Goal: Task Accomplishment & Management: Complete application form

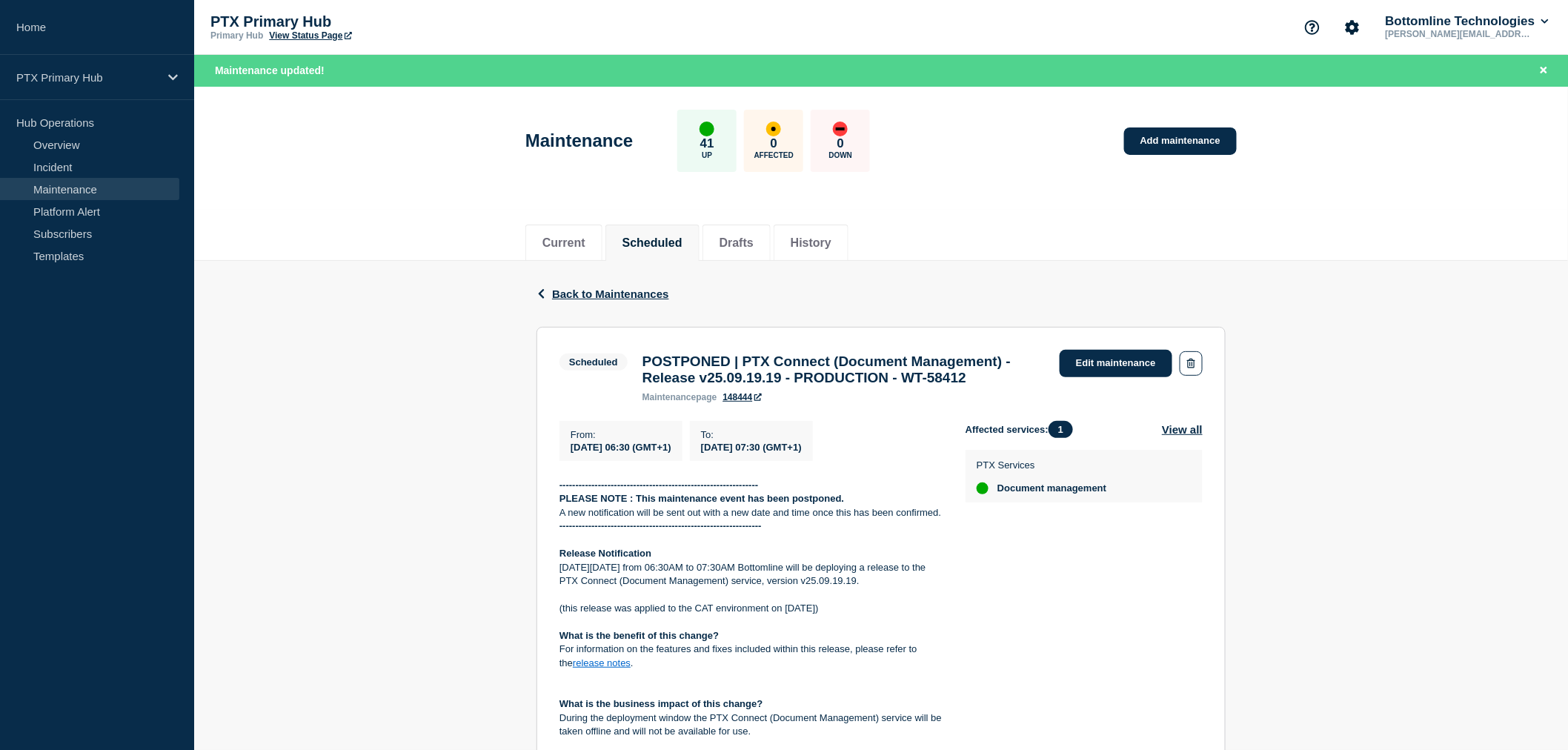
click at [1141, 213] on div "Current Scheduled Drafts History" at bounding box center [881, 234] width 711 height 50
drag, startPoint x: 695, startPoint y: 285, endPoint x: 527, endPoint y: 198, distance: 189.2
click at [532, 210] on div "Current Scheduled Drafts History Back Back to Maintenances Scheduled POSTPONED …" at bounding box center [881, 678] width 1374 height 938
drag, startPoint x: 526, startPoint y: 198, endPoint x: 522, endPoint y: 171, distance: 27.3
click at [526, 197] on header "Maintenance 41 Up 0 Affected 0 Down Add maintenance" at bounding box center [881, 148] width 1374 height 124
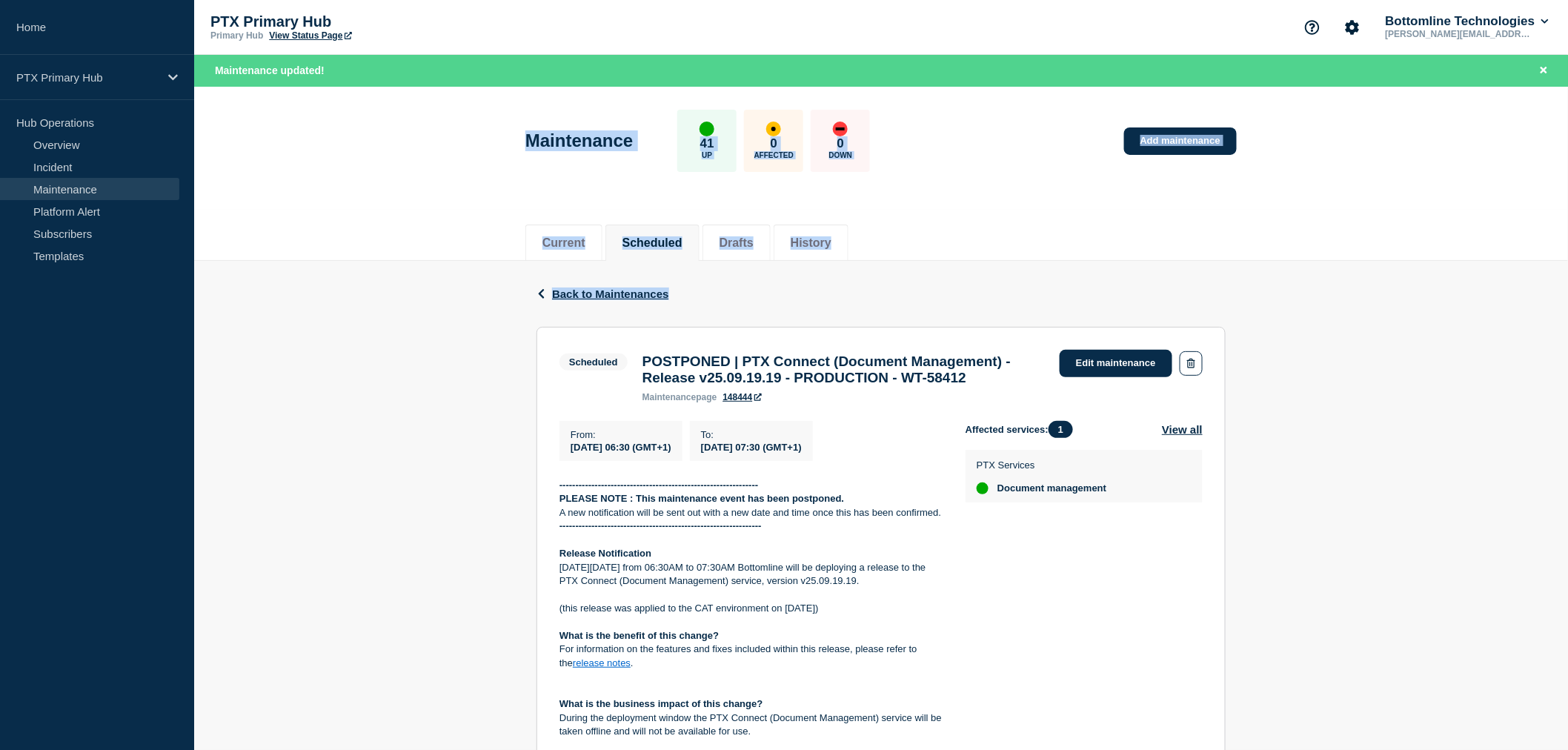
drag, startPoint x: 522, startPoint y: 157, endPoint x: 932, endPoint y: 279, distance: 427.8
click at [932, 279] on main "Maintenance 41 Up 0 Affected 0 Down Add maintenance Current Scheduled Drafts Hi…" at bounding box center [881, 628] width 1374 height 1083
click at [762, 319] on div "Back Back to Maintenances" at bounding box center [881, 294] width 689 height 66
drag, startPoint x: 732, startPoint y: 298, endPoint x: 520, endPoint y: 117, distance: 278.8
click at [520, 121] on main "Maintenance 41 Up 0 Affected 0 Down Add maintenance Current Scheduled Drafts Hi…" at bounding box center [881, 628] width 1374 height 1083
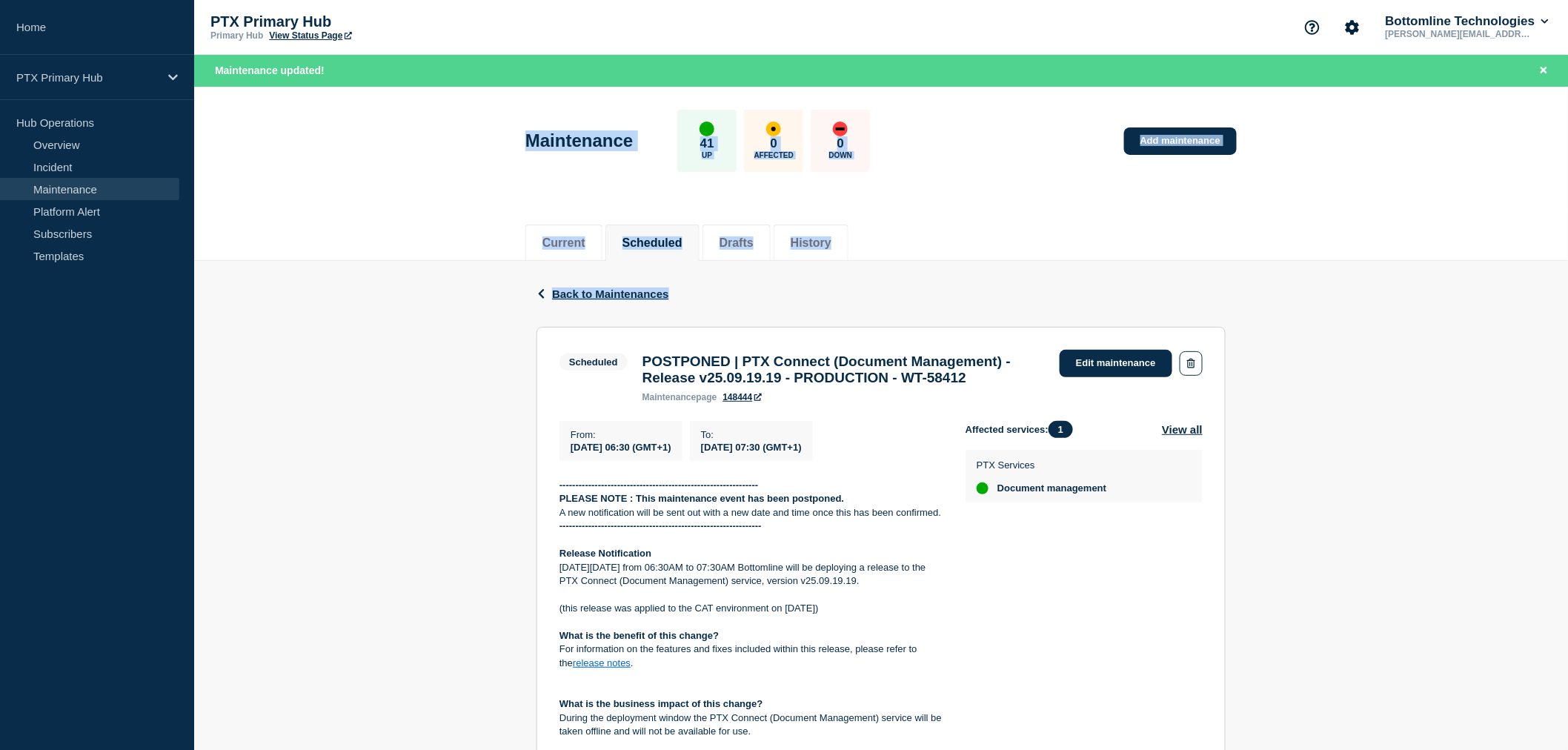
click at [1017, 256] on div "Current Scheduled Drafts History" at bounding box center [881, 234] width 711 height 50
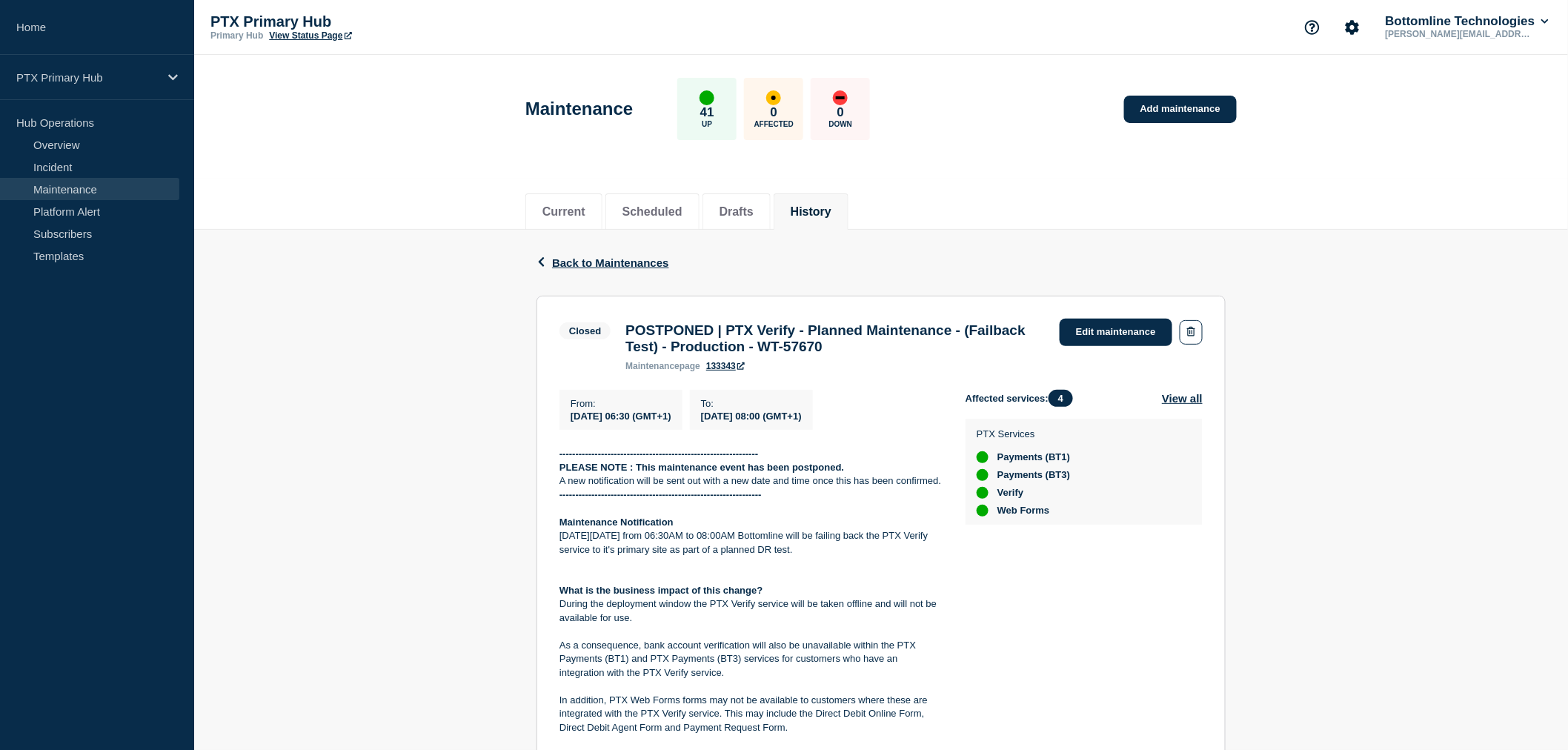
click at [470, 238] on div "Back Back to Maintenances Closed POSTPONED | PTX Verify - Planned Maintenance -…" at bounding box center [881, 742] width 1374 height 1023
click at [1298, 563] on div "Back Back to Maintenances Closed POSTPONED | PTX Verify - Planned Maintenance -…" at bounding box center [881, 742] width 1374 height 1023
click at [1250, 426] on div "Back Back to Maintenances Closed POSTPONED | PTX Verify - Planned Maintenance -…" at bounding box center [881, 742] width 1374 height 1023
click at [832, 205] on button "History" at bounding box center [811, 212] width 41 height 14
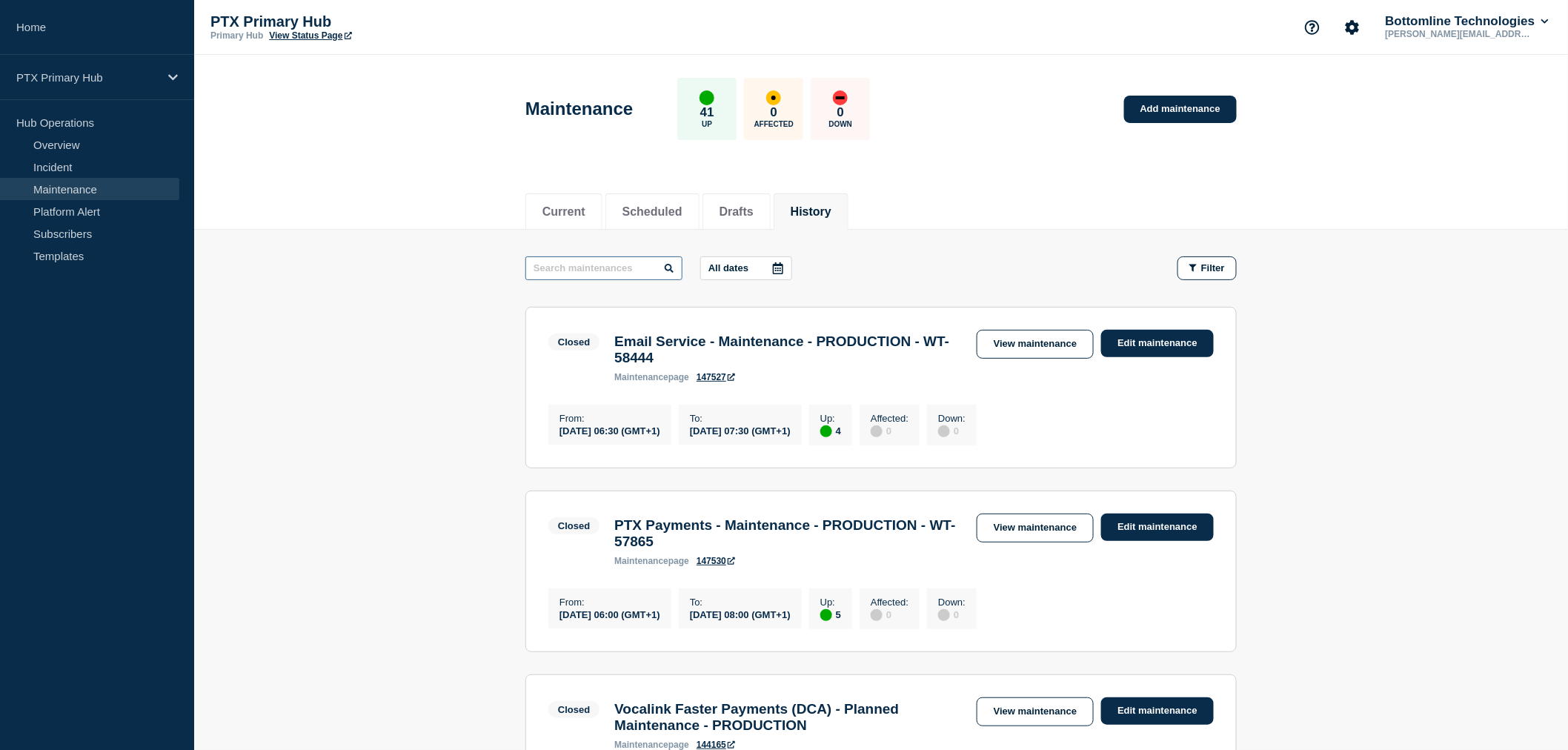
click at [606, 262] on input "text" at bounding box center [604, 268] width 157 height 24
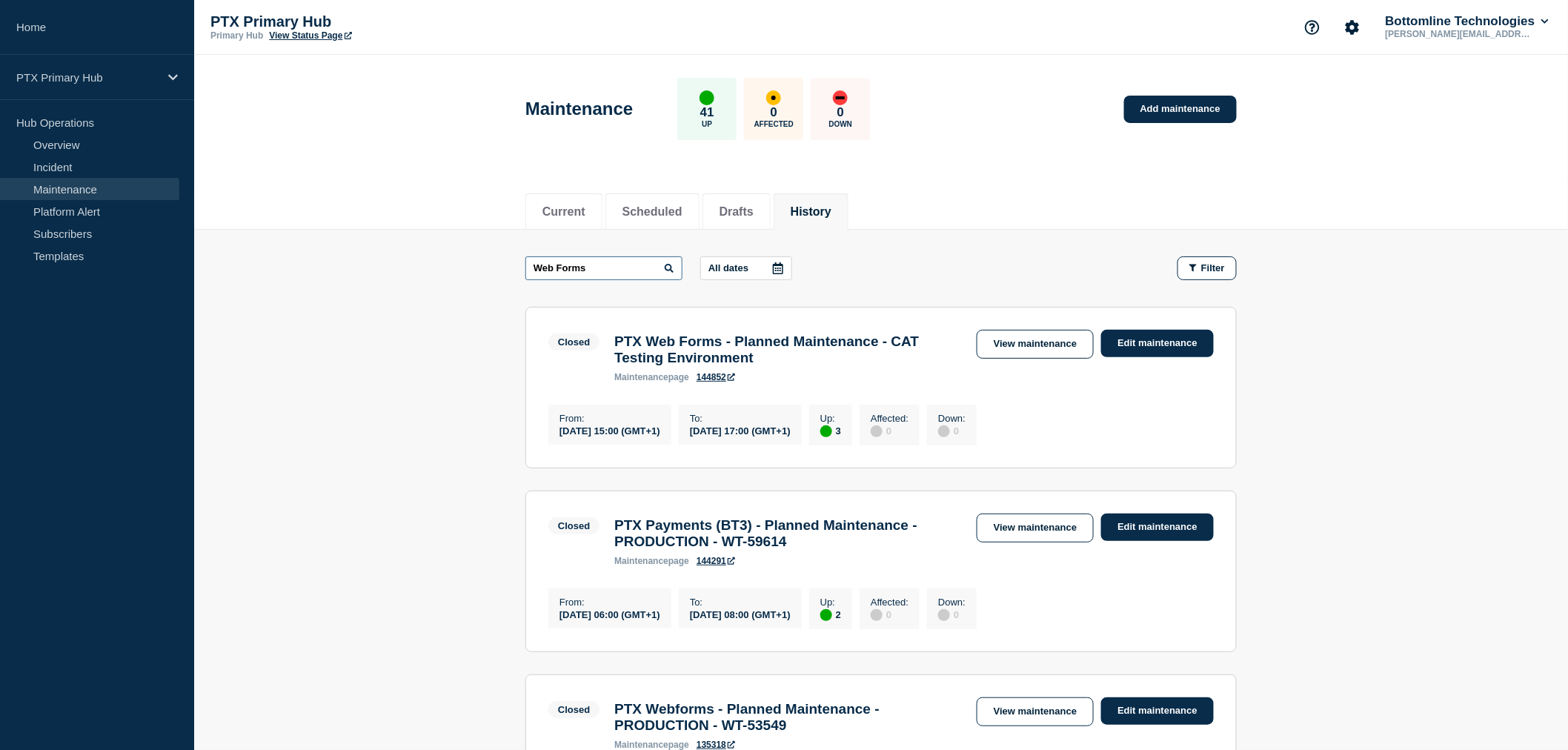
click at [613, 261] on input "Web Forms" at bounding box center [604, 268] width 157 height 24
drag, startPoint x: 645, startPoint y: 273, endPoint x: 397, endPoint y: 256, distance: 248.6
paste input "T-44693"
type input "WT-44693"
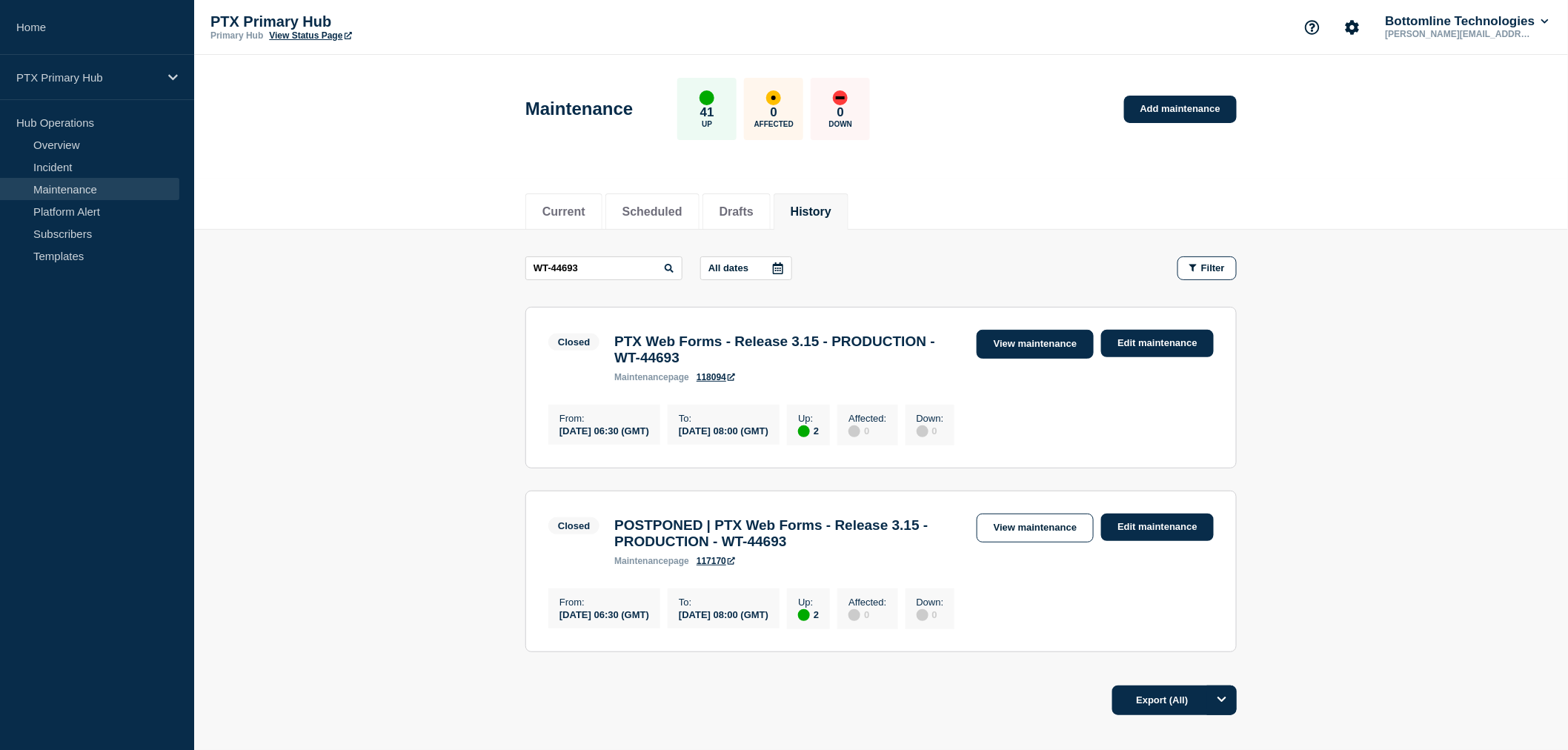
click at [1028, 344] on link "View maintenance" at bounding box center [1035, 344] width 117 height 29
click at [1033, 339] on link "View maintenance" at bounding box center [1035, 344] width 117 height 29
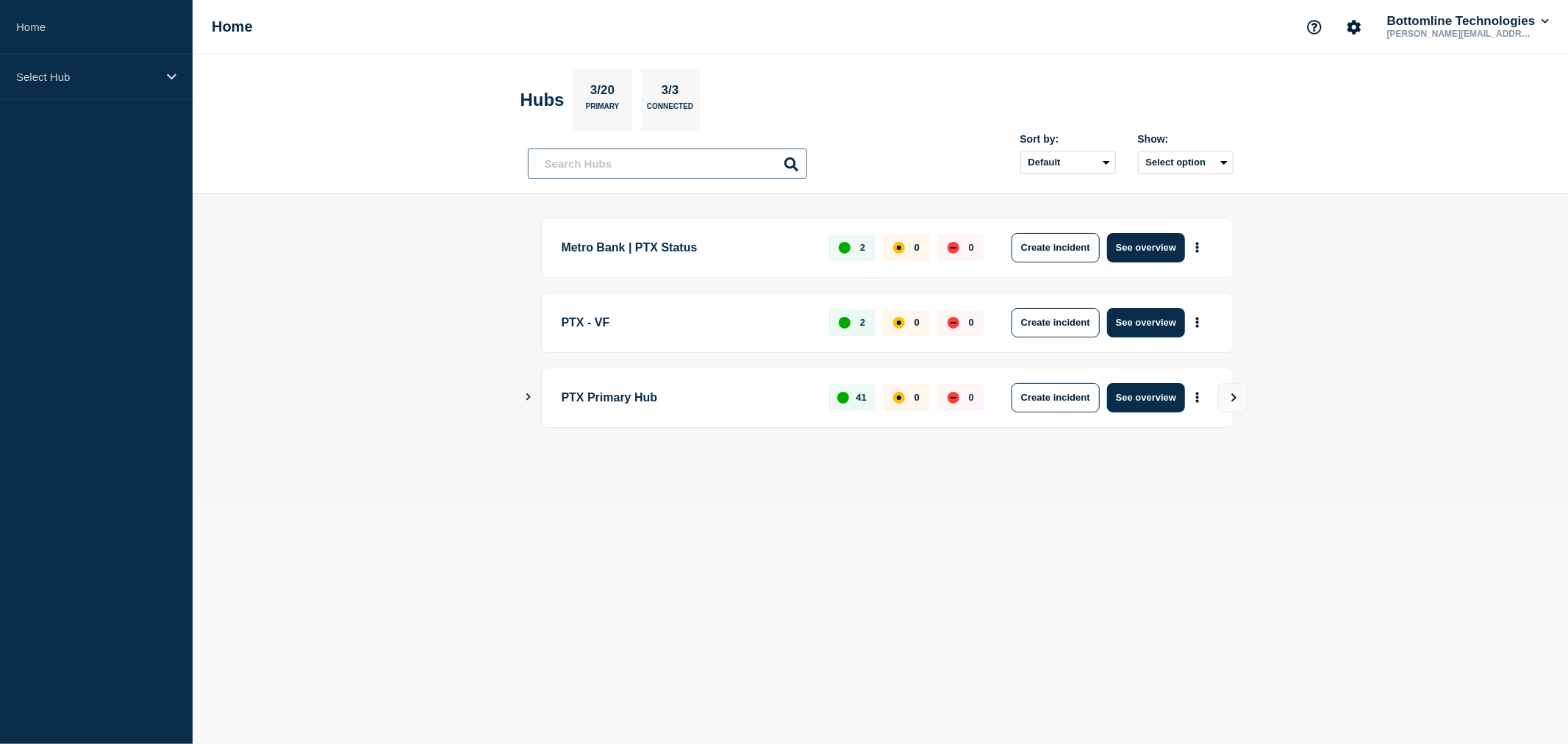
click at [618, 161] on input "text" at bounding box center [667, 164] width 279 height 30
click at [87, 94] on div "Select Hub" at bounding box center [96, 77] width 193 height 45
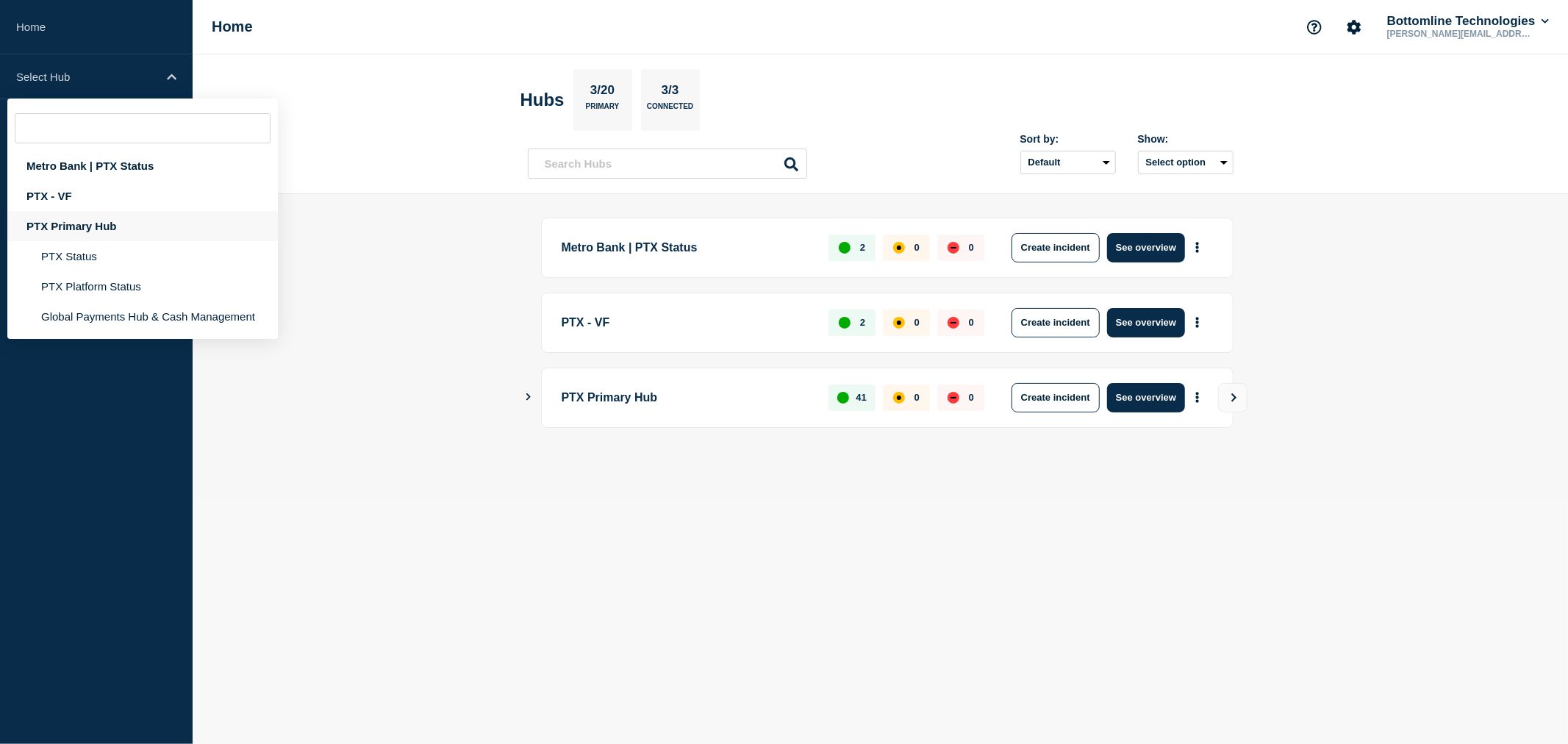
click at [76, 223] on div "PTX Primary Hub" at bounding box center [143, 226] width 271 height 30
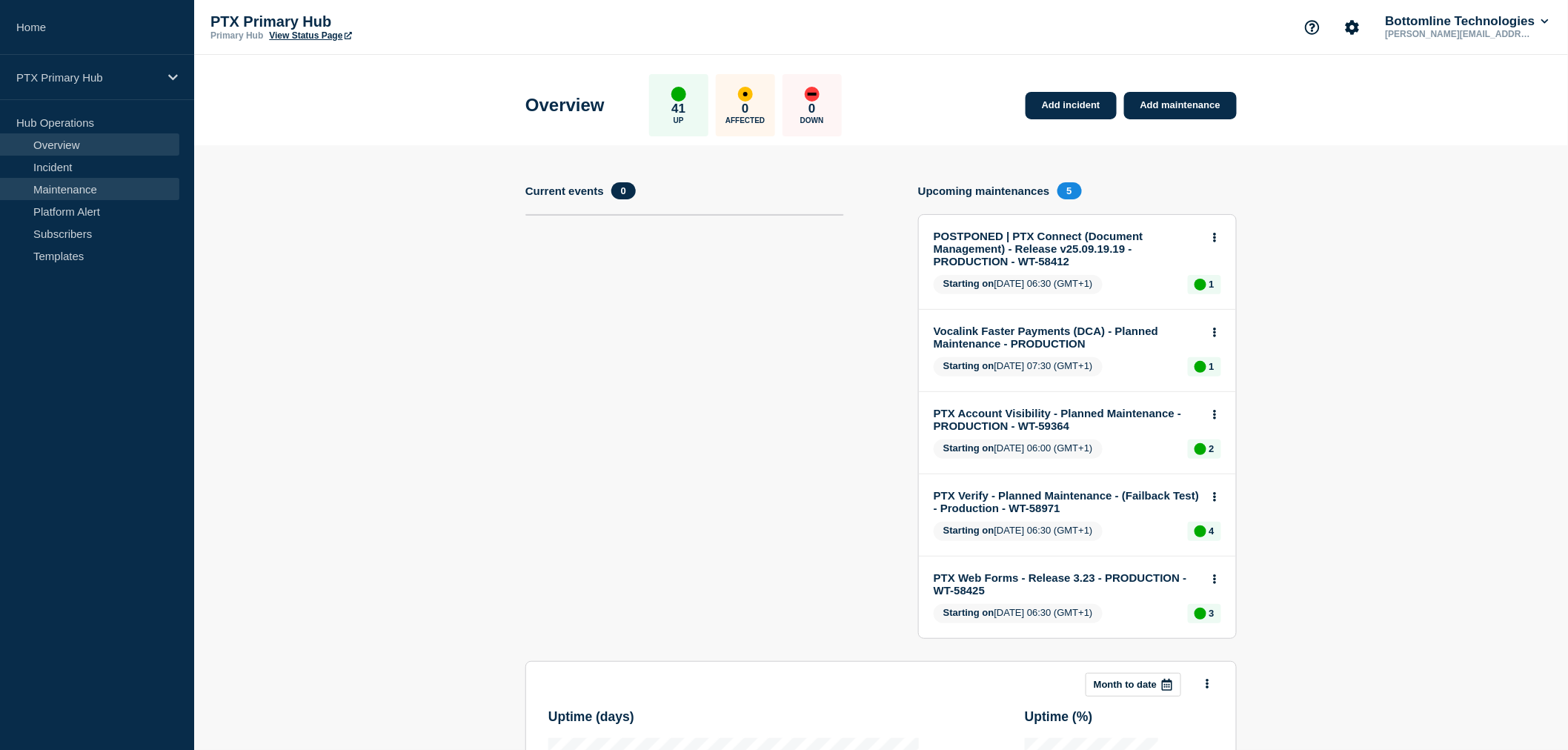
click at [64, 184] on link "Maintenance" at bounding box center [89, 189] width 179 height 22
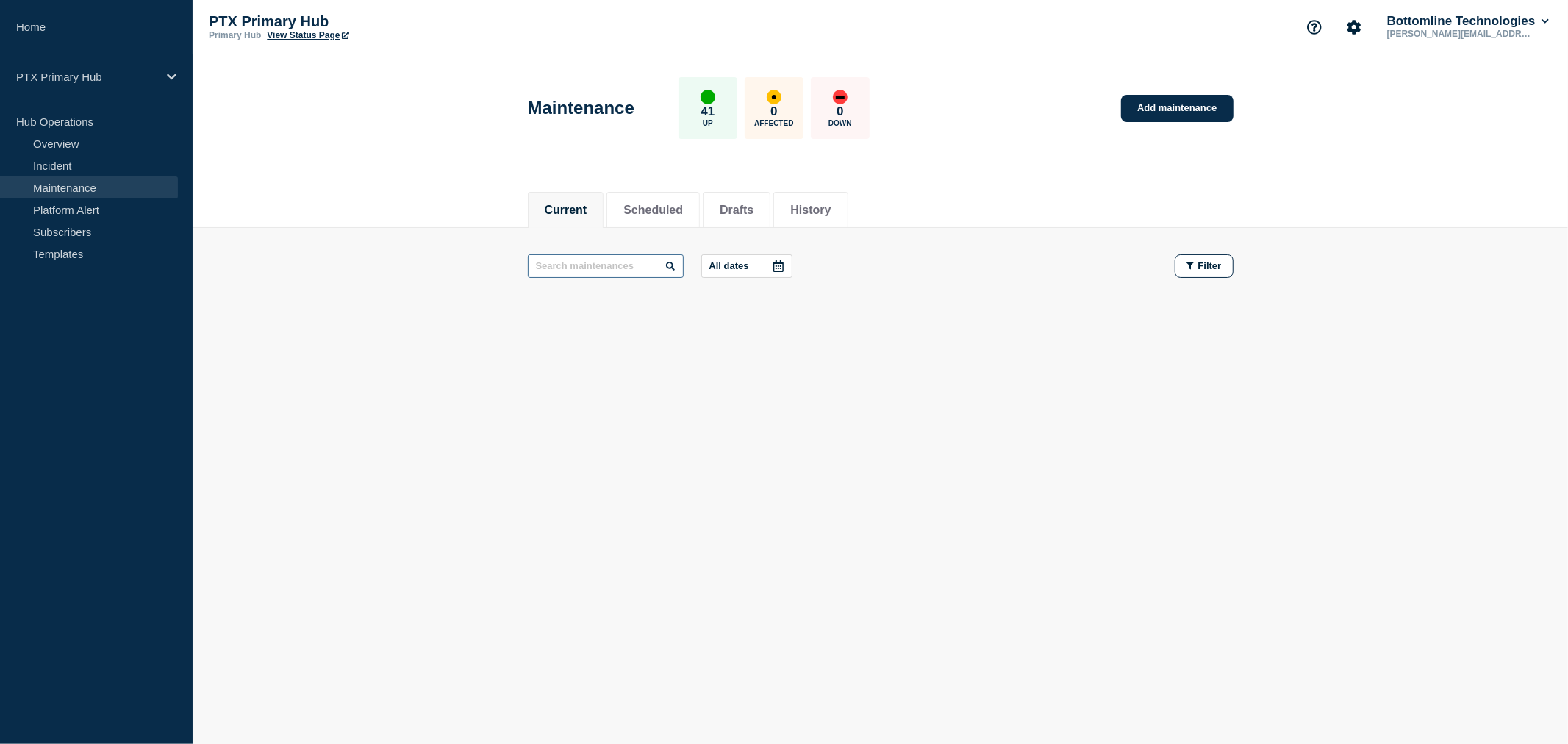
click at [567, 262] on input "text" at bounding box center [605, 266] width 156 height 24
click at [1198, 258] on button "Filter" at bounding box center [1205, 266] width 59 height 24
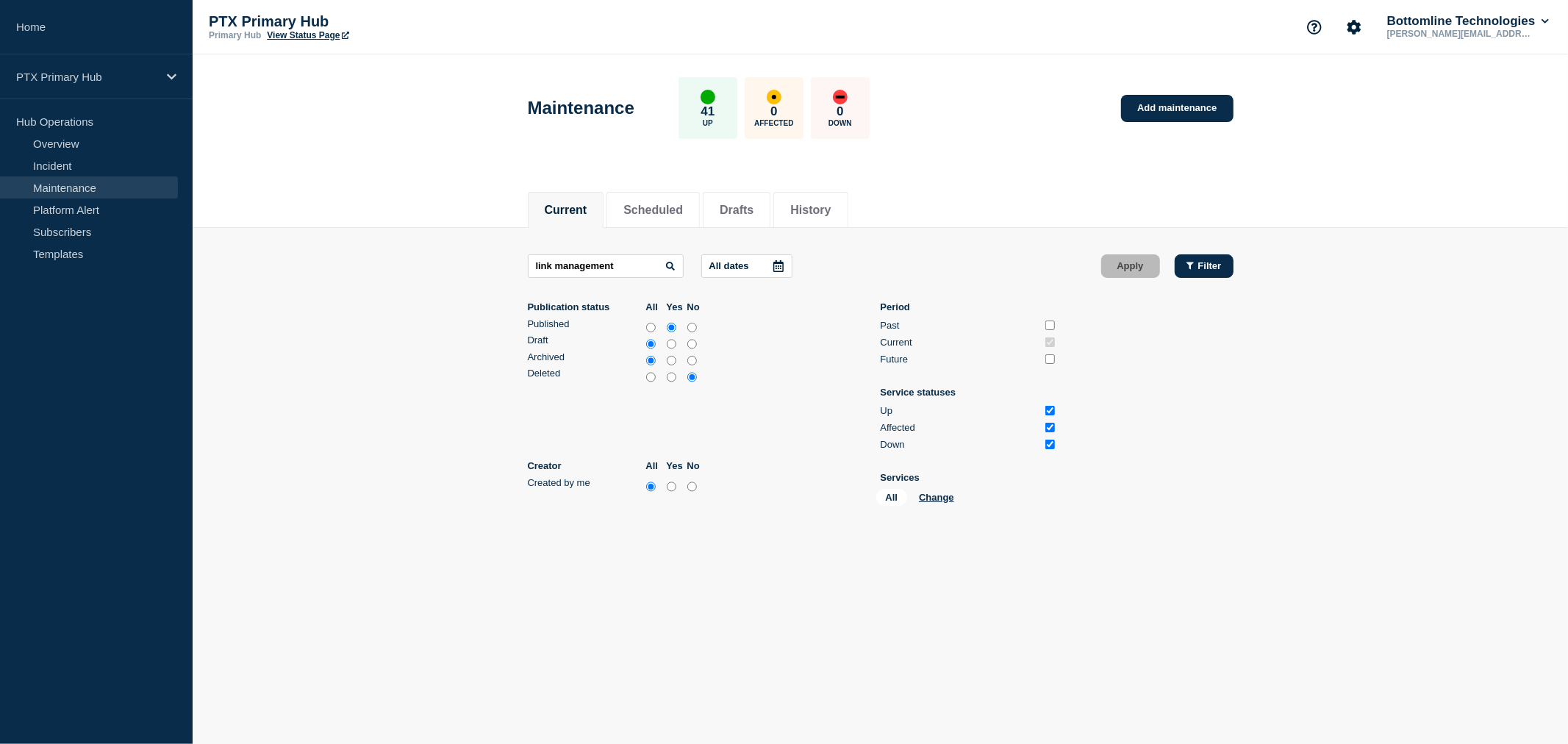
click at [1200, 258] on button "Filter" at bounding box center [1205, 266] width 59 height 24
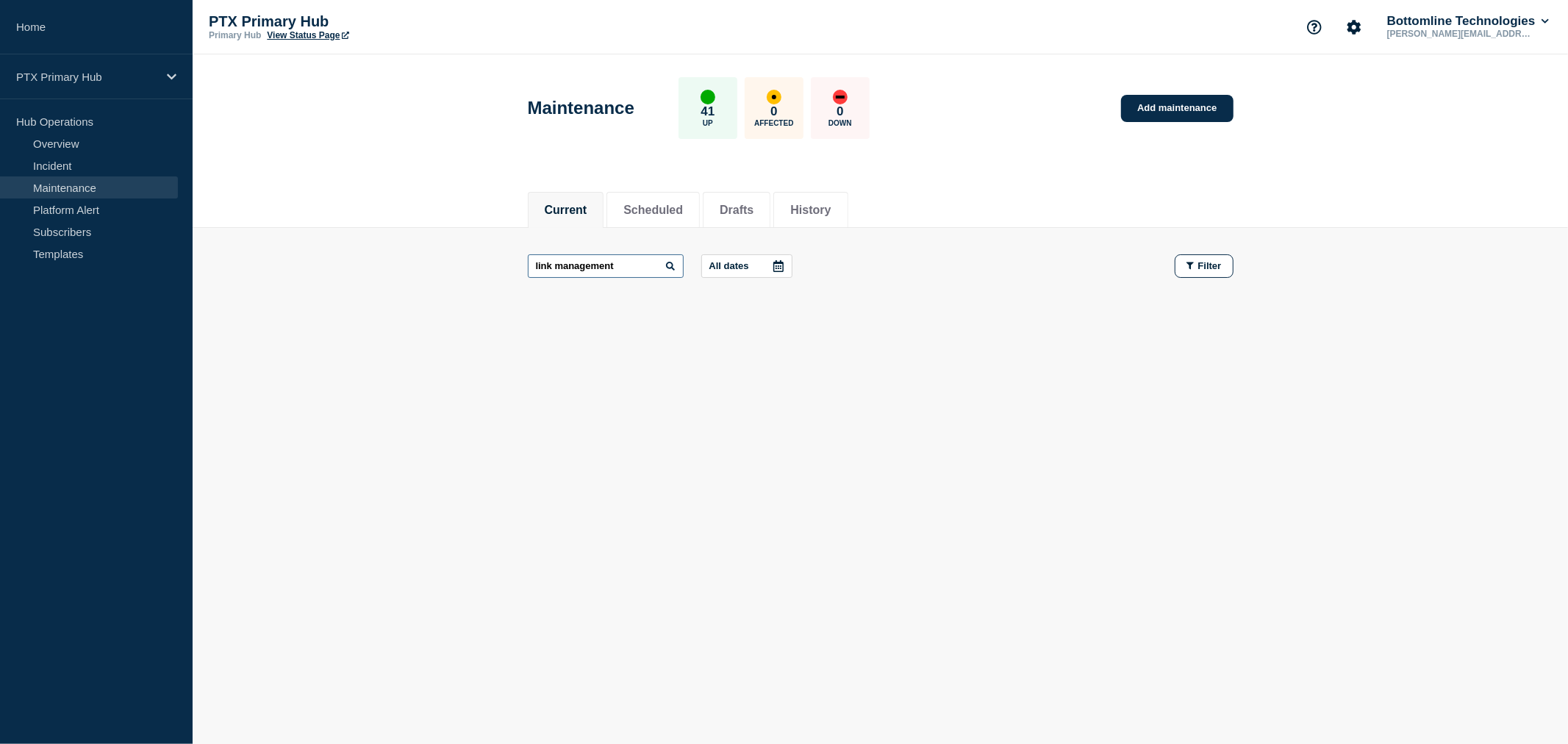
drag, startPoint x: 648, startPoint y: 271, endPoint x: 317, endPoint y: 263, distance: 331.1
click at [330, 267] on main "link management All dates Filter" at bounding box center [880, 266] width 1375 height 77
type input "lms"
click at [831, 210] on button "History" at bounding box center [810, 210] width 40 height 13
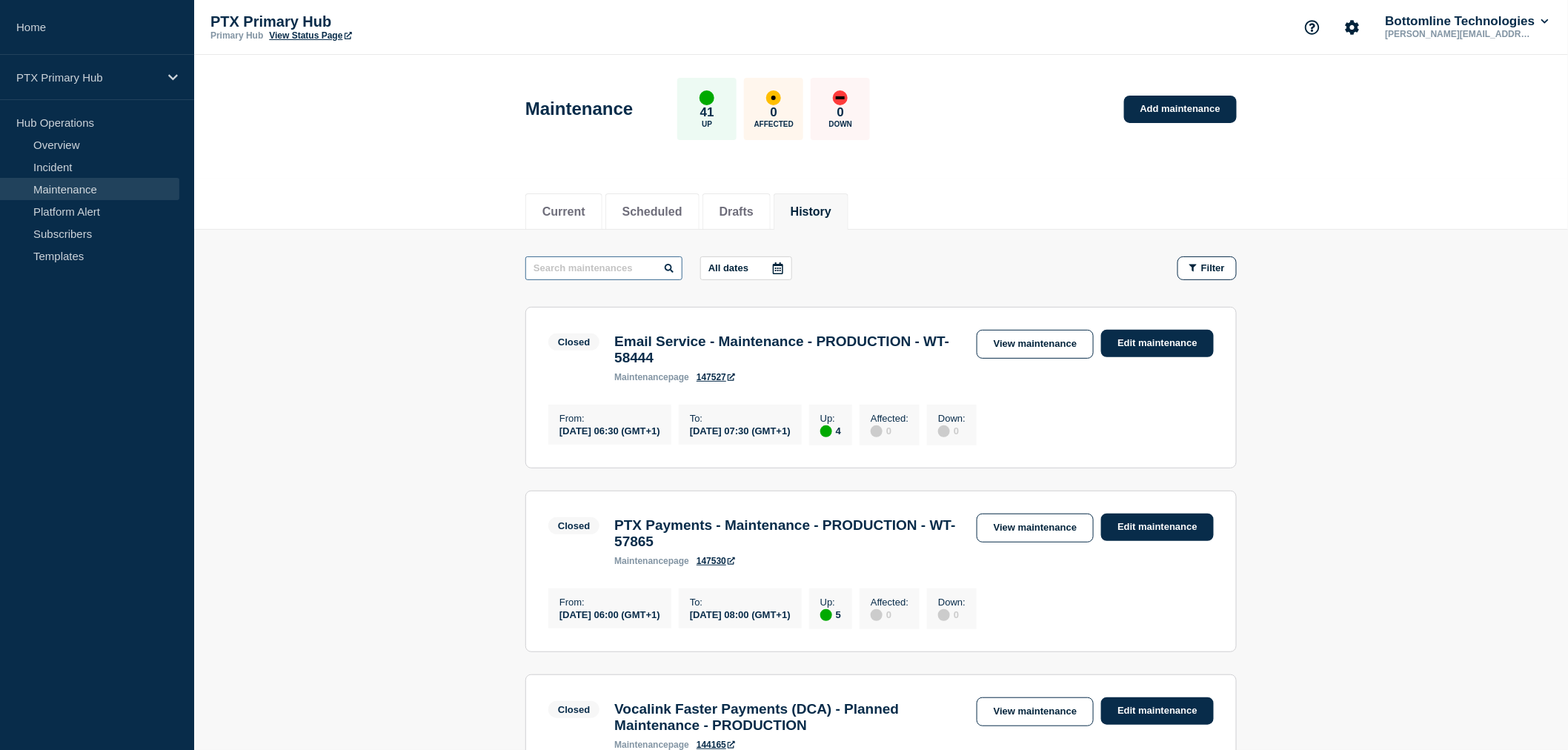
click at [608, 265] on input "text" at bounding box center [604, 268] width 157 height 24
type input "k"
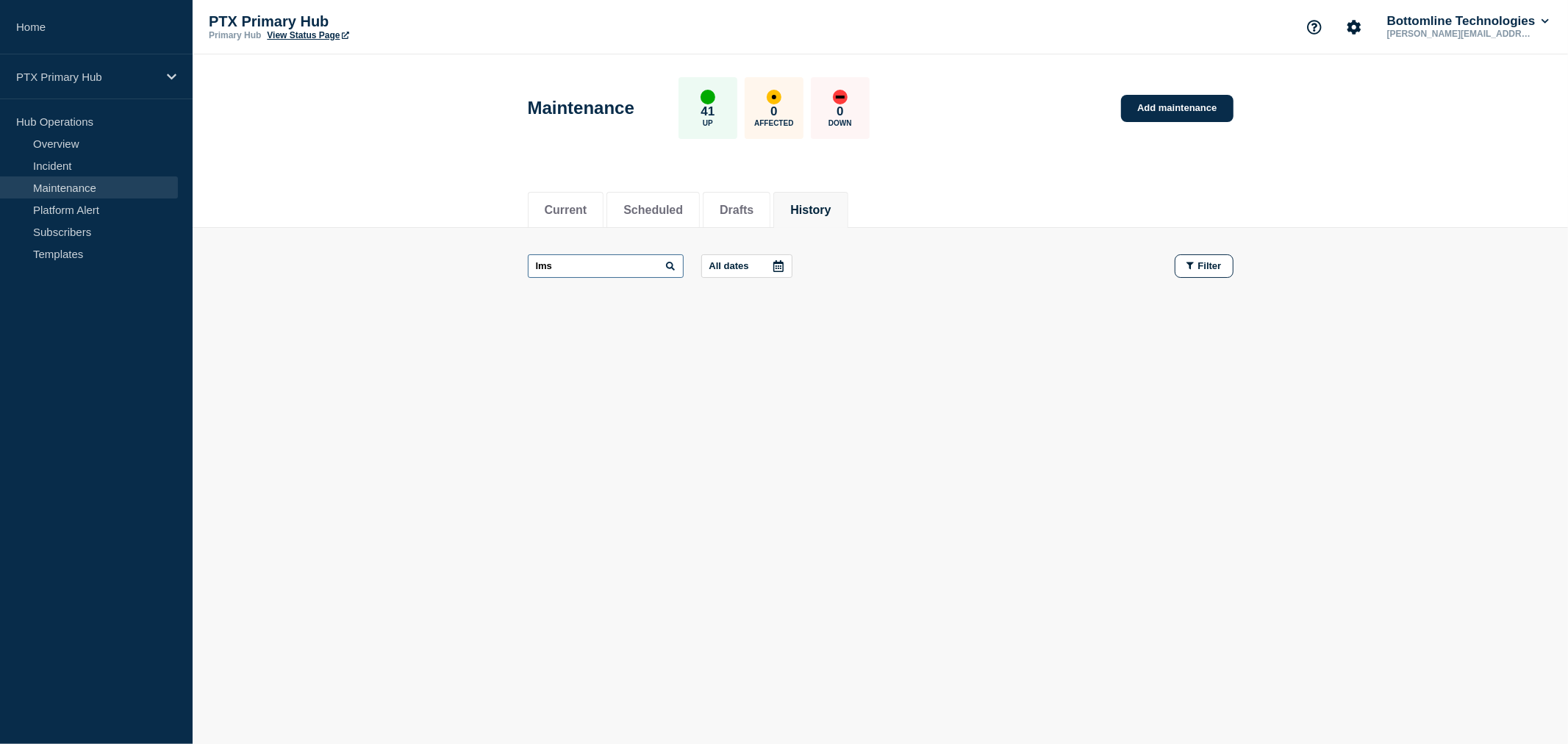
drag, startPoint x: 603, startPoint y: 263, endPoint x: 241, endPoint y: 254, distance: 362.1
click at [241, 254] on main "lms All dates Filter" at bounding box center [880, 266] width 1375 height 77
click at [572, 269] on input "link maagement" at bounding box center [605, 266] width 156 height 24
type input "link management"
click at [560, 265] on input "link management" at bounding box center [605, 266] width 156 height 24
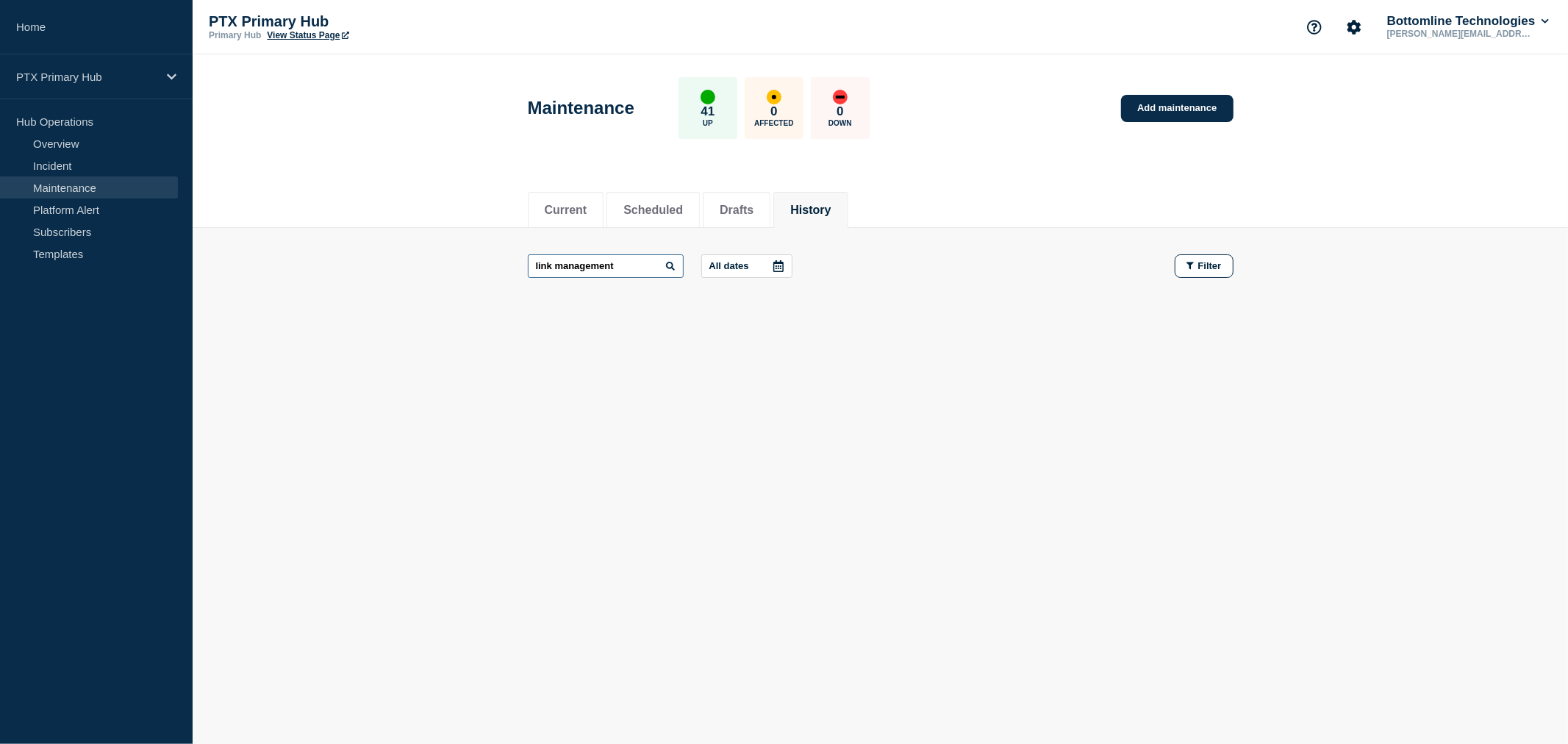
click at [626, 265] on input "link management" at bounding box center [605, 266] width 156 height 24
click at [1188, 98] on link "Add maintenance" at bounding box center [1177, 109] width 112 height 27
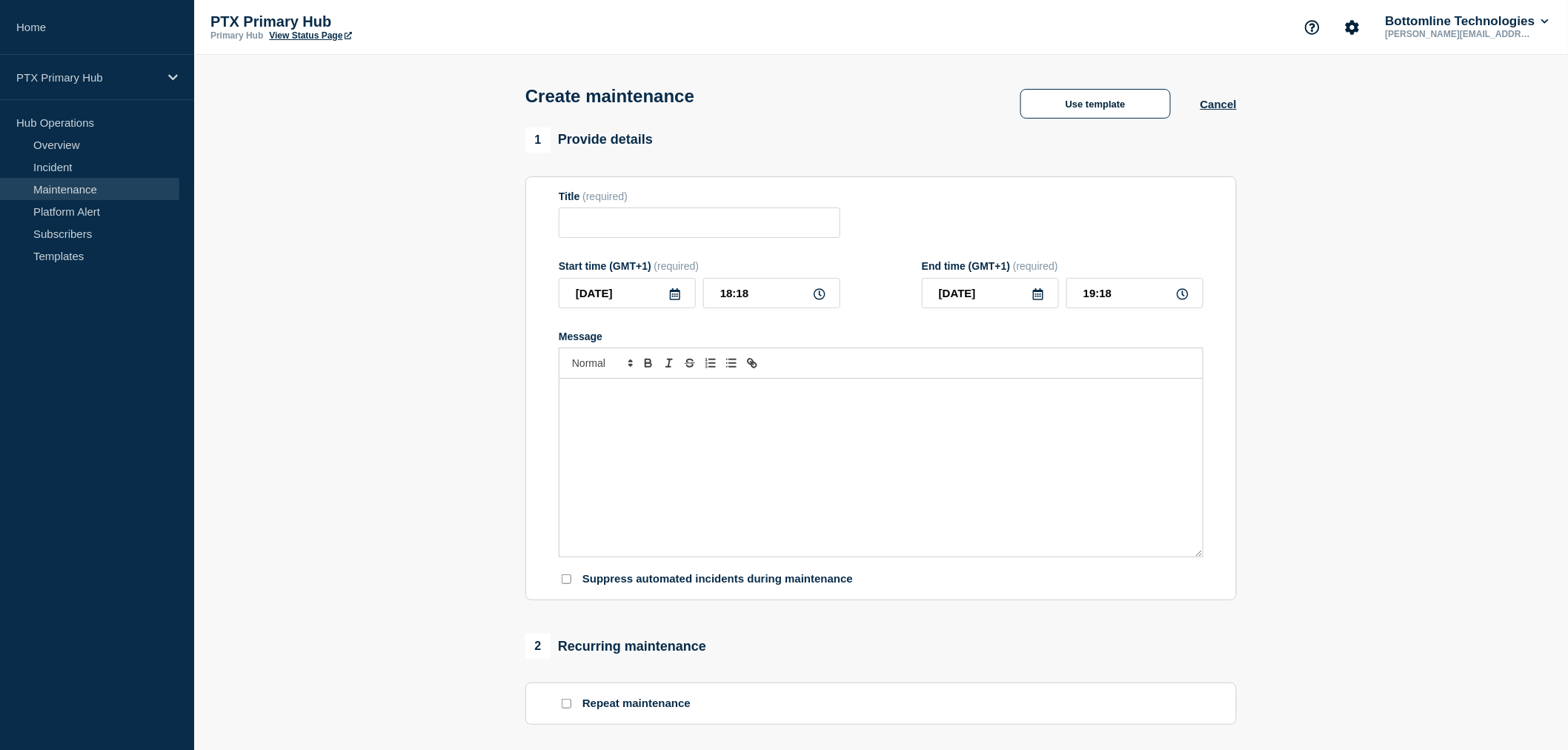
click at [649, 432] on div "Message" at bounding box center [881, 468] width 644 height 178
click at [634, 232] on input "Title" at bounding box center [700, 223] width 282 height 31
click at [623, 227] on input "Title" at bounding box center [700, 223] width 282 height 31
type input "P"
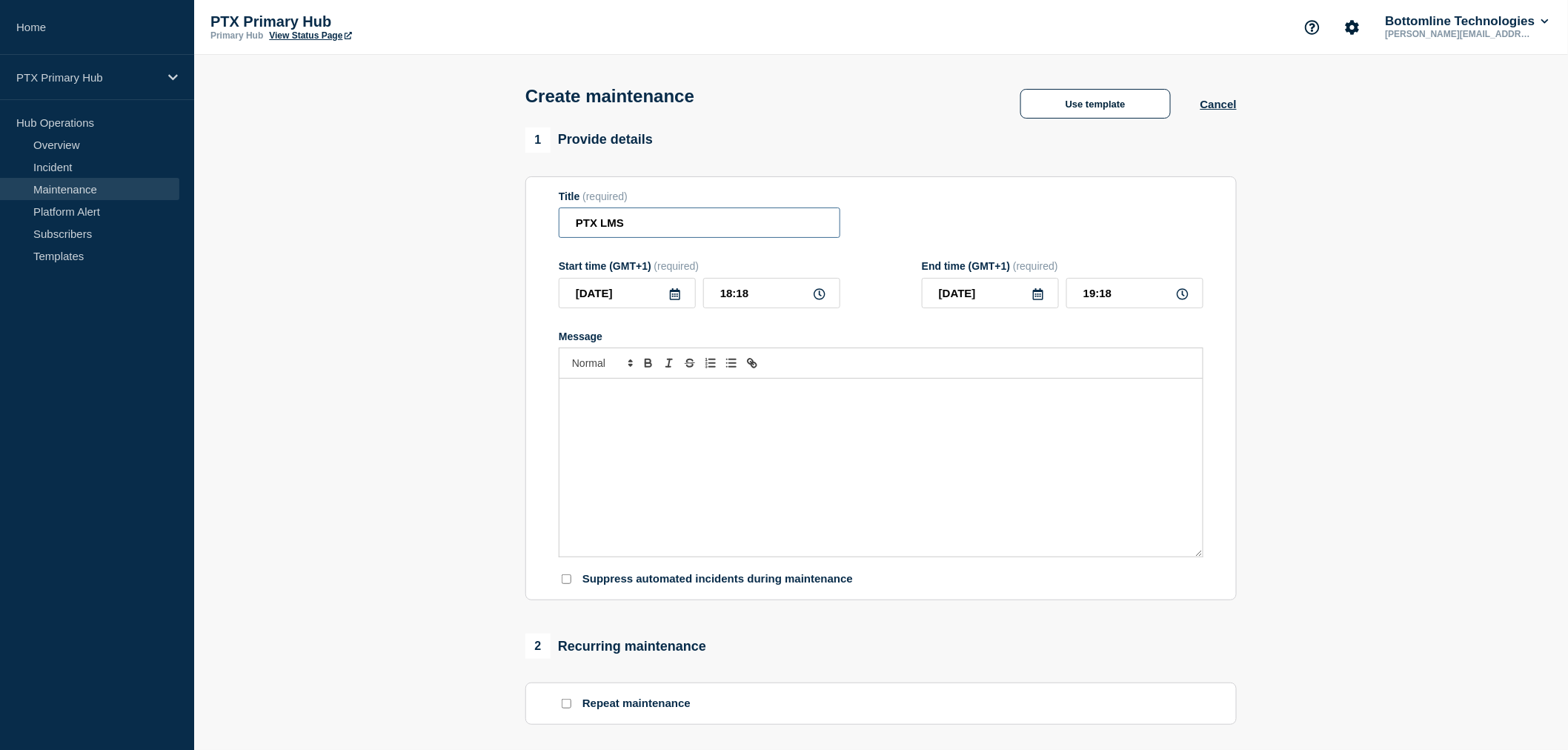
click at [645, 228] on input "PTX LMS" at bounding box center [700, 223] width 282 height 31
click at [856, 153] on div "1 Provide details" at bounding box center [881, 140] width 711 height 25
drag, startPoint x: 845, startPoint y: 242, endPoint x: 880, endPoint y: 241, distance: 35.0
click at [996, 238] on div "Title (required) PTX LMS (Link Management Service) - Maintenance - PRODUCTION -…" at bounding box center [881, 215] width 644 height 48
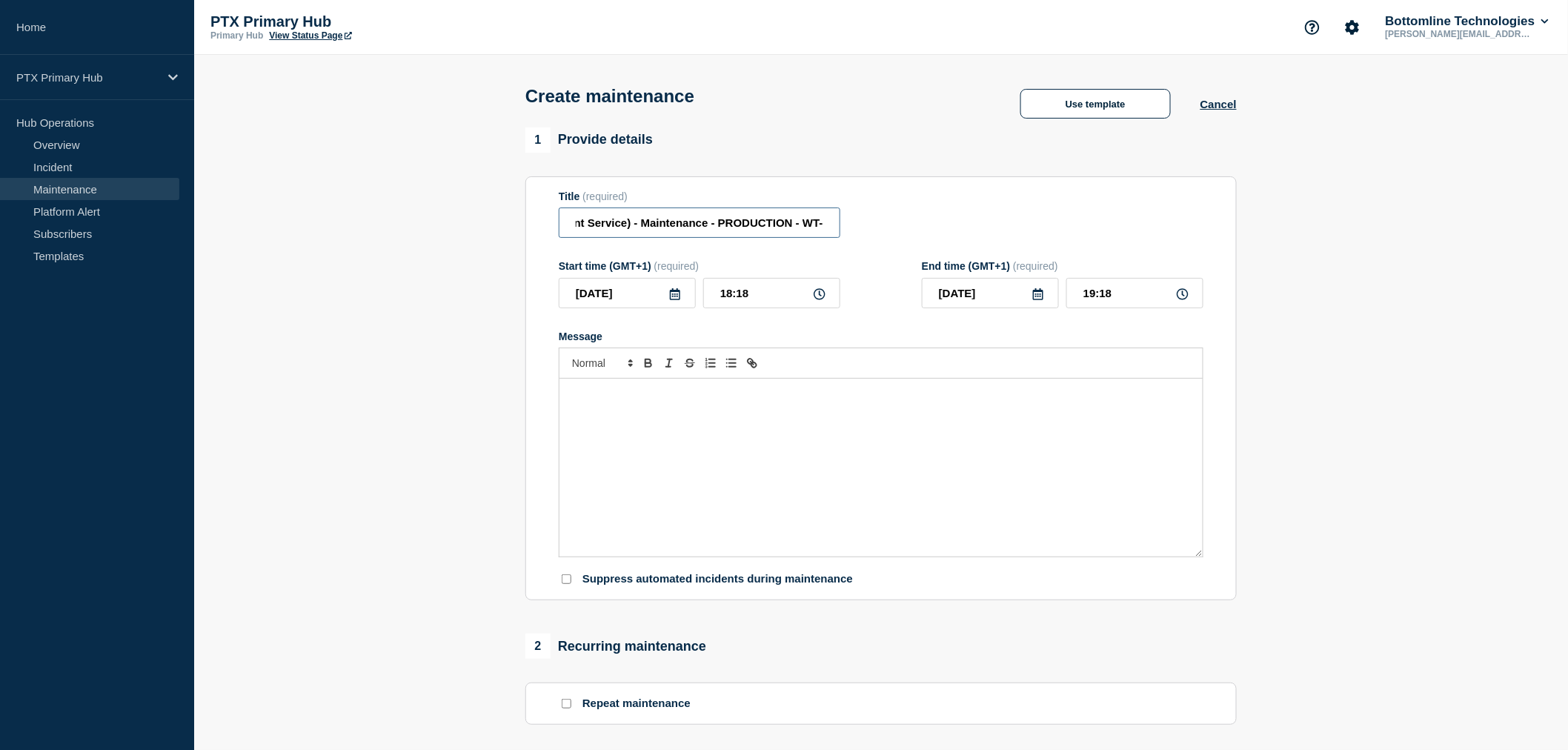
drag, startPoint x: 816, startPoint y: 230, endPoint x: 834, endPoint y: 228, distance: 18.1
click at [816, 228] on input "PTX LMS (Link Management Service) - Maintenance - PRODUCTION - WT-" at bounding box center [700, 223] width 282 height 31
click at [819, 222] on input "PTX LMS (Link Management Service) - Maintenance - PRODUCTION - WT-" at bounding box center [700, 223] width 282 height 31
click at [836, 227] on input "PTX LMS (Link Management Service) - Maintenance - PRODUCTION - WT-" at bounding box center [700, 223] width 282 height 31
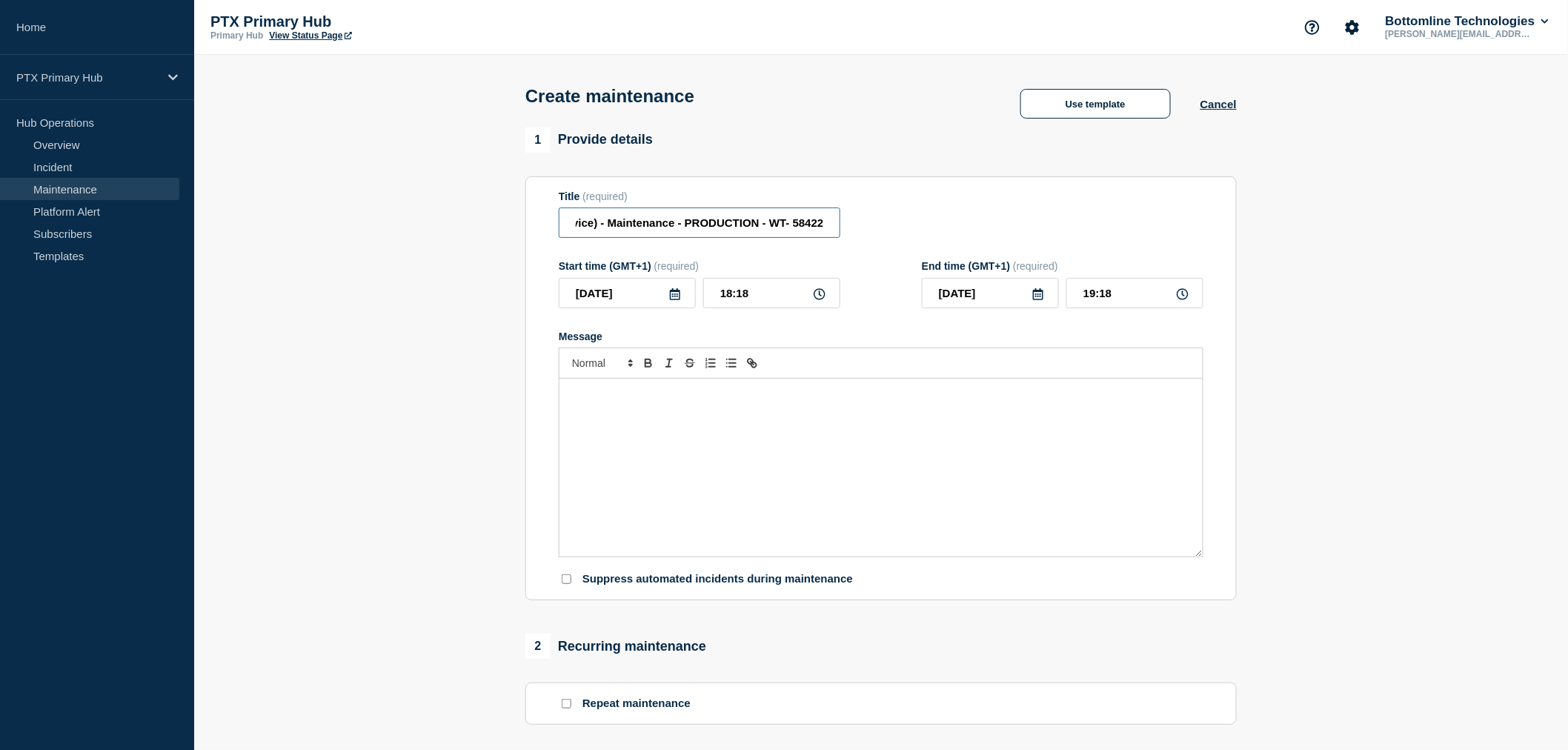
type input "PTX LMS (Link Management Service) - Maintenance - PRODUCTION - WT- 58422"
click at [876, 434] on div "Message" at bounding box center [881, 468] width 644 height 178
click at [887, 397] on p "Message" at bounding box center [881, 395] width 621 height 14
click at [879, 439] on div "Message" at bounding box center [881, 468] width 644 height 178
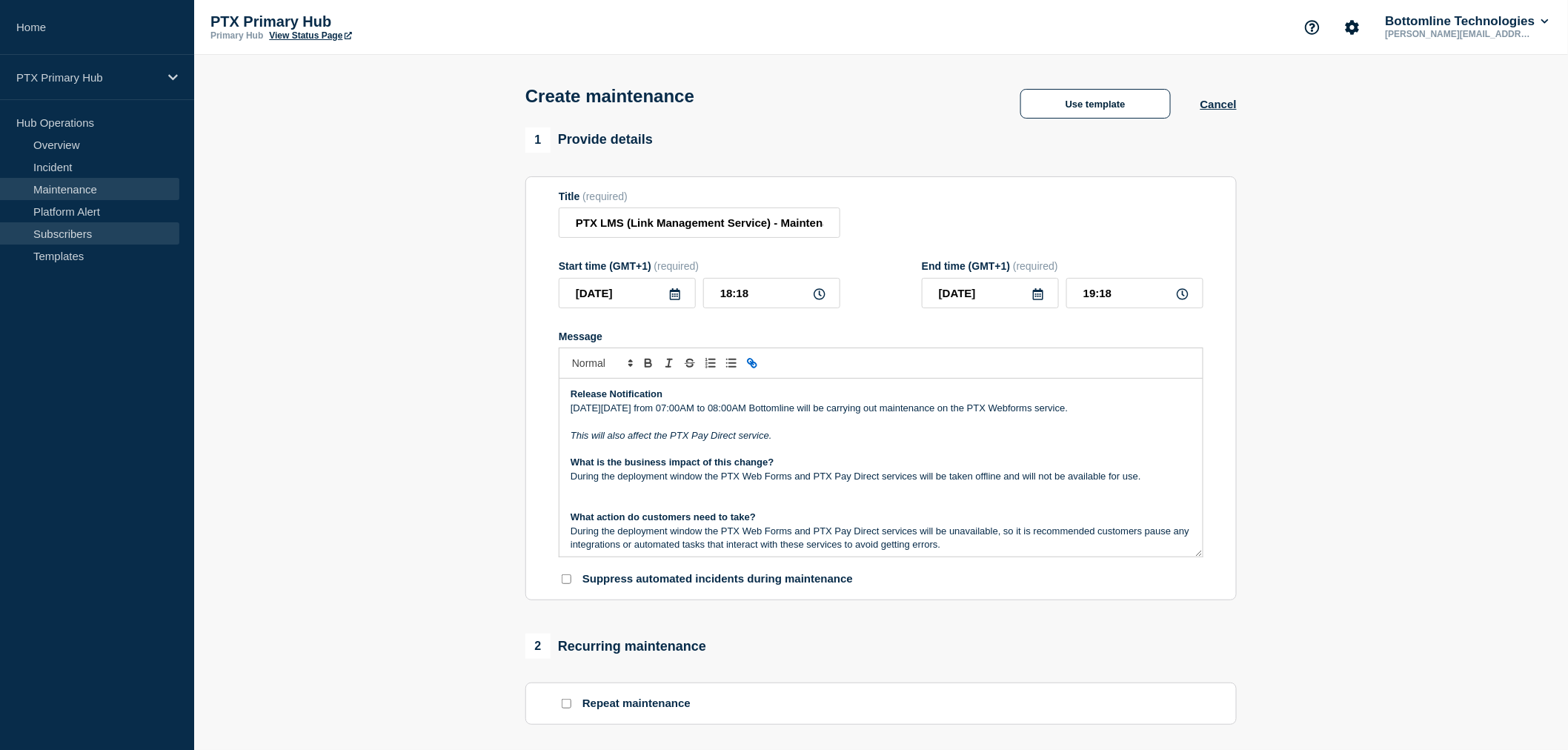
scroll to position [130, 0]
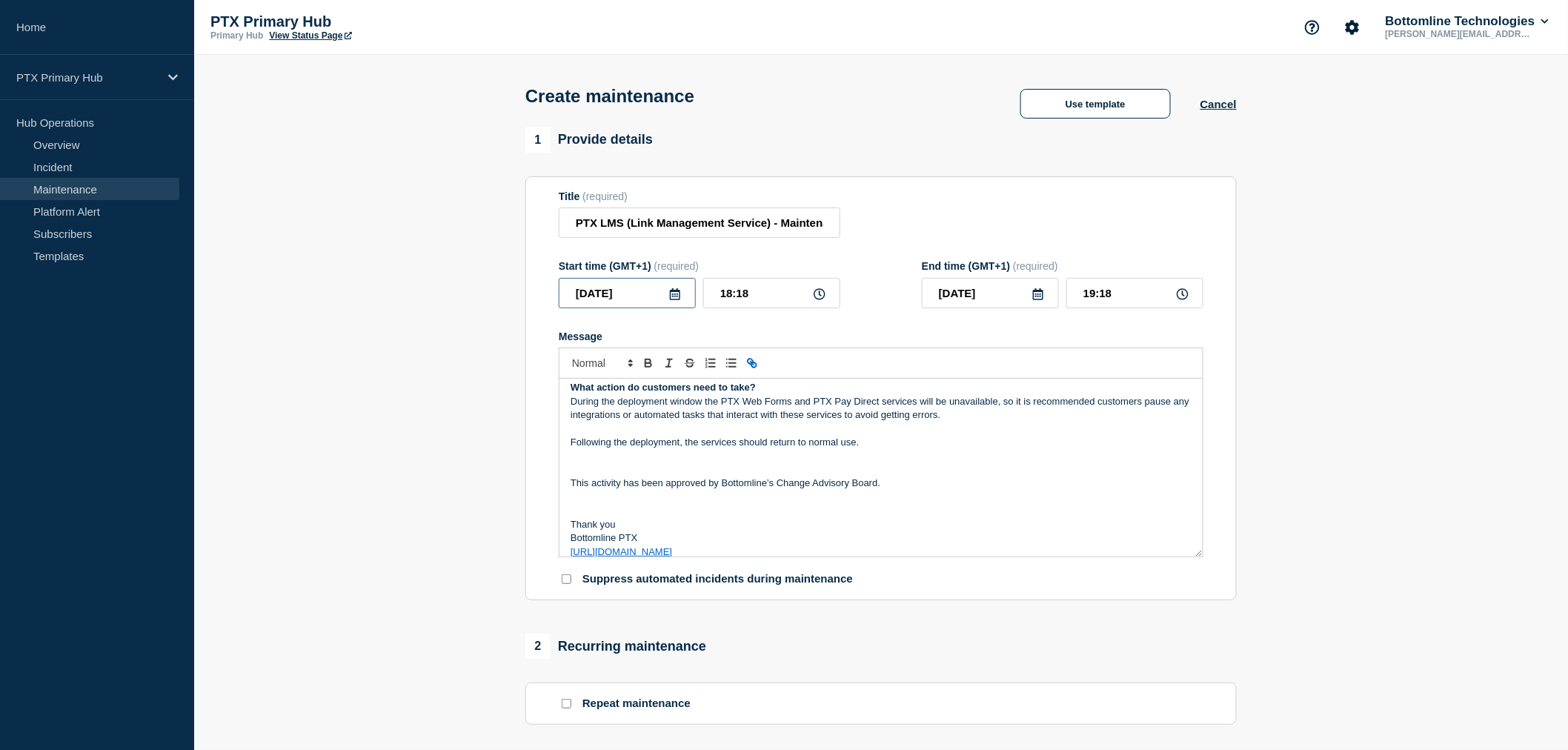
click at [682, 291] on input "2025-10-08" at bounding box center [628, 294] width 137 height 31
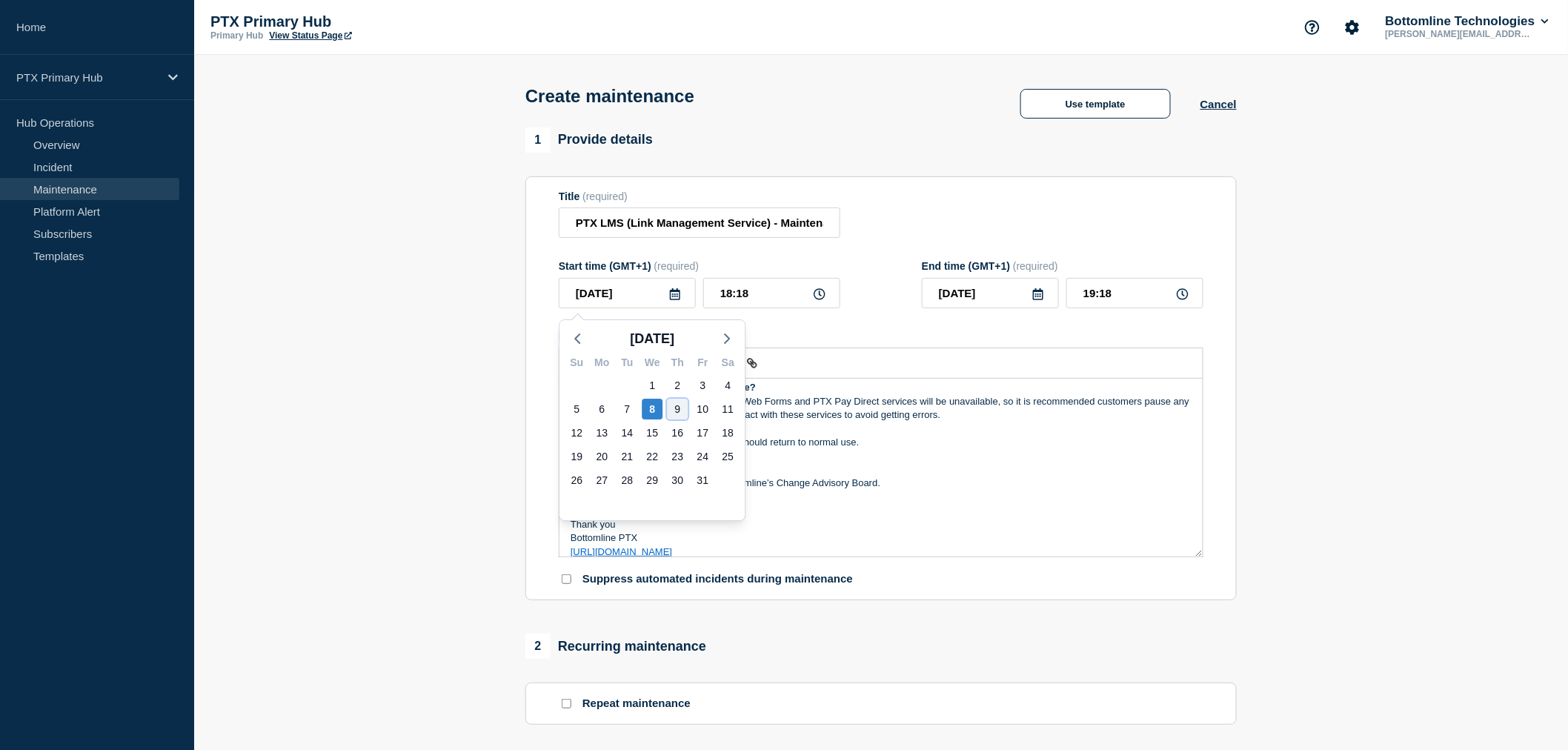
click at [674, 411] on div "9" at bounding box center [678, 409] width 20 height 20
type input "2025-10-09"
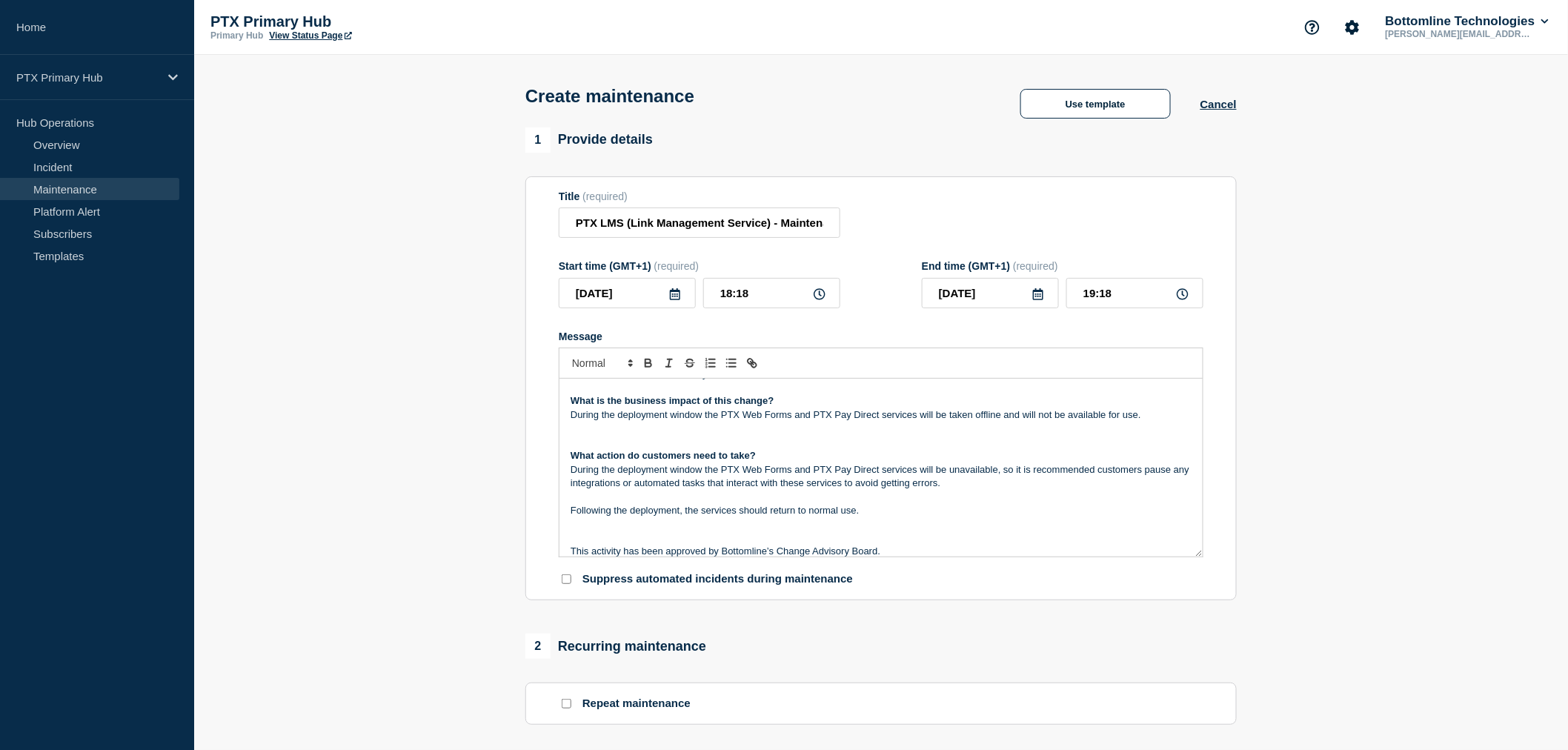
scroll to position [0, 0]
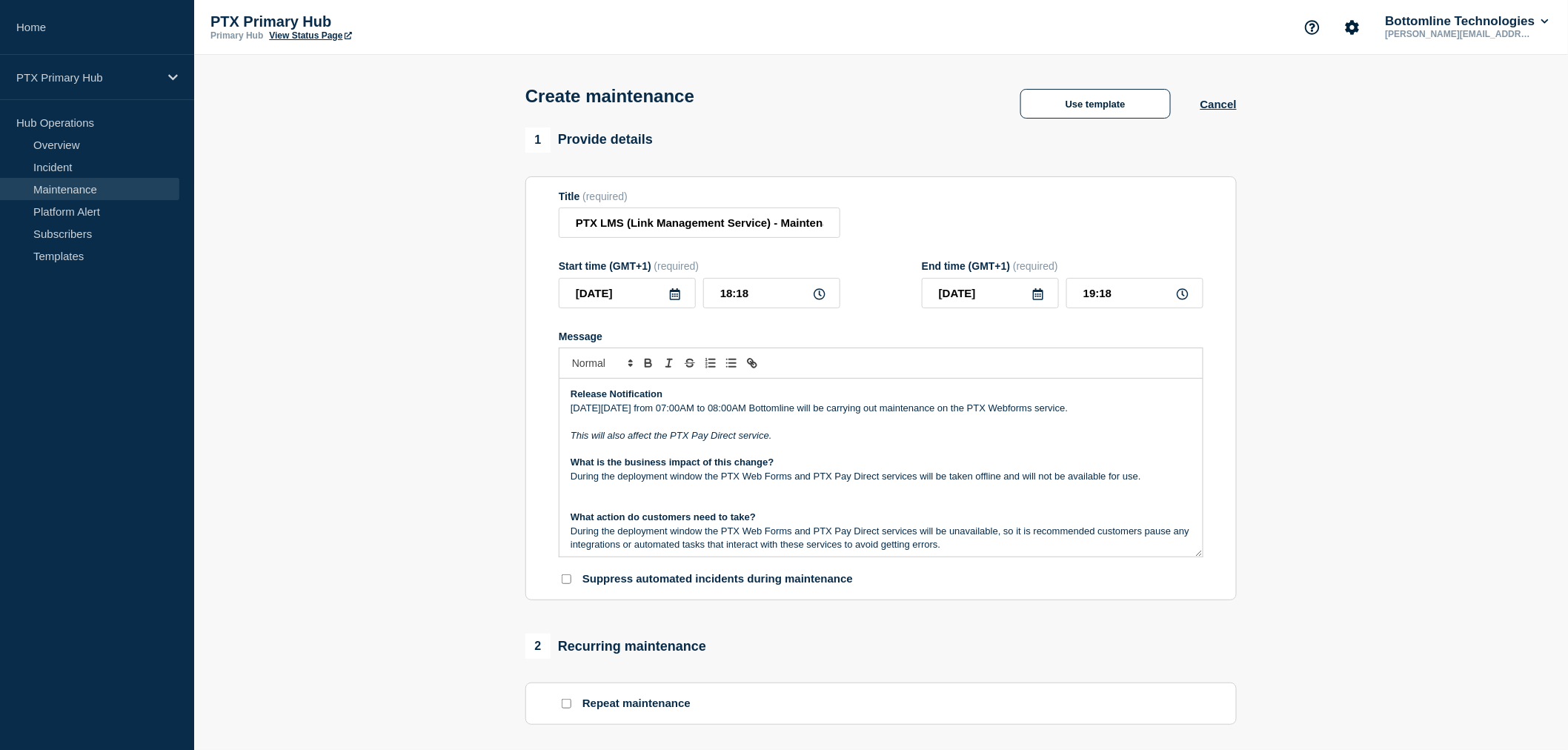
click at [644, 410] on p "[DATE][DATE] from 07:00AM to 08:00AM Bottomline will be carrying out maintenanc…" at bounding box center [881, 409] width 621 height 14
drag, startPoint x: 693, startPoint y: 412, endPoint x: 646, endPoint y: 409, distance: 47.1
click at [646, 409] on p "On Thursday 9th September from 07:00AM to 08:00AM Bottomline will be carrying o…" at bounding box center [881, 409] width 621 height 14
click at [711, 411] on p "On Thursday 9th October from 07:00AM to 08:00AM Bottomline will be carrying out…" at bounding box center [881, 409] width 621 height 14
drag, startPoint x: 643, startPoint y: 269, endPoint x: 595, endPoint y: 261, distance: 48.7
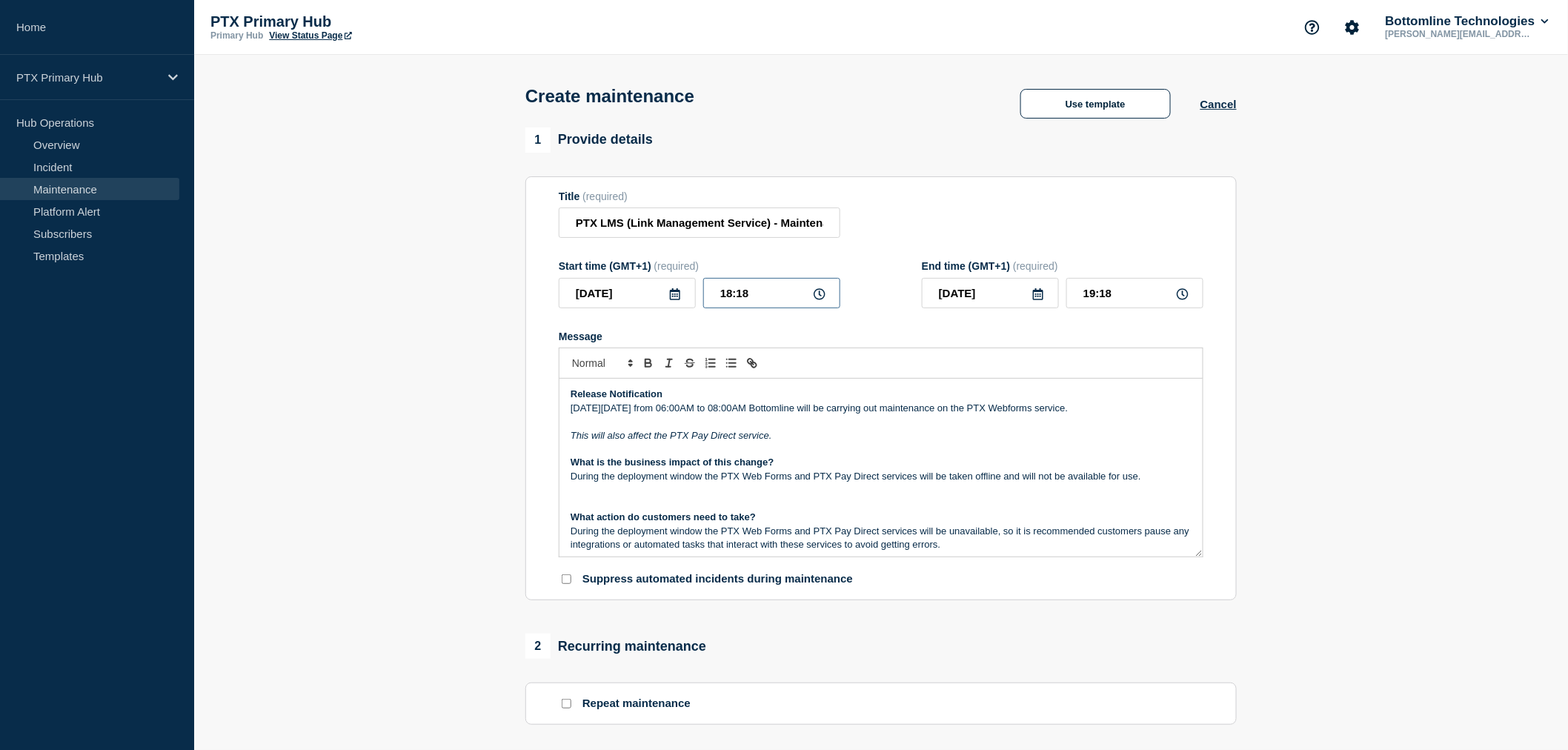
click at [595, 261] on form "Title (required) PTX LMS (Link Management Service) - Maintenance - PRODUCTION -…" at bounding box center [881, 389] width 644 height 397
type input "07:00"
type input "08:00"
type input "06:00"
click at [672, 294] on icon at bounding box center [675, 294] width 10 height 12
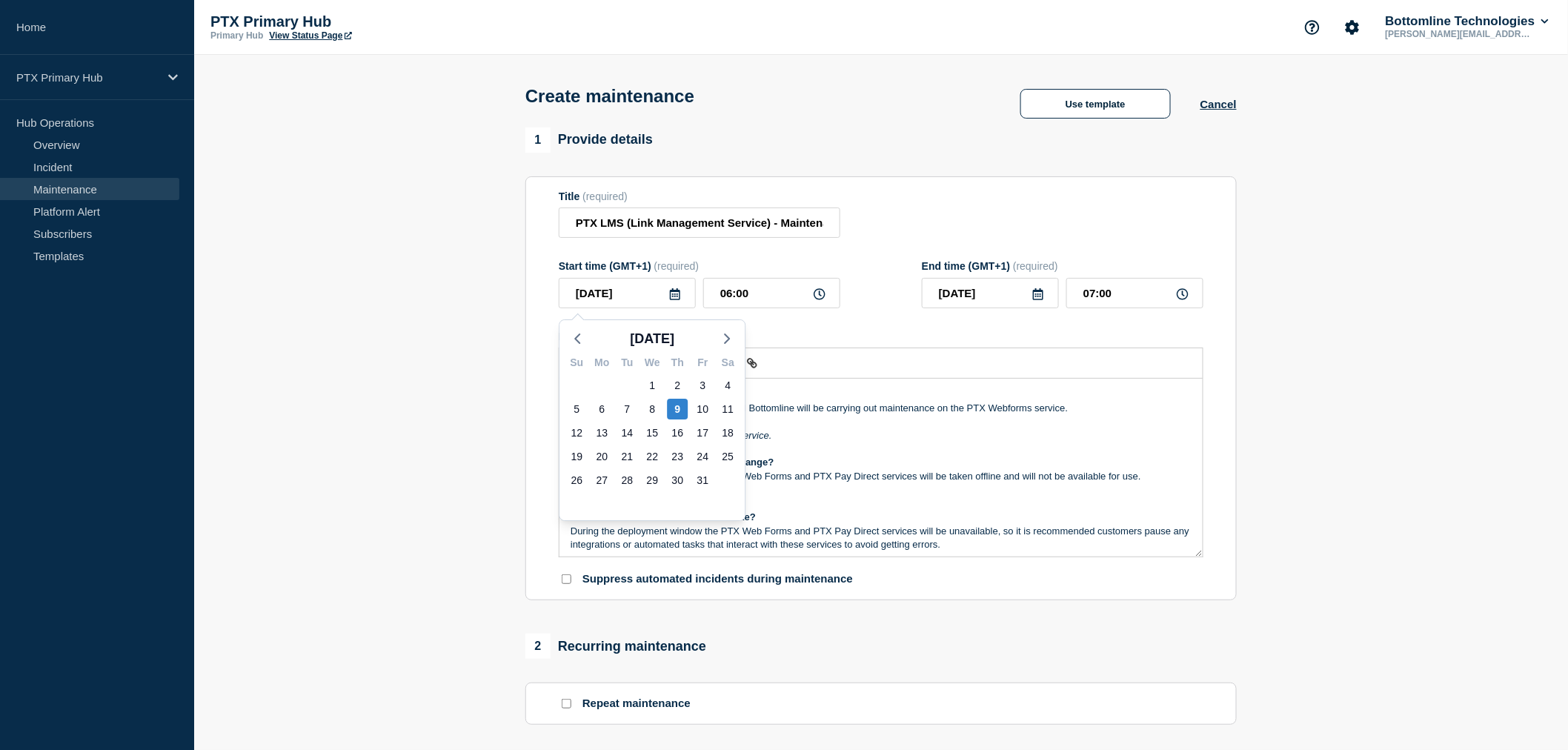
click at [389, 305] on section "1 Provide details Title (required) PTX LMS (Link Management Service) - Maintena…" at bounding box center [881, 641] width 1374 height 1029
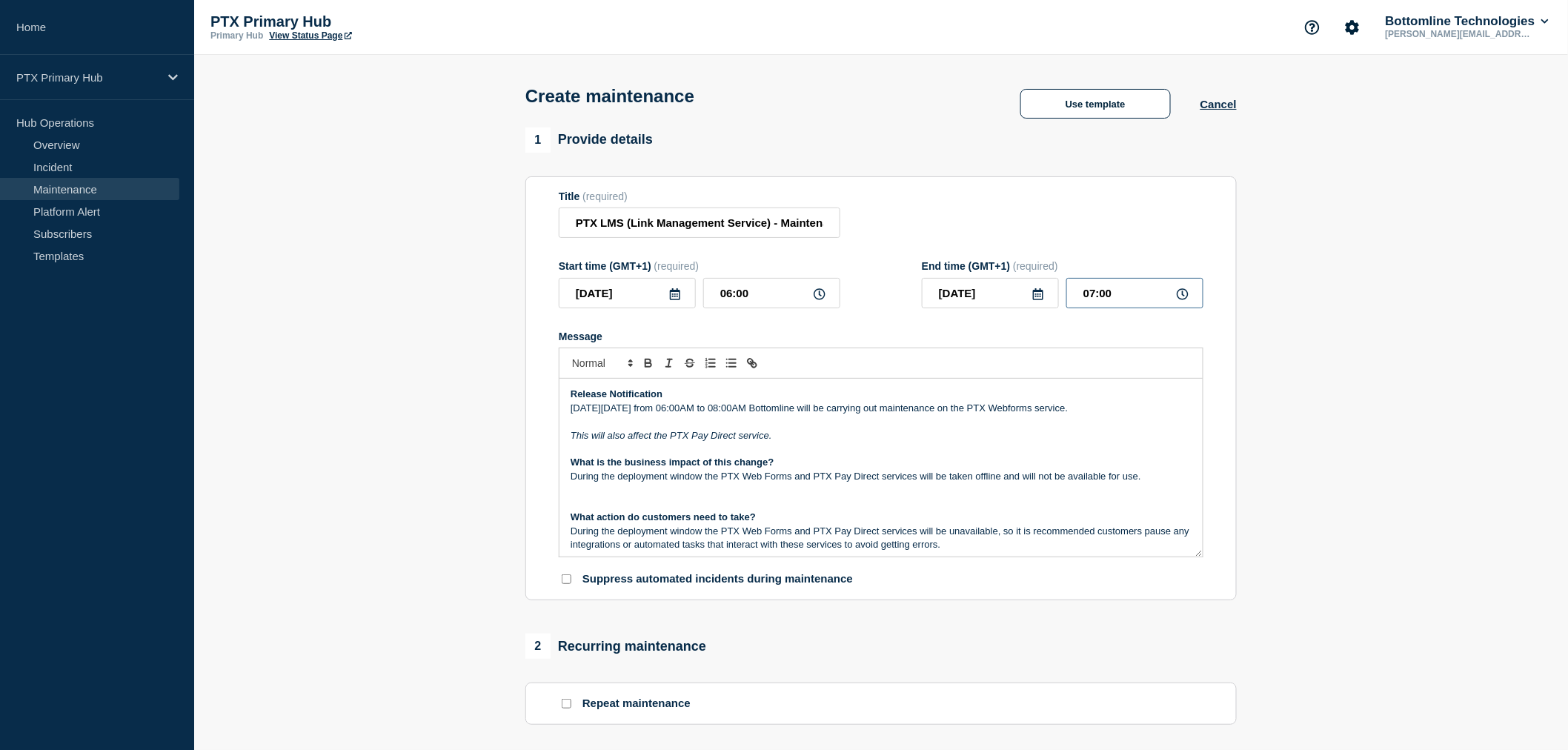
drag, startPoint x: 1026, startPoint y: 280, endPoint x: 954, endPoint y: 264, distance: 73.8
click at [955, 270] on div "End time (GMT+1) (required) 2025-10-09 07:00" at bounding box center [1063, 284] width 282 height 48
type input "08:00"
click at [930, 440] on p "This will also affect the PTX Pay Direct service." at bounding box center [881, 436] width 621 height 14
click at [1136, 412] on p "On Thursday 9th October from 06:00AM to 08:00AM Bottomline will be carrying out…" at bounding box center [881, 409] width 621 height 14
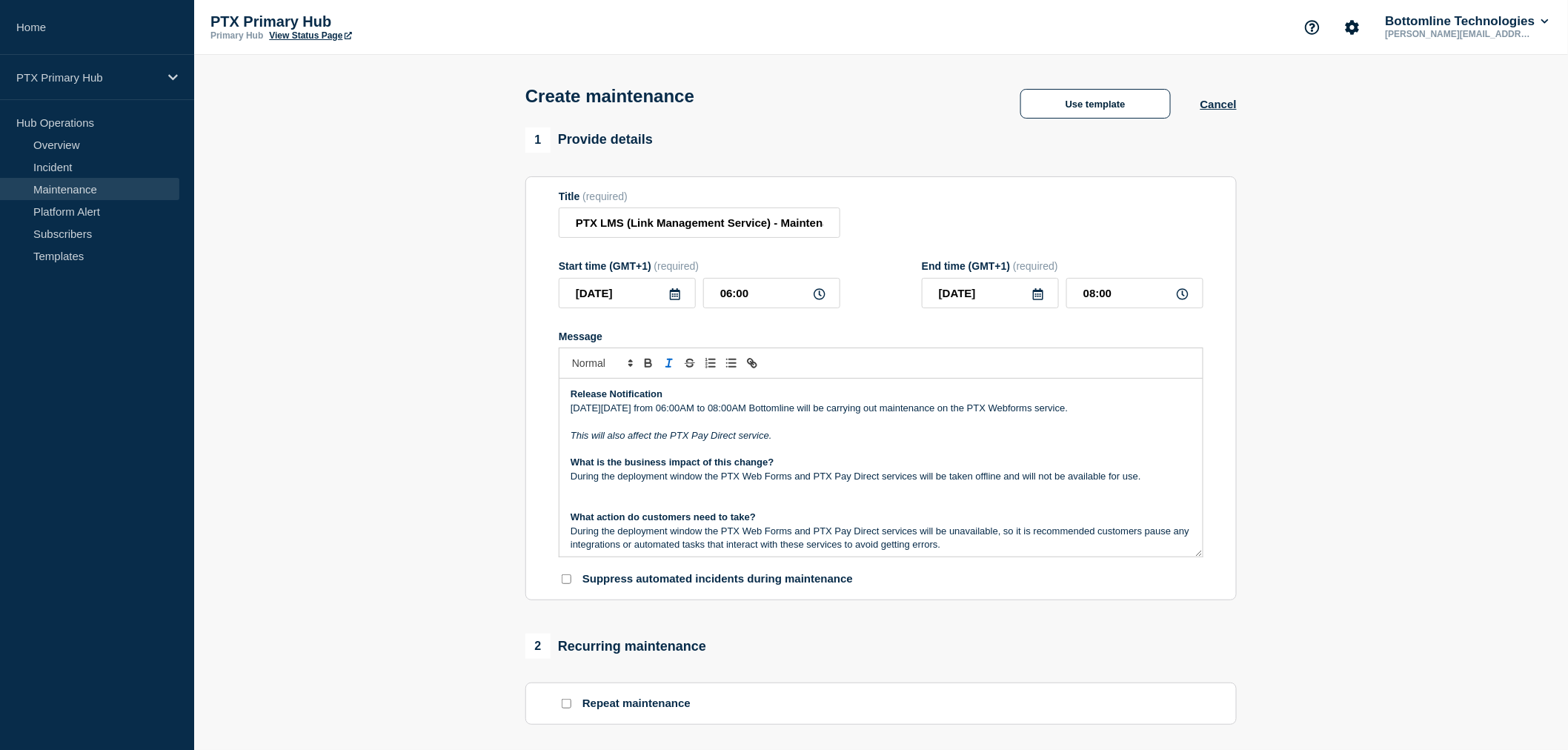
click at [1136, 412] on p "On Thursday 9th October from 06:00AM to 08:00AM Bottomline will be carrying out…" at bounding box center [881, 409] width 621 height 14
drag, startPoint x: 1137, startPoint y: 412, endPoint x: 1048, endPoint y: 412, distance: 89.0
click at [1048, 412] on p "On Thursday 9th October from 06:00AM to 08:00AM Bottomline will be carrying out…" at bounding box center [881, 409] width 621 height 14
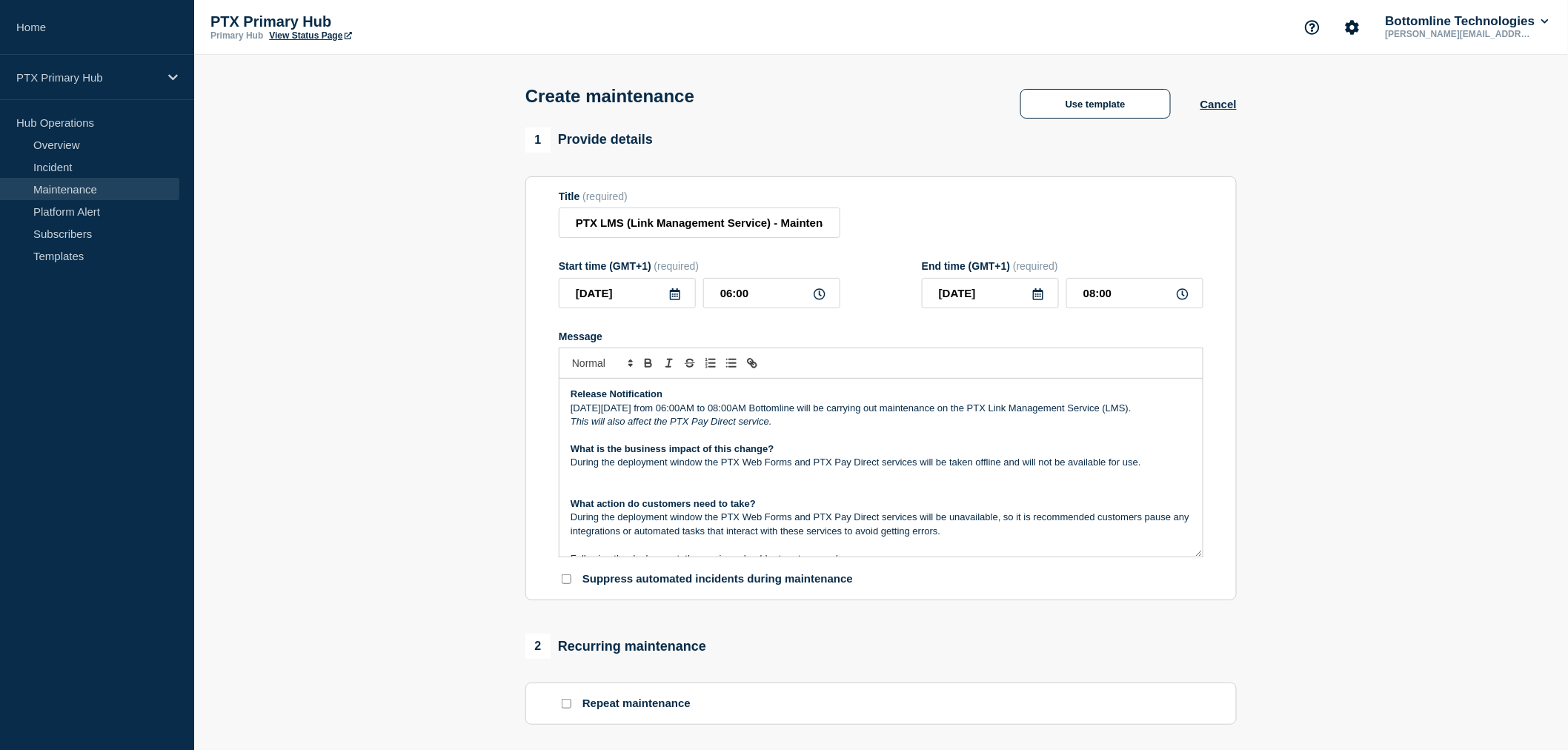
click at [721, 427] on em "This will also affect the PTX Pay Direct service." at bounding box center [672, 421] width 202 height 11
drag, startPoint x: 790, startPoint y: 438, endPoint x: 531, endPoint y: 439, distance: 259.0
click at [531, 439] on section "Title (required) PTX LMS (Link Management Service) - Maintenance - PRODUCTION -…" at bounding box center [881, 389] width 711 height 425
click at [917, 469] on p "During the deployment window the PTX Web Forms and PTX Pay Direct services will…" at bounding box center [881, 462] width 621 height 14
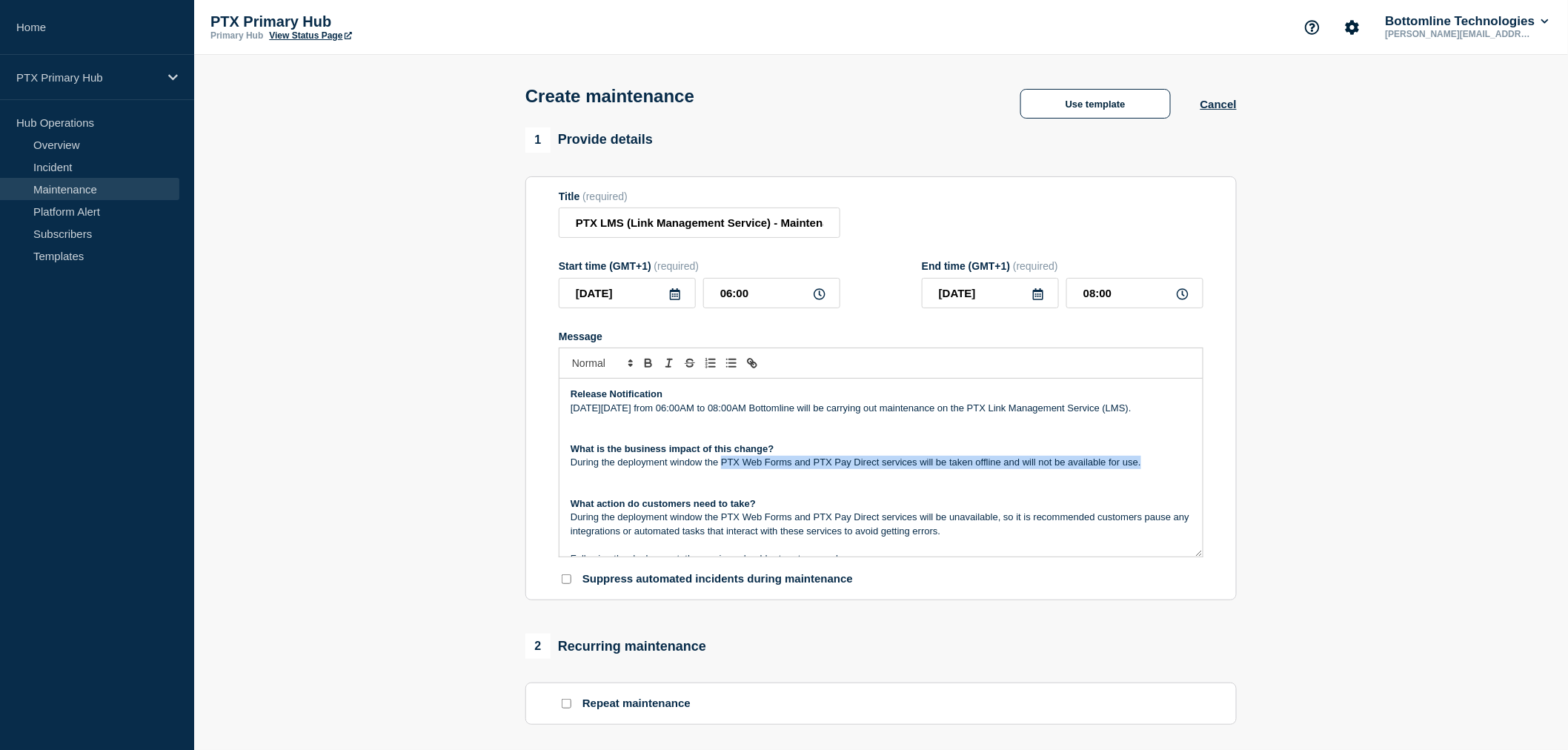
drag, startPoint x: 1158, startPoint y: 476, endPoint x: 721, endPoint y: 482, distance: 437.0
click at [721, 469] on p "During the deployment window the PTX Web Forms and PTX Pay Direct services will…" at bounding box center [881, 462] width 621 height 14
drag, startPoint x: 1160, startPoint y: 416, endPoint x: 1013, endPoint y: 409, distance: 147.2
click at [1013, 409] on p "On Thursday 9th October from 06:00AM to 08:00AM Bottomline will be carrying out…" at bounding box center [881, 409] width 621 height 14
click at [1073, 415] on p "On Thursday 9th October from 06:00AM to 08:00AM Bottomline will be carrying out…" at bounding box center [881, 409] width 621 height 14
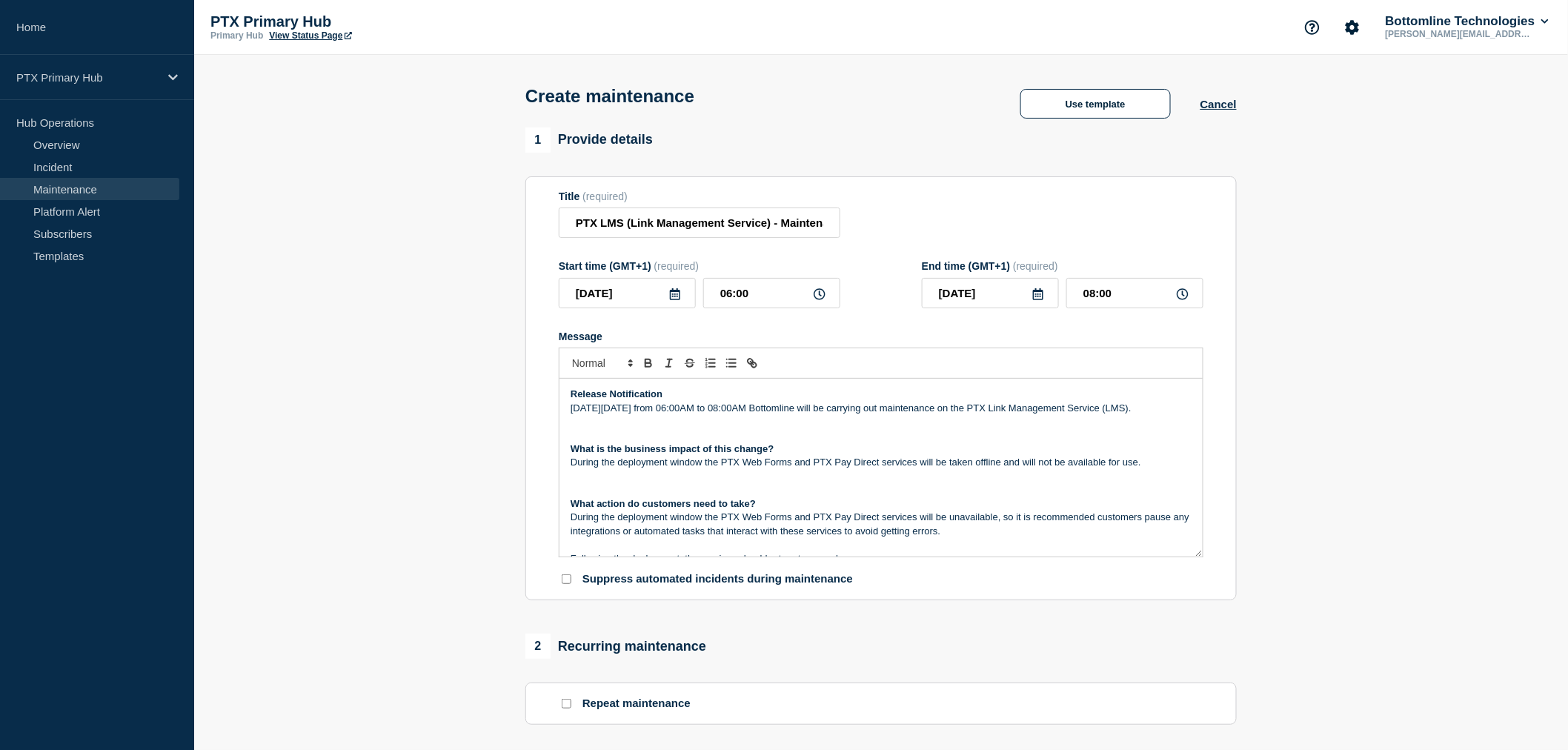
drag, startPoint x: 1096, startPoint y: 411, endPoint x: 1017, endPoint y: 409, distance: 79.0
click at [1017, 409] on p "On Thursday 9th October from 06:00AM to 08:00AM Bottomline will be carrying out…" at bounding box center [881, 409] width 621 height 14
click at [936, 497] on p "Message" at bounding box center [881, 490] width 621 height 14
drag, startPoint x: 1042, startPoint y: 495, endPoint x: 1141, endPoint y: 479, distance: 100.3
click at [1043, 484] on p "Message" at bounding box center [881, 477] width 621 height 14
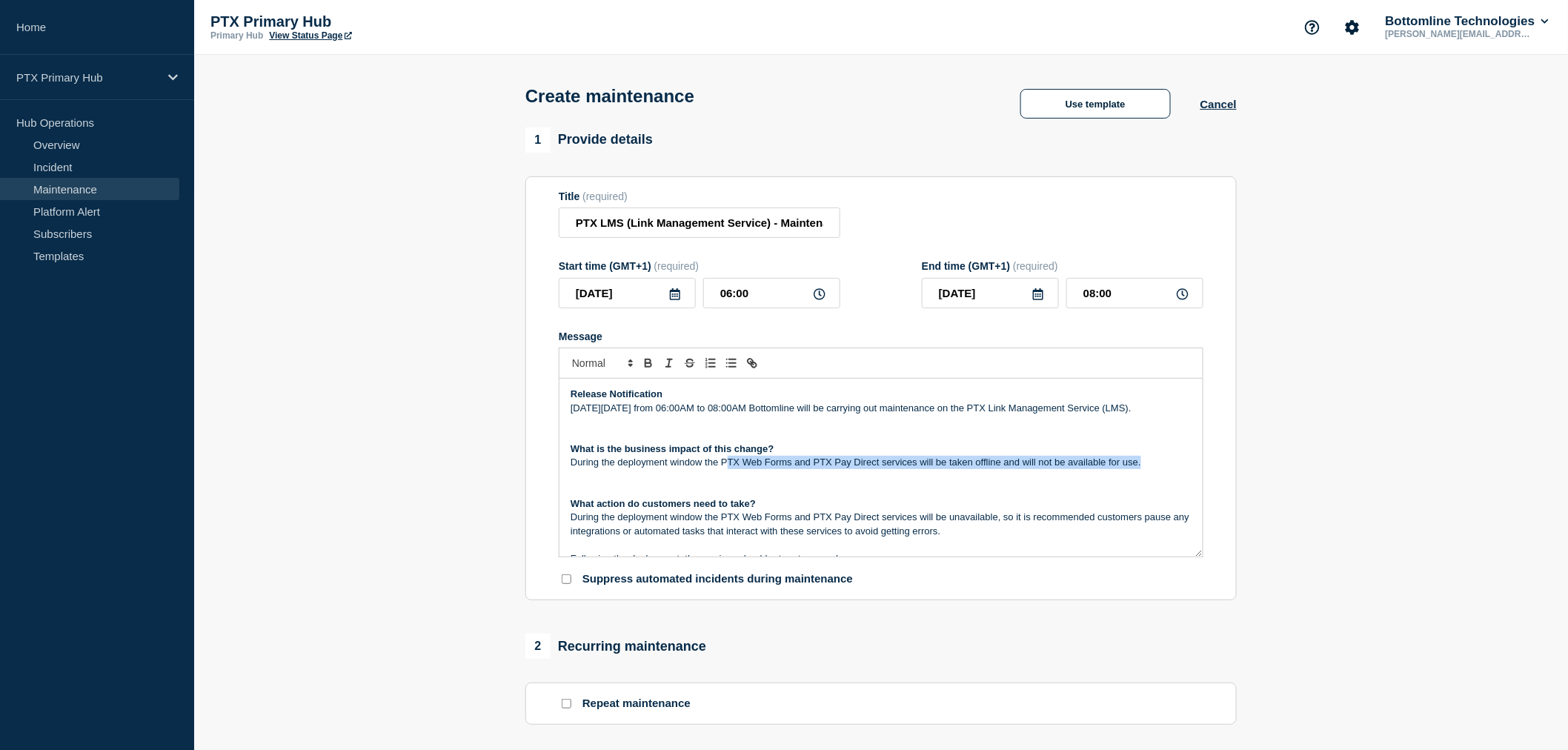
drag, startPoint x: 1152, startPoint y: 478, endPoint x: 725, endPoint y: 483, distance: 427.0
click at [725, 469] on p "During the deployment window the PTX Web Forms and PTX Pay Direct services will…" at bounding box center [881, 462] width 621 height 14
click at [951, 484] on p "Message" at bounding box center [881, 477] width 621 height 14
click at [898, 484] on p "Message" at bounding box center [881, 477] width 621 height 14
click at [920, 456] on p "What is the business impact of this change?" at bounding box center [881, 450] width 621 height 14
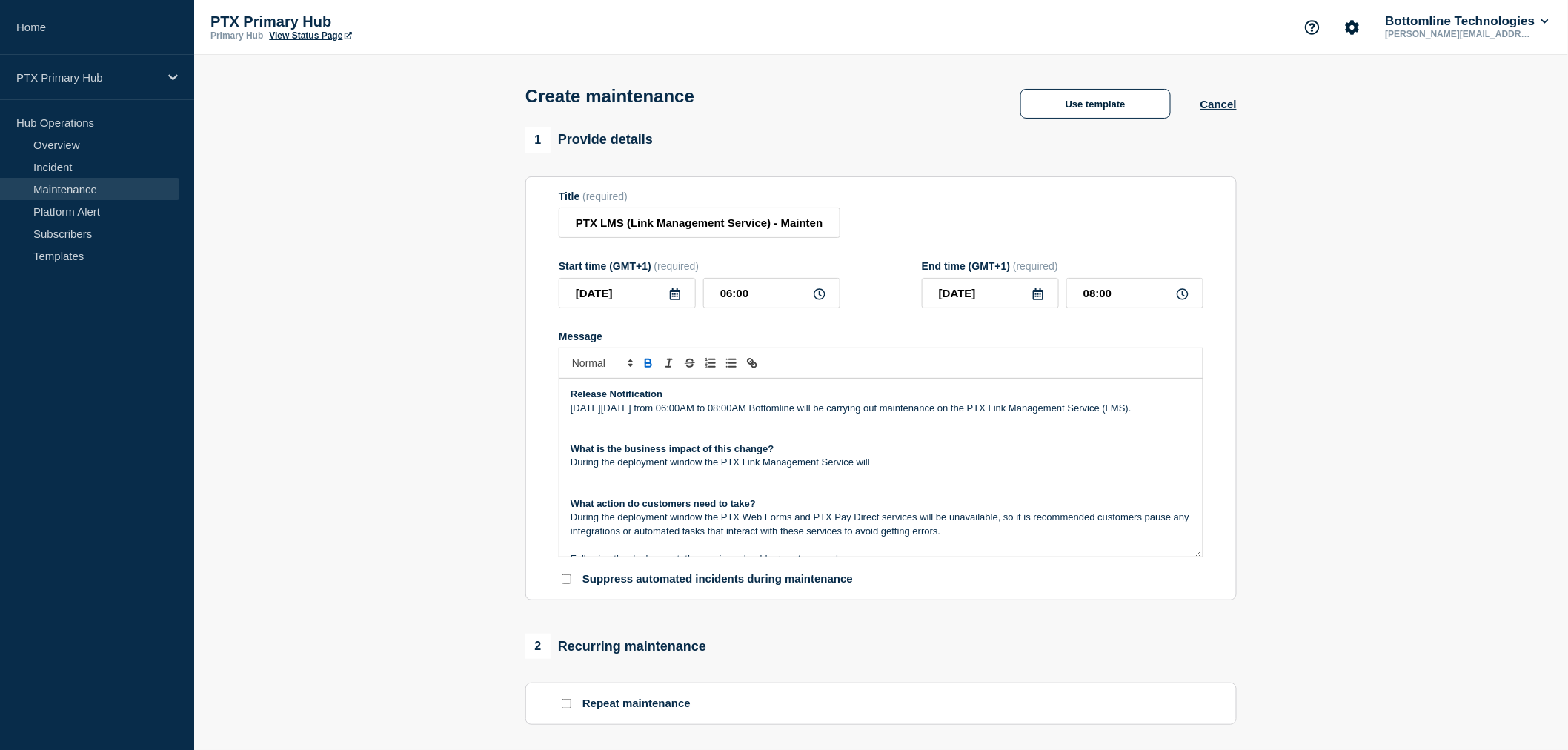
click at [924, 469] on p "During the deployment window the PTX Link Management Service will" at bounding box center [881, 462] width 621 height 14
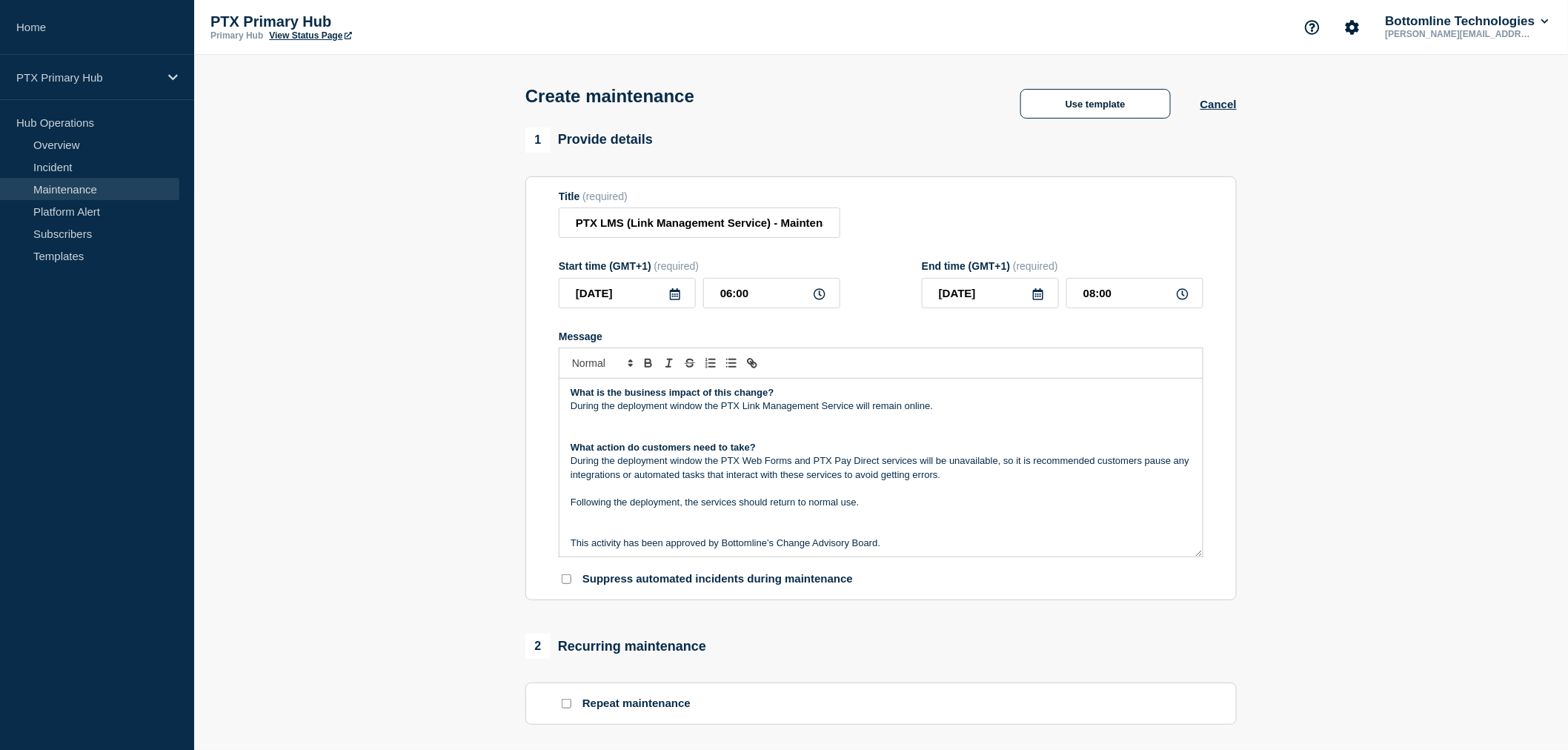
scroll to position [82, 0]
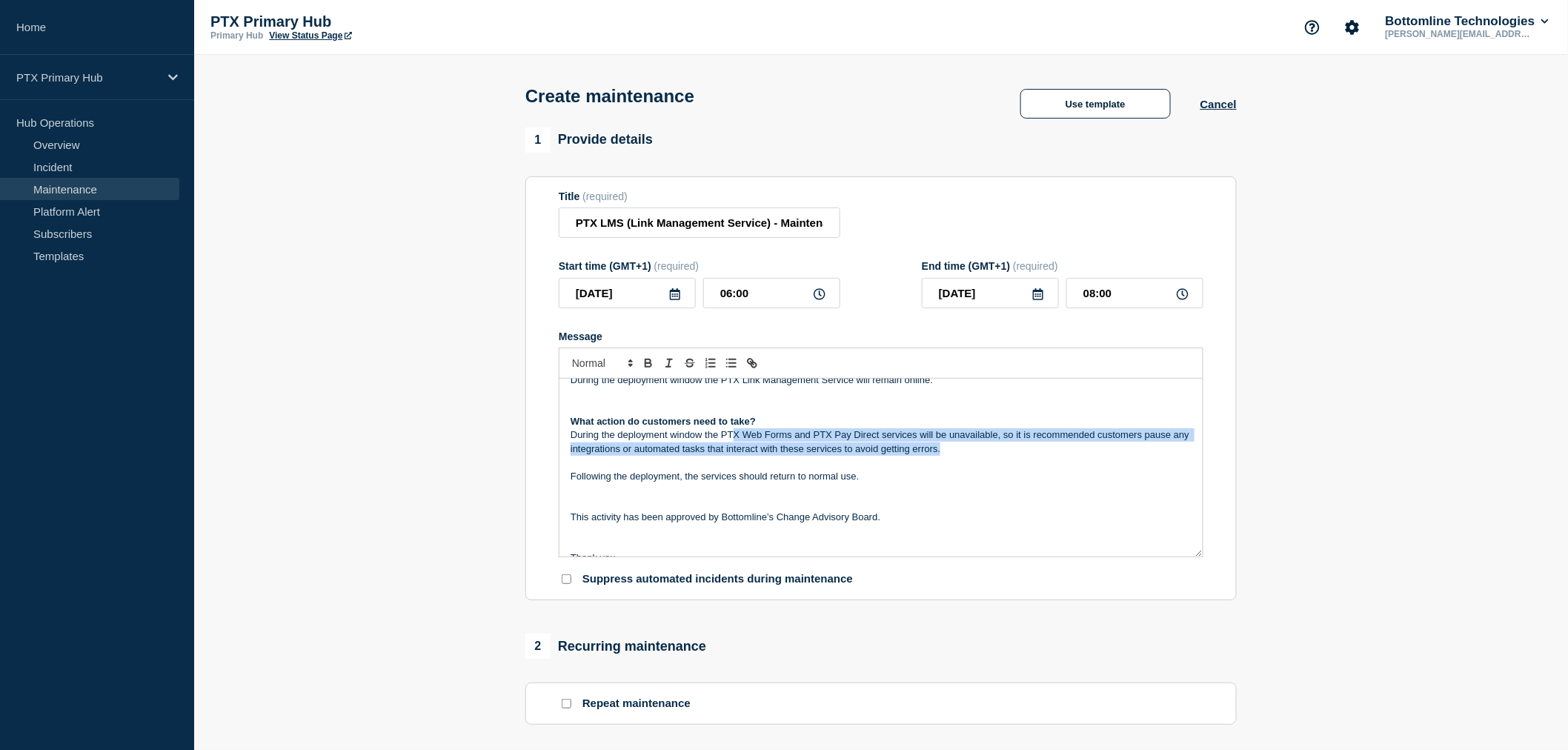
drag, startPoint x: 968, startPoint y: 467, endPoint x: 732, endPoint y: 455, distance: 236.3
click at [732, 455] on p "During the deployment window the PTX Web Forms and PTX Pay Direct services will…" at bounding box center [881, 442] width 621 height 27
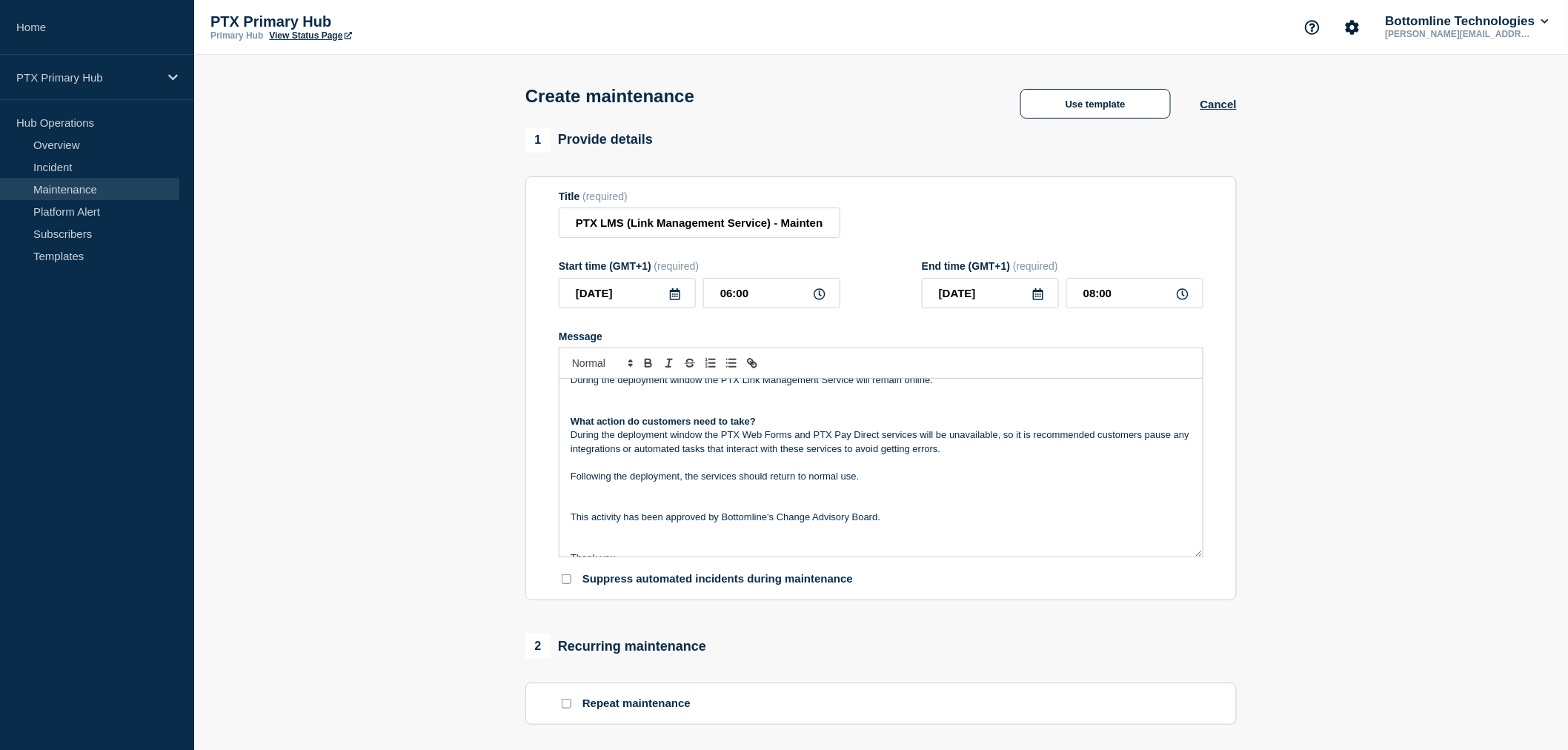
drag, startPoint x: 922, startPoint y: 403, endPoint x: 956, endPoint y: 389, distance: 36.8
click at [923, 387] on p "During the deployment window the PTX Link Management Service will remain online." at bounding box center [881, 380] width 621 height 14
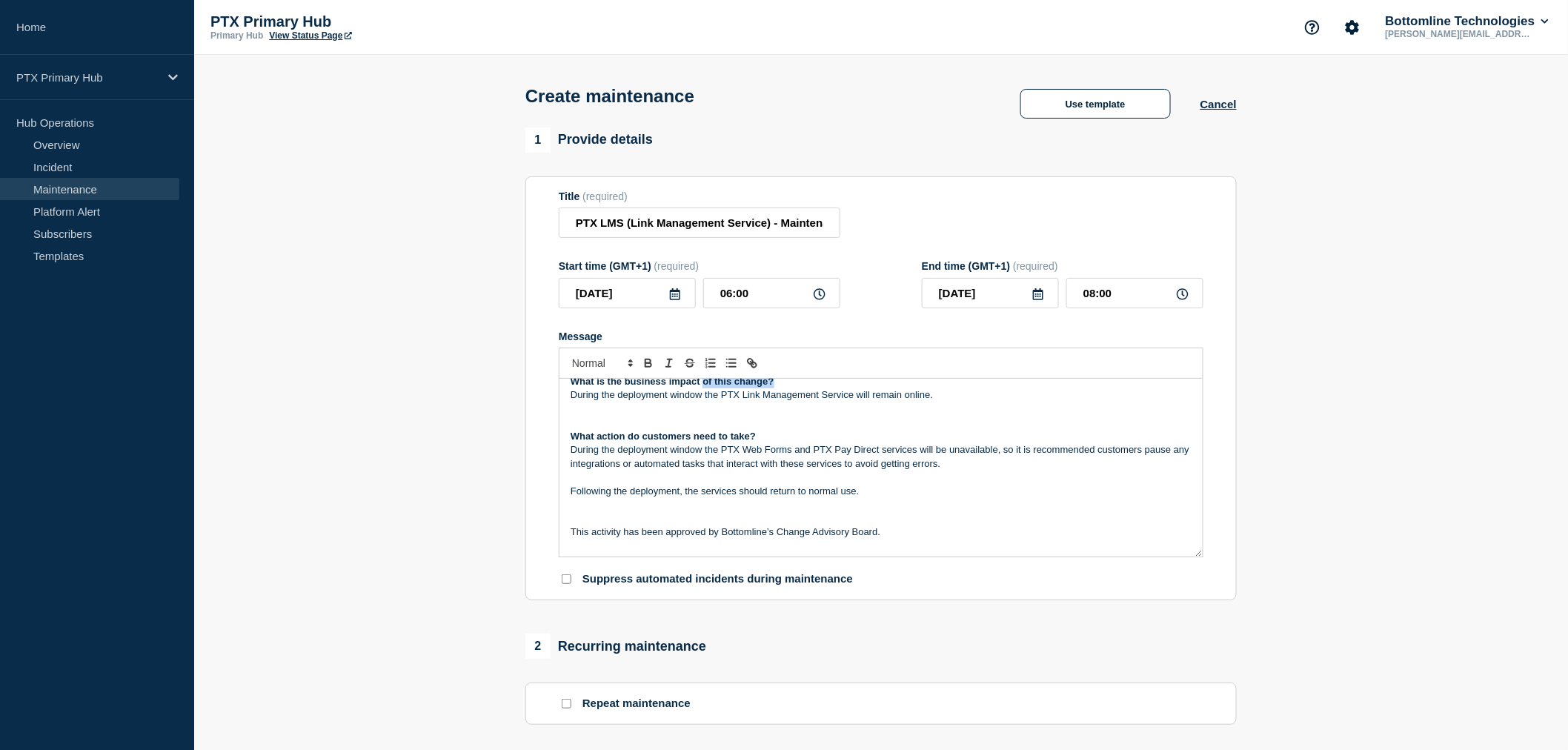
drag, startPoint x: 957, startPoint y: 389, endPoint x: 704, endPoint y: 400, distance: 253.2
click at [704, 389] on p "What is the business impact of this change?" at bounding box center [881, 382] width 621 height 14
click at [827, 389] on p "What is the business impact of this change?" at bounding box center [881, 382] width 621 height 14
drag, startPoint x: 908, startPoint y: 404, endPoint x: 545, endPoint y: 415, distance: 363.2
click at [545, 415] on section "Title (required) PTX LMS (Link Management Service) - Maintenance - PRODUCTION -…" at bounding box center [881, 389] width 711 height 425
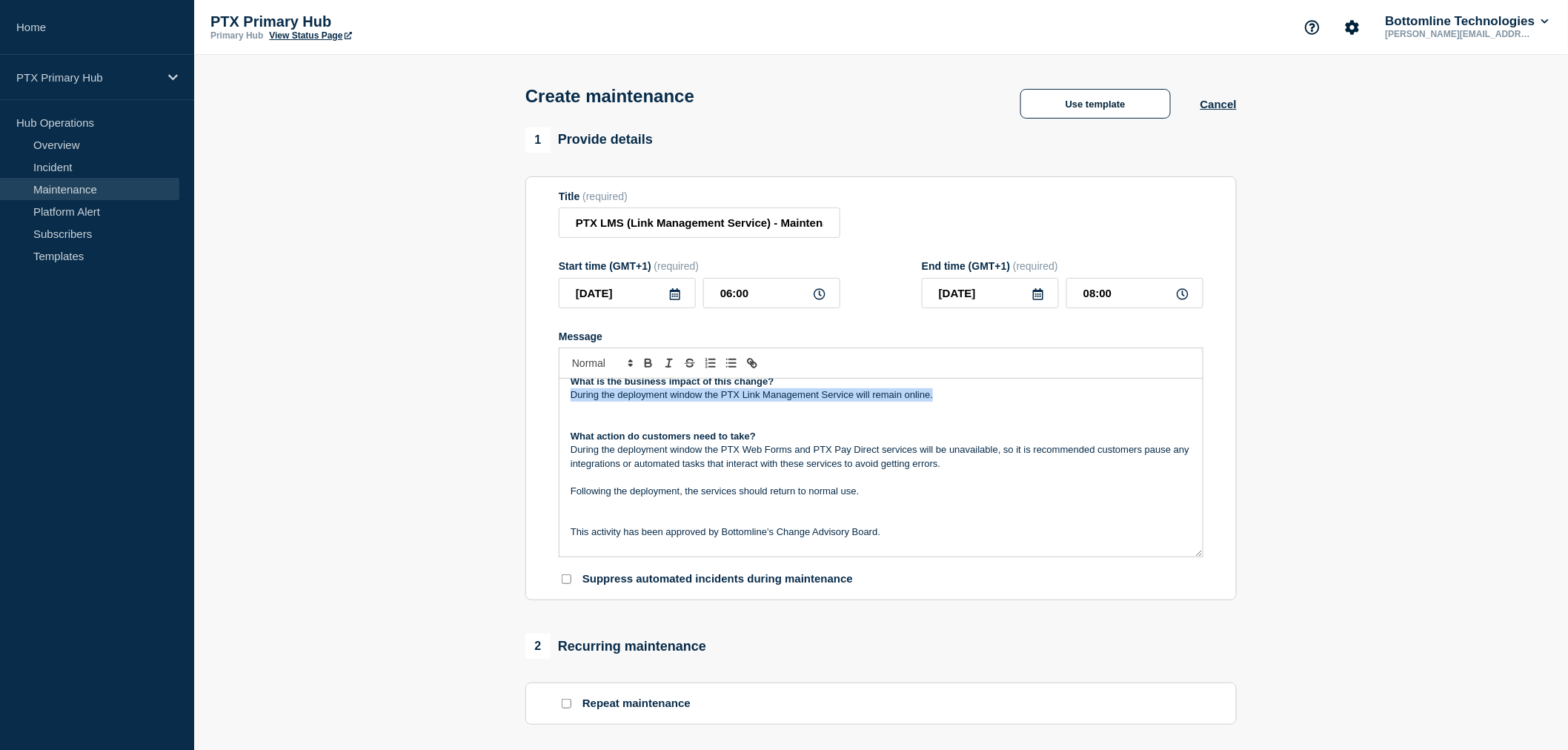
copy p "During the deployment window the PTX Link Management Service will remain online."
drag, startPoint x: 1030, startPoint y: 497, endPoint x: 1028, endPoint y: 490, distance: 7.3
click at [1029, 484] on p "Message" at bounding box center [881, 478] width 621 height 14
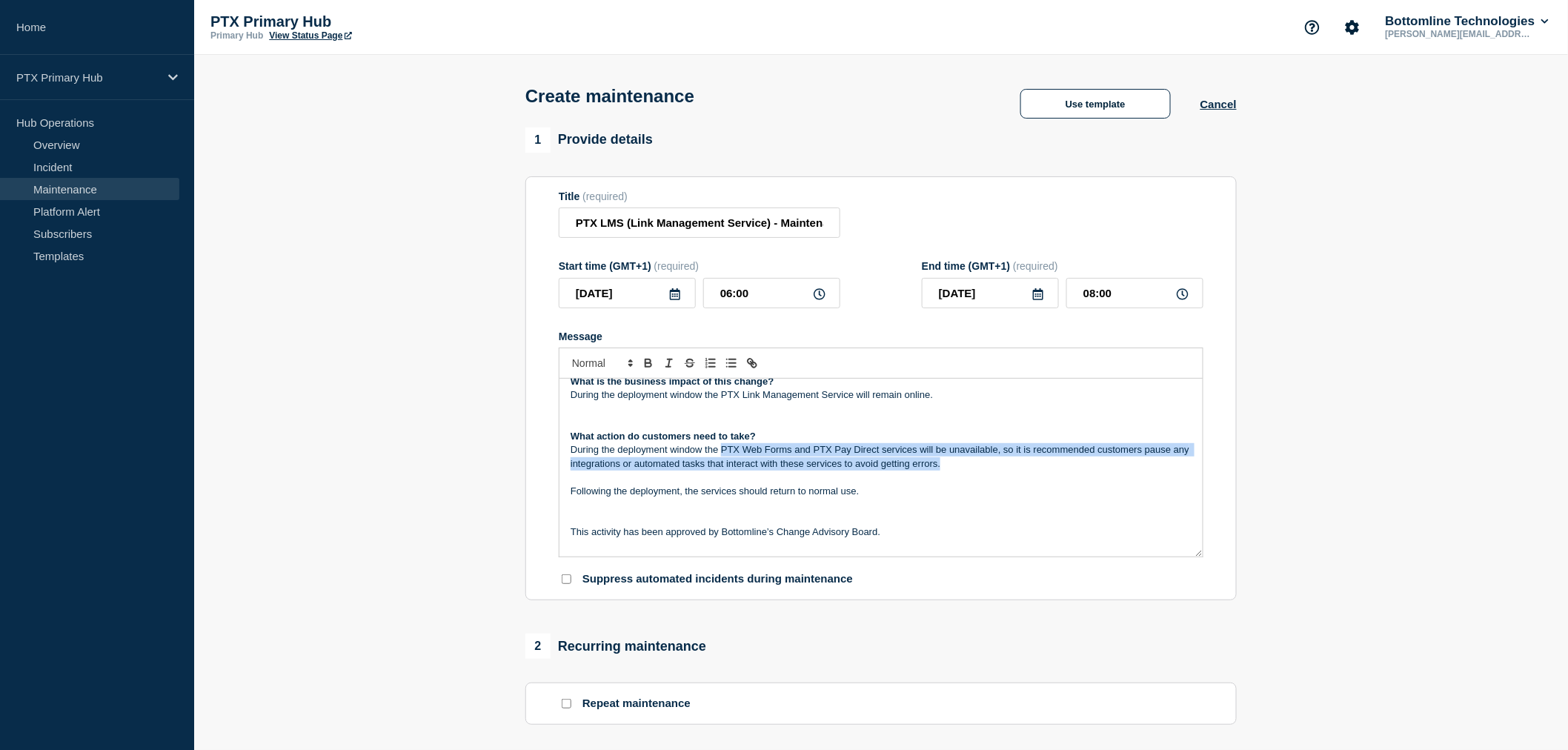
drag, startPoint x: 964, startPoint y: 479, endPoint x: 724, endPoint y: 464, distance: 240.5
click at [724, 464] on p "During the deployment window the PTX Web Forms and PTX Pay Direct services will…" at bounding box center [881, 457] width 621 height 27
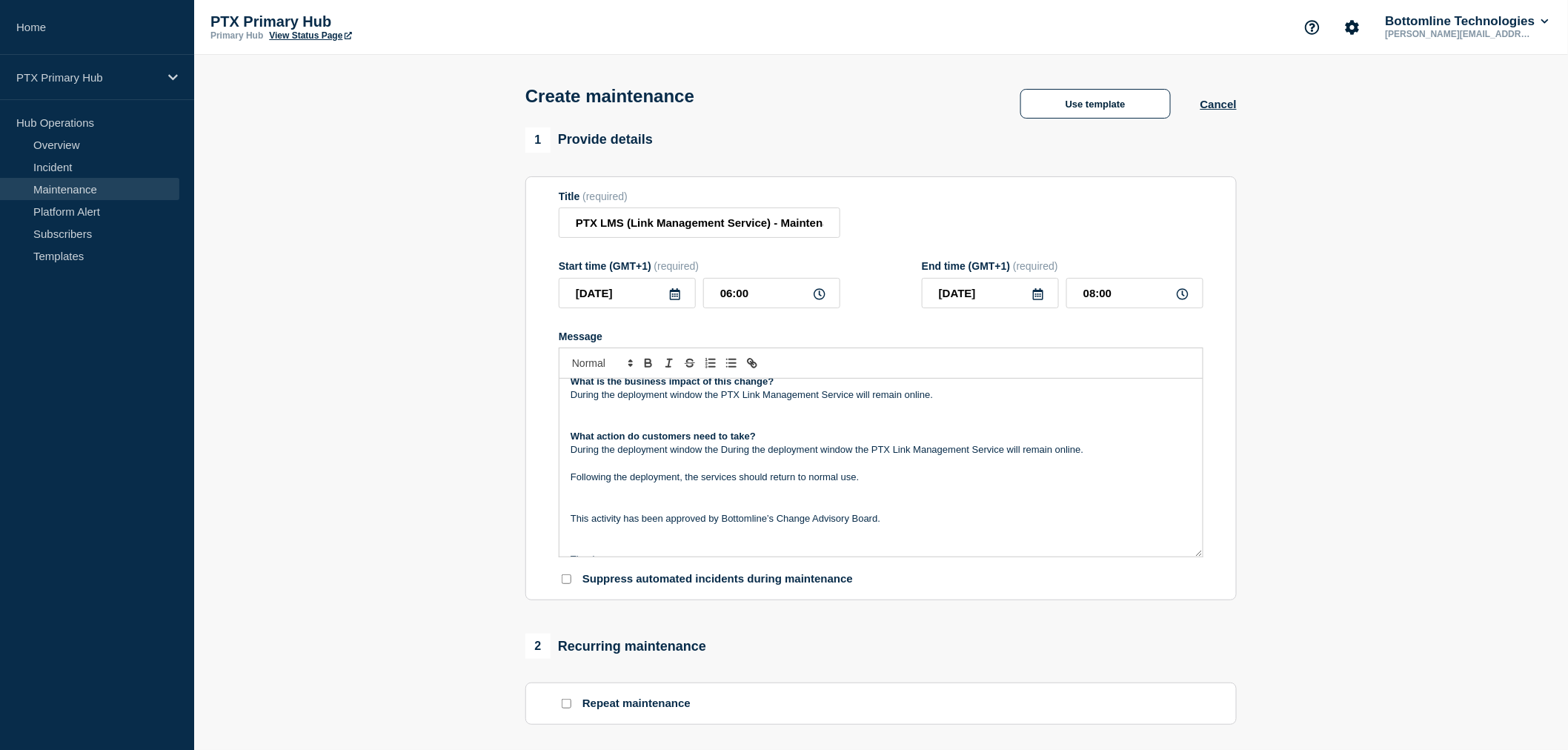
click at [719, 456] on p "During the deployment window the During the deployment window the PTX Link Mana…" at bounding box center [881, 451] width 621 height 14
drag, startPoint x: 726, startPoint y: 470, endPoint x: 517, endPoint y: 441, distance: 211.0
click at [517, 441] on div "1 Provide details Title (required) PTX LMS (Link Management Service) - Maintena…" at bounding box center [881, 641] width 728 height 1029
click at [873, 456] on p "During the deployment window the During the deployment window the PTX Link Mana…" at bounding box center [881, 451] width 621 height 14
drag, startPoint x: 722, startPoint y: 465, endPoint x: 561, endPoint y: 462, distance: 161.0
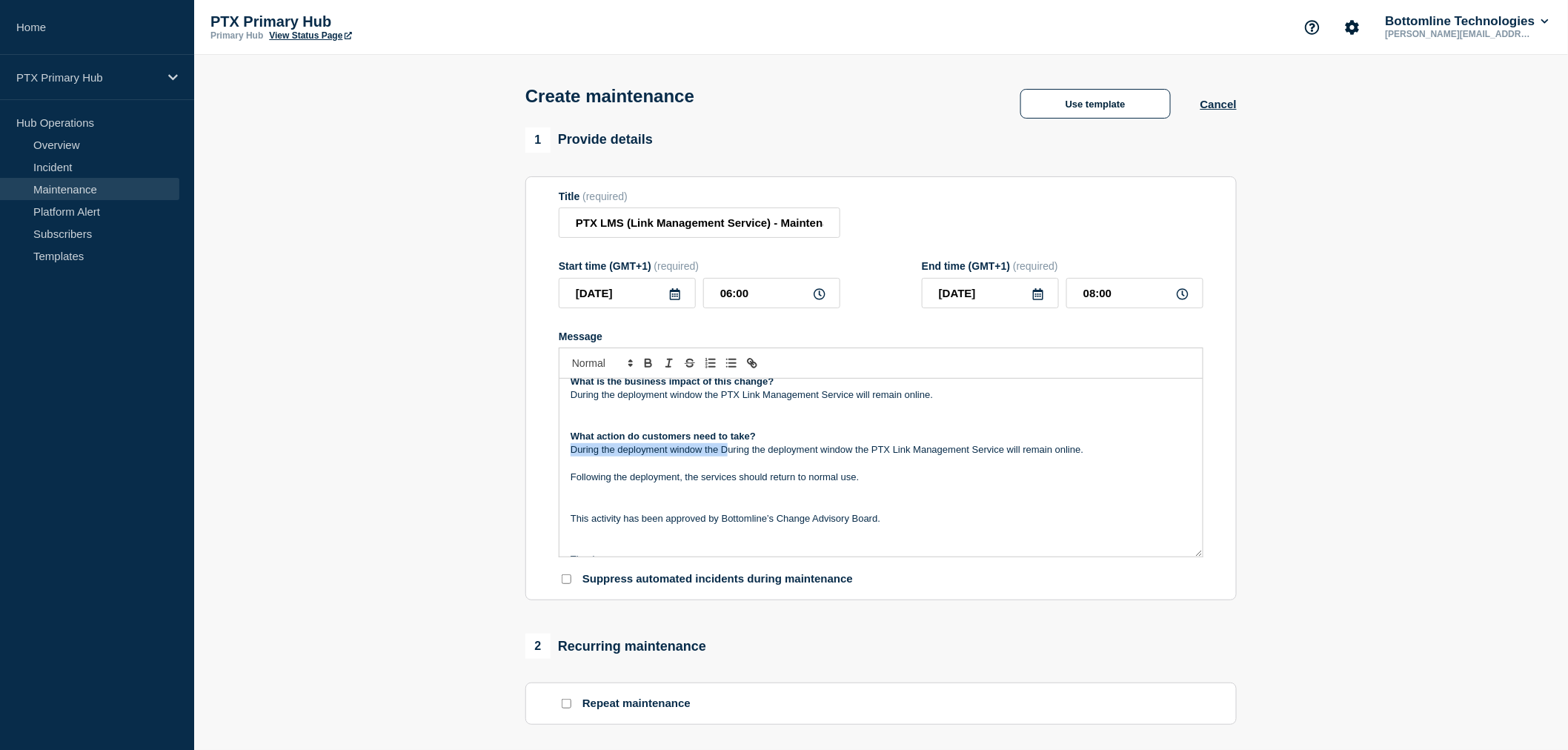
click at [561, 462] on div "Release Notification On Thursday 9th October from 06:00AM to 08:00AM Bottomline…" at bounding box center [881, 468] width 644 height 178
click at [917, 456] on p "During the deployment window the PTX Link Management Service will remain online." at bounding box center [881, 451] width 621 height 14
click at [935, 456] on p "During the deployment window the PTX Link Management Service will remain online." at bounding box center [881, 451] width 621 height 14
click at [953, 456] on p "During the deployment window the PTX Link Management Service will remain online." at bounding box center [881, 451] width 621 height 14
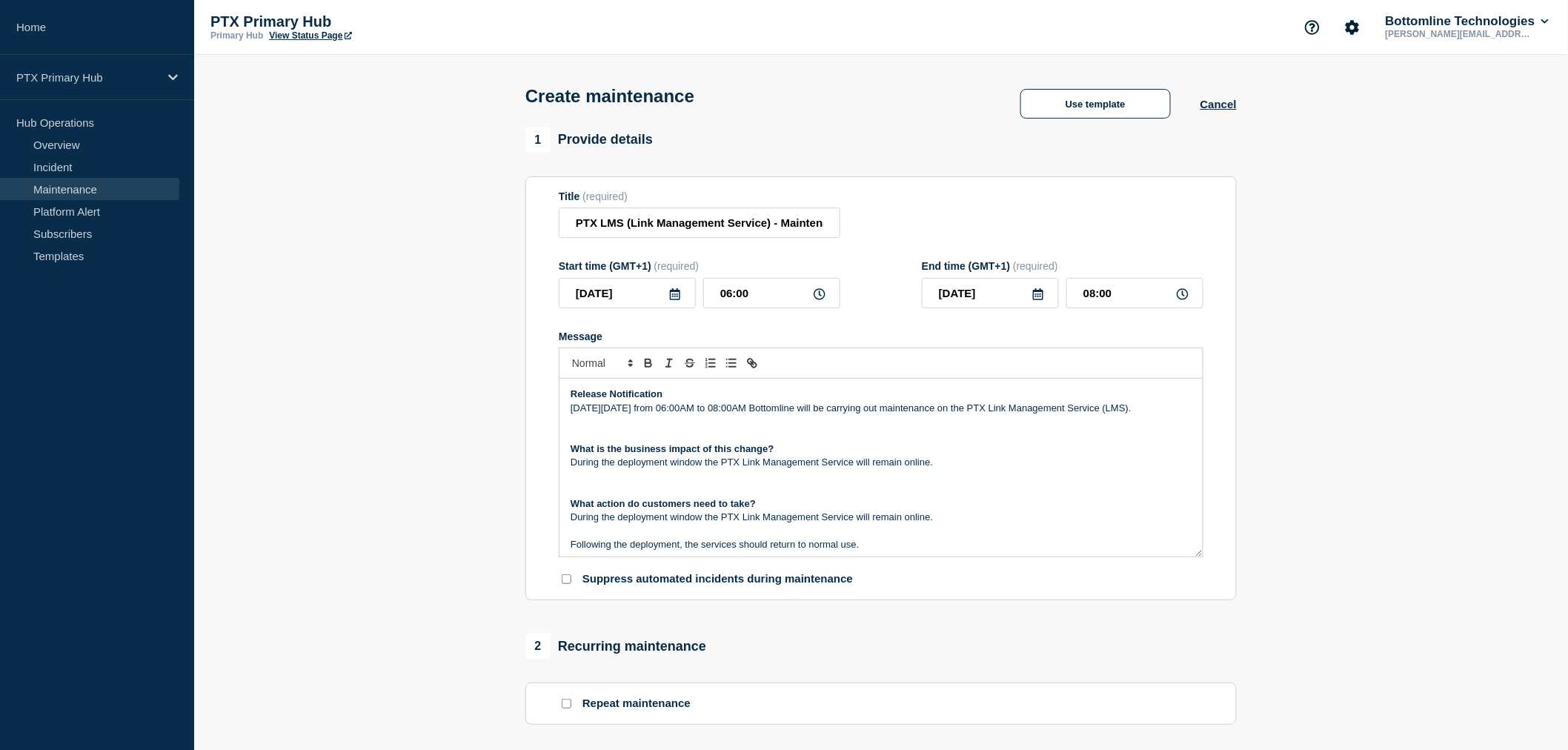
scroll to position [82, 0]
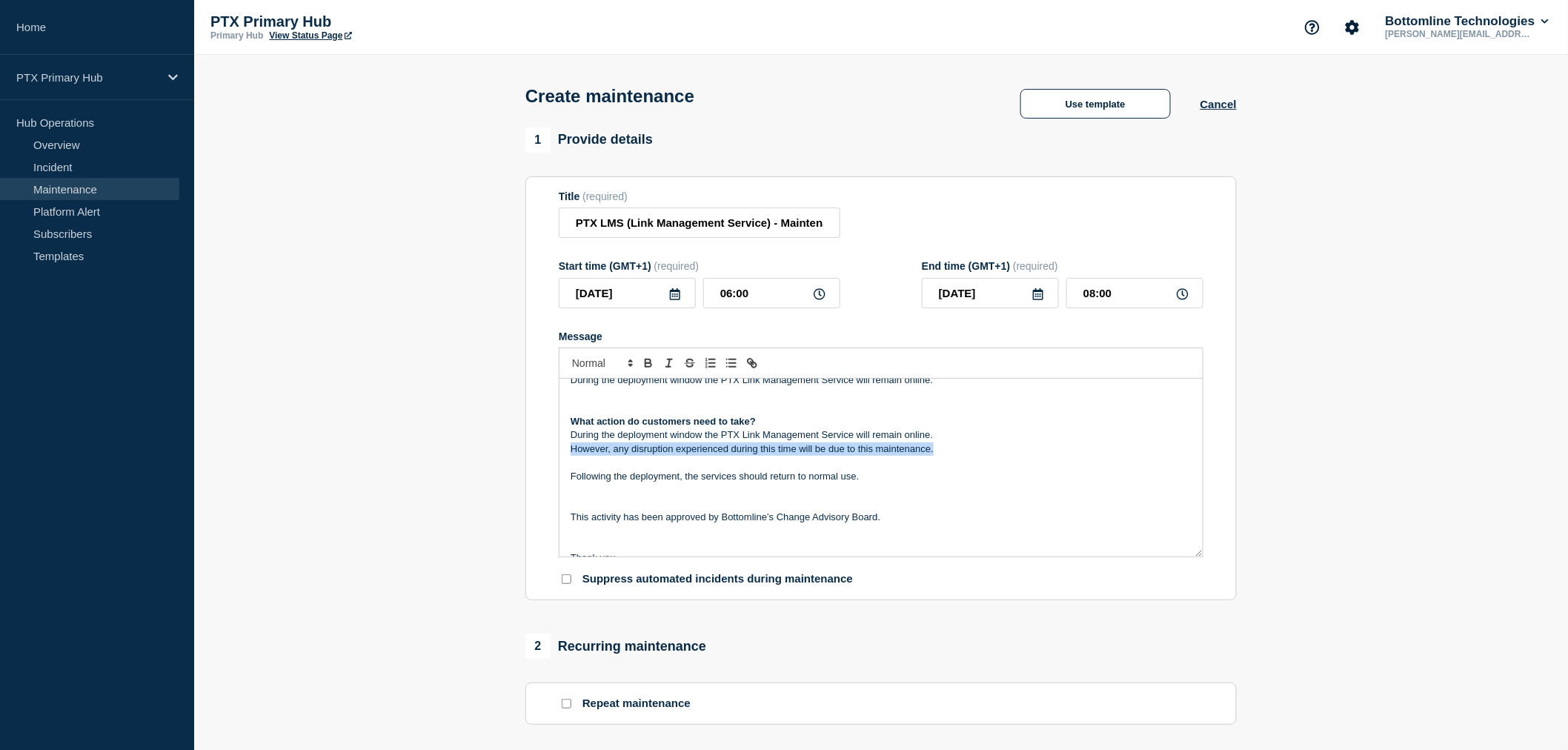
drag, startPoint x: 968, startPoint y: 462, endPoint x: 557, endPoint y: 467, distance: 411.0
click at [557, 467] on section "Title (required) PTX LMS (Link Management Service) - Maintenance - PRODUCTION -…" at bounding box center [881, 389] width 711 height 425
click at [971, 469] on p "Message" at bounding box center [881, 462] width 621 height 14
click at [955, 456] on p "However, any disruption experienced during this time will be due to this mainte…" at bounding box center [881, 450] width 621 height 14
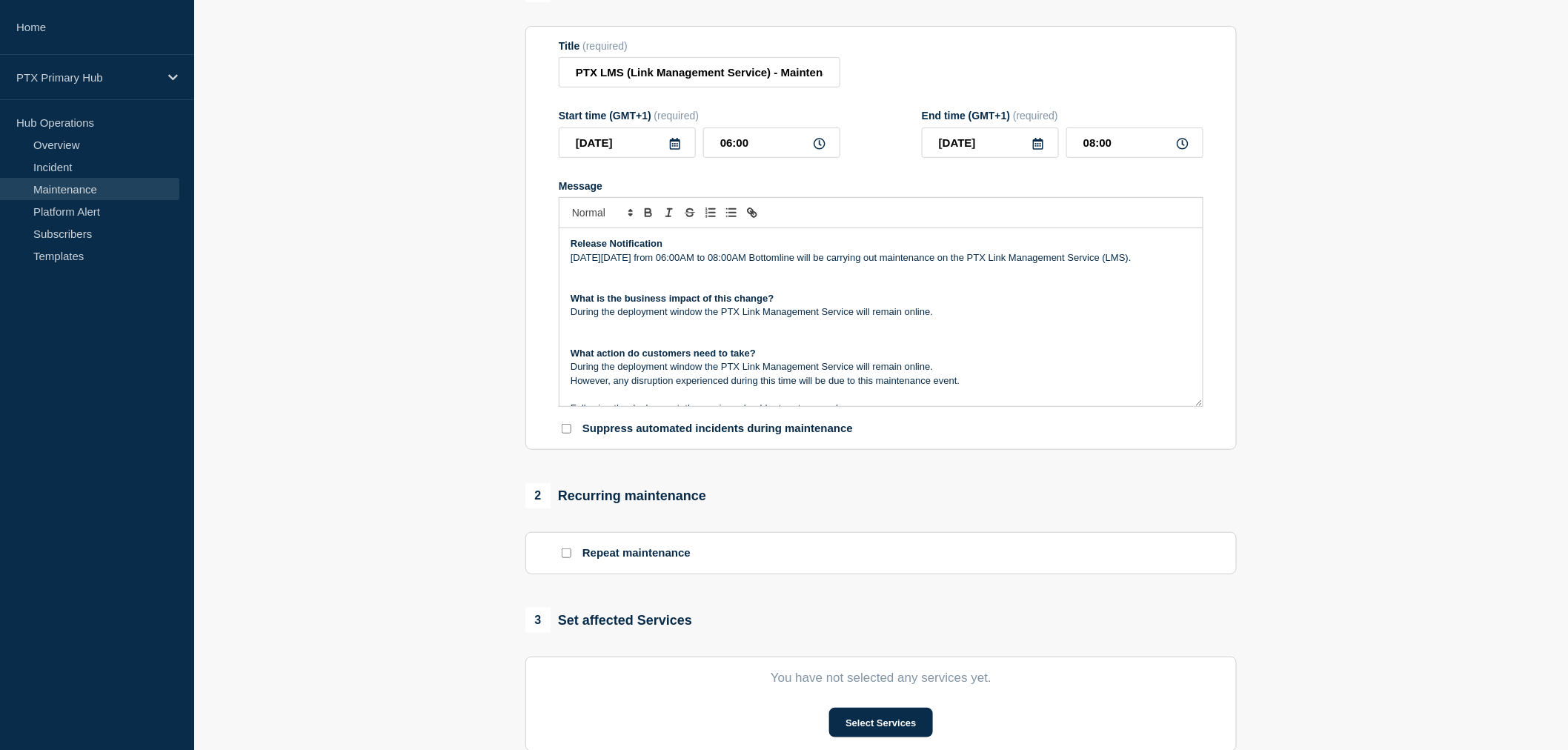
scroll to position [329, 0]
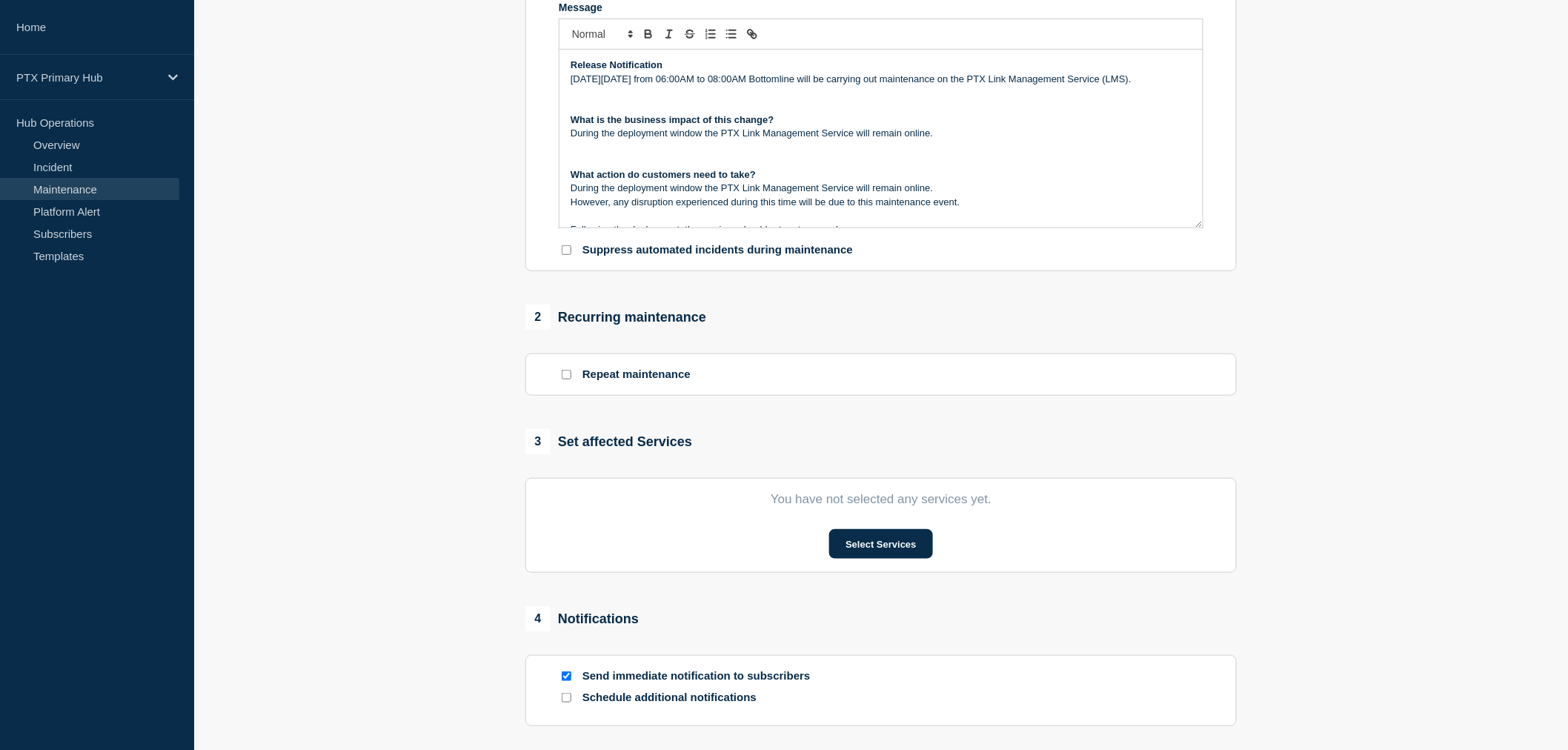
click at [602, 382] on p "Repeat maintenance" at bounding box center [637, 374] width 109 height 14
click at [847, 539] on button "Select Services" at bounding box center [880, 544] width 103 height 30
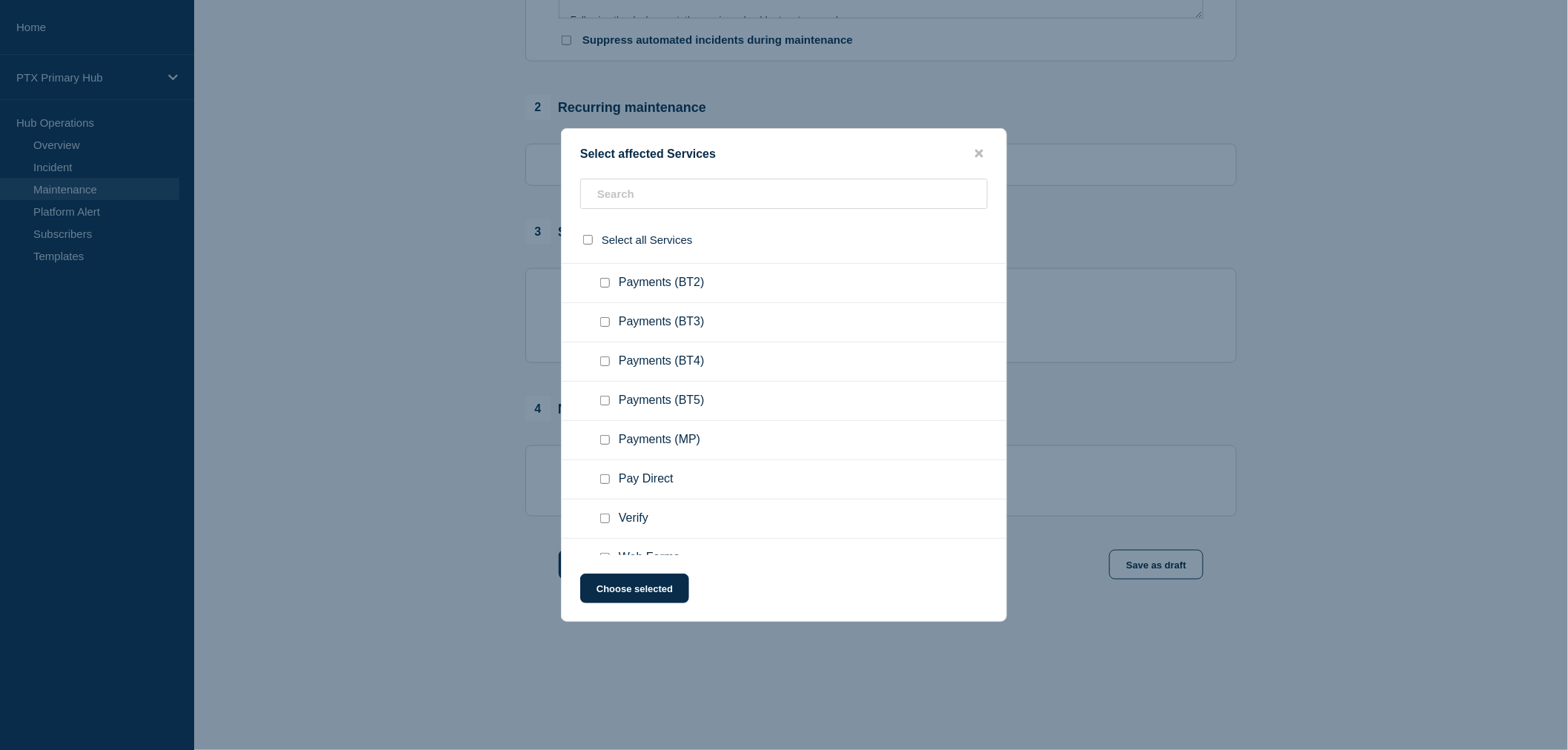
scroll to position [1491, 0]
click at [602, 473] on input "Pay Direct checkbox" at bounding box center [605, 477] width 9 height 9
checkbox input "true"
click at [603, 551] on input "Web Forms checkbox" at bounding box center [605, 555] width 9 height 9
checkbox input "true"
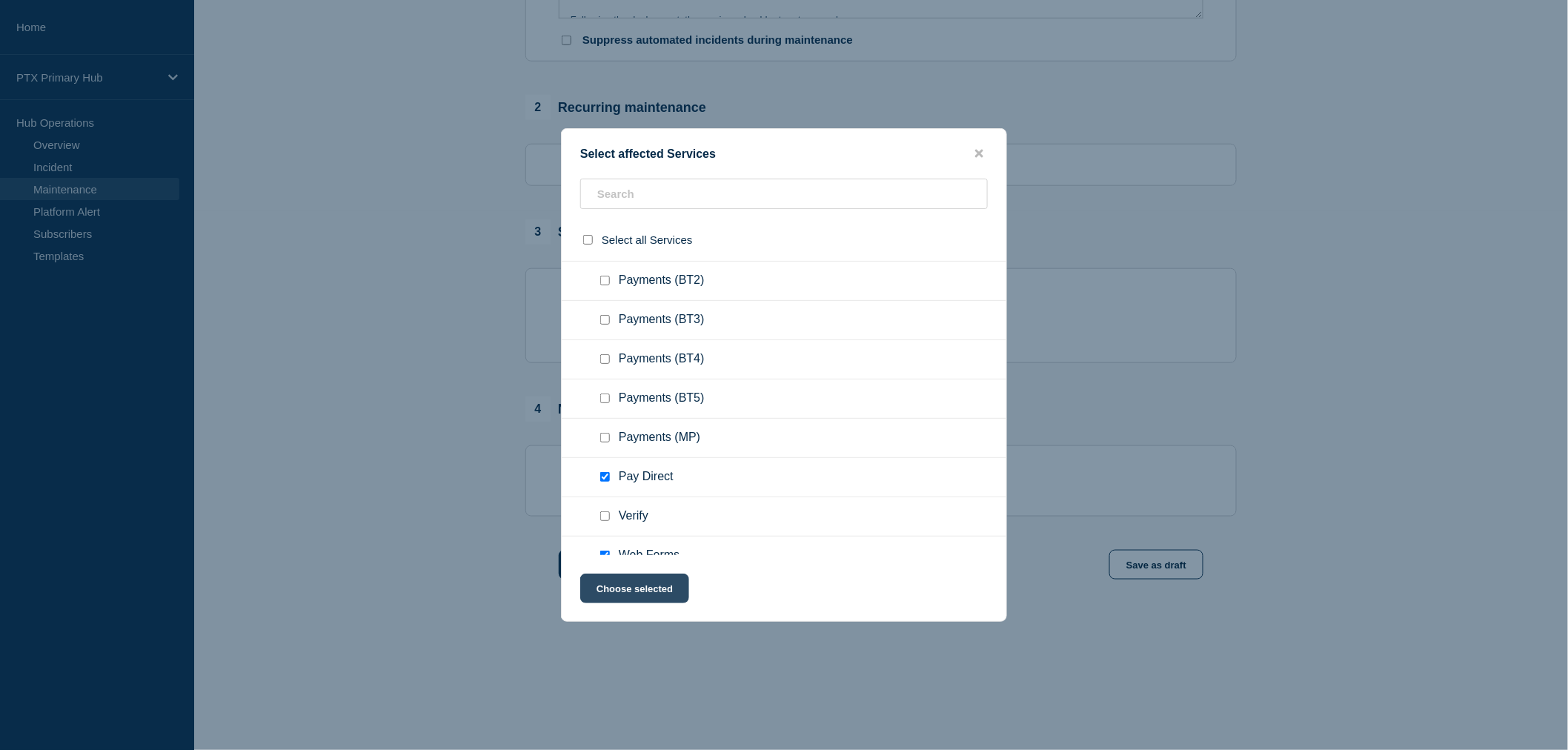
click at [658, 591] on button "Choose selected" at bounding box center [634, 588] width 109 height 30
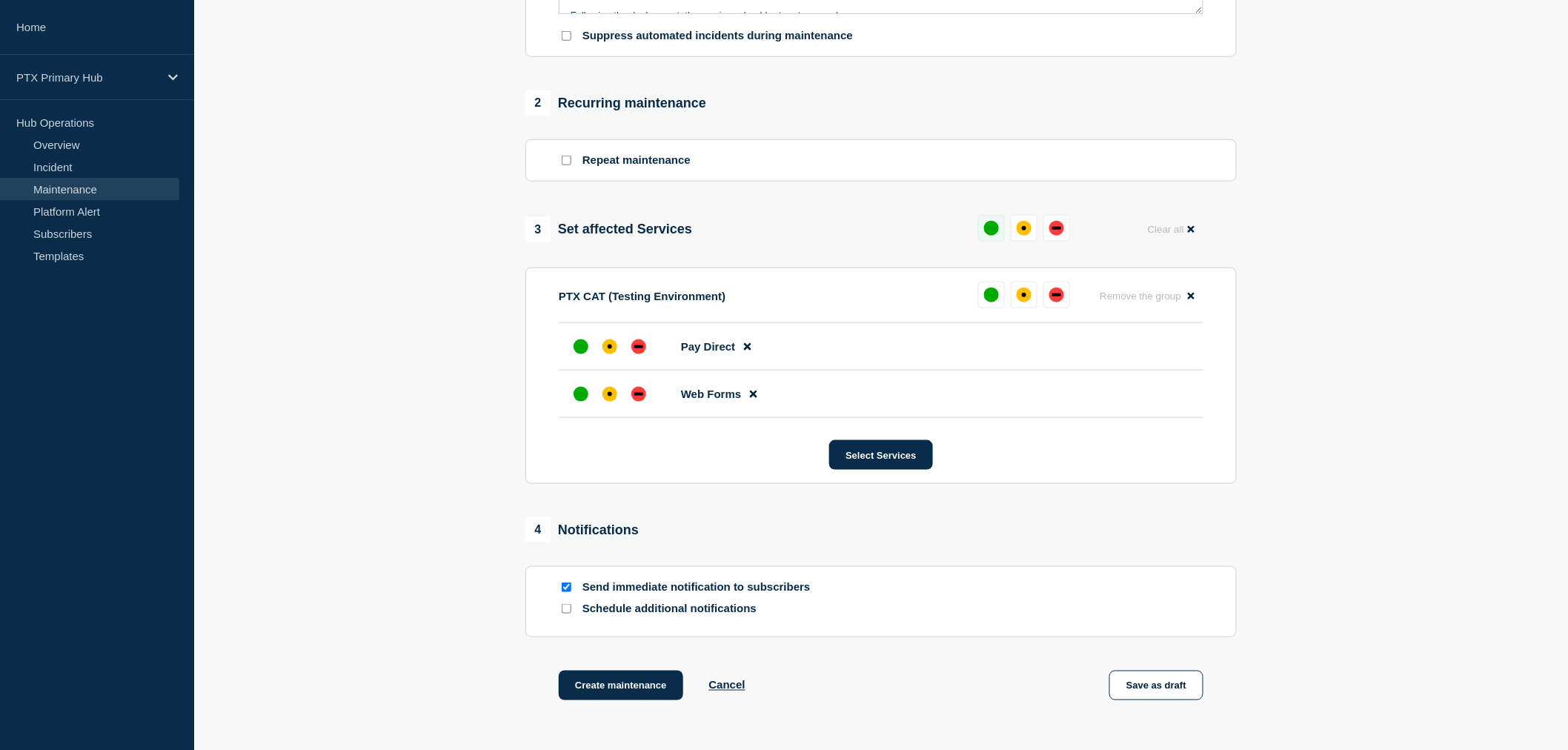
click at [987, 224] on button at bounding box center [991, 227] width 26 height 26
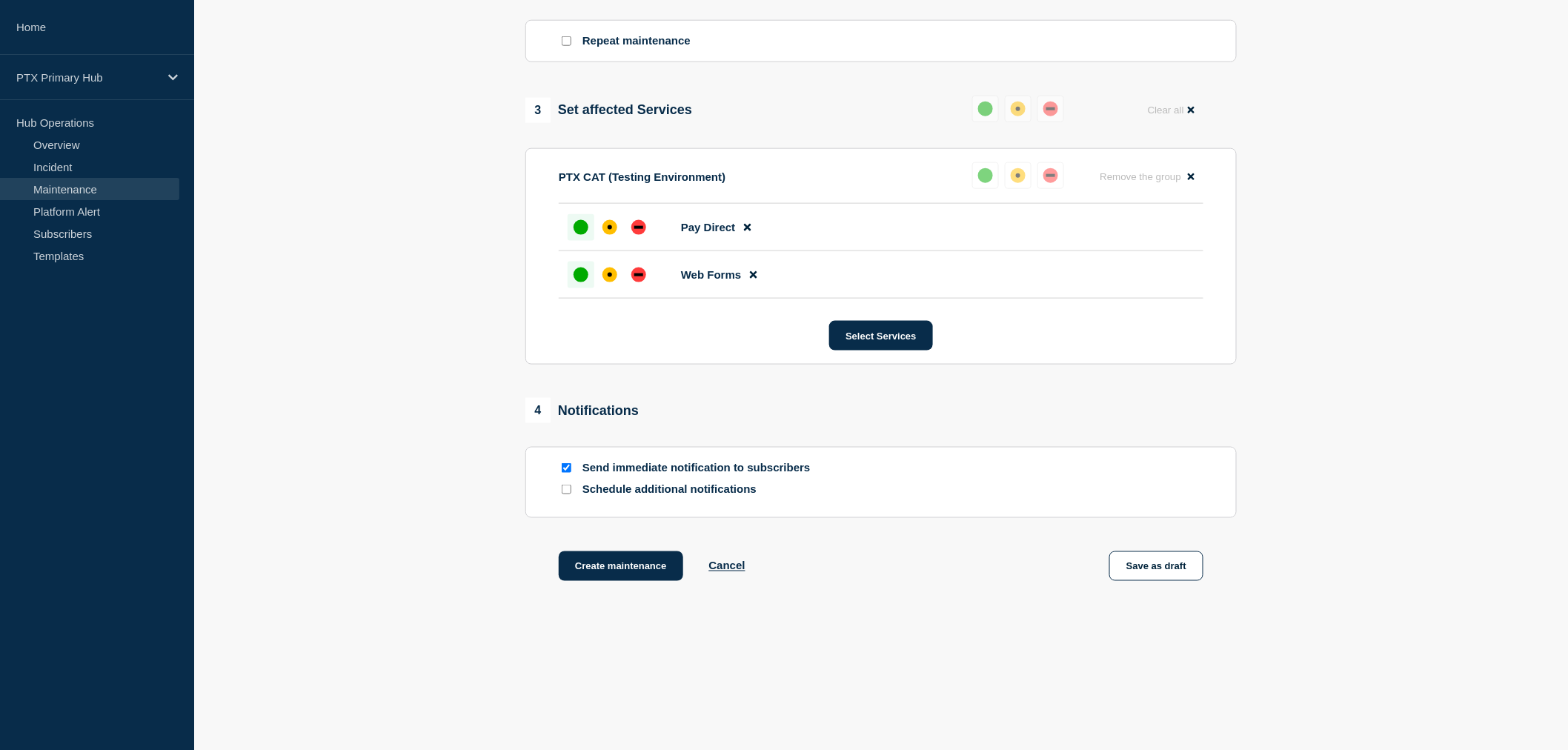
scroll to position [670, 0]
click at [566, 457] on section "Send immediate notification to subscribers Schedule additional notifications" at bounding box center [881, 481] width 711 height 71
click at [569, 467] on input "Send immediate notification to subscribers" at bounding box center [566, 466] width 9 height 9
checkbox input "false"
click at [578, 562] on button "Create maintenance" at bounding box center [621, 564] width 125 height 30
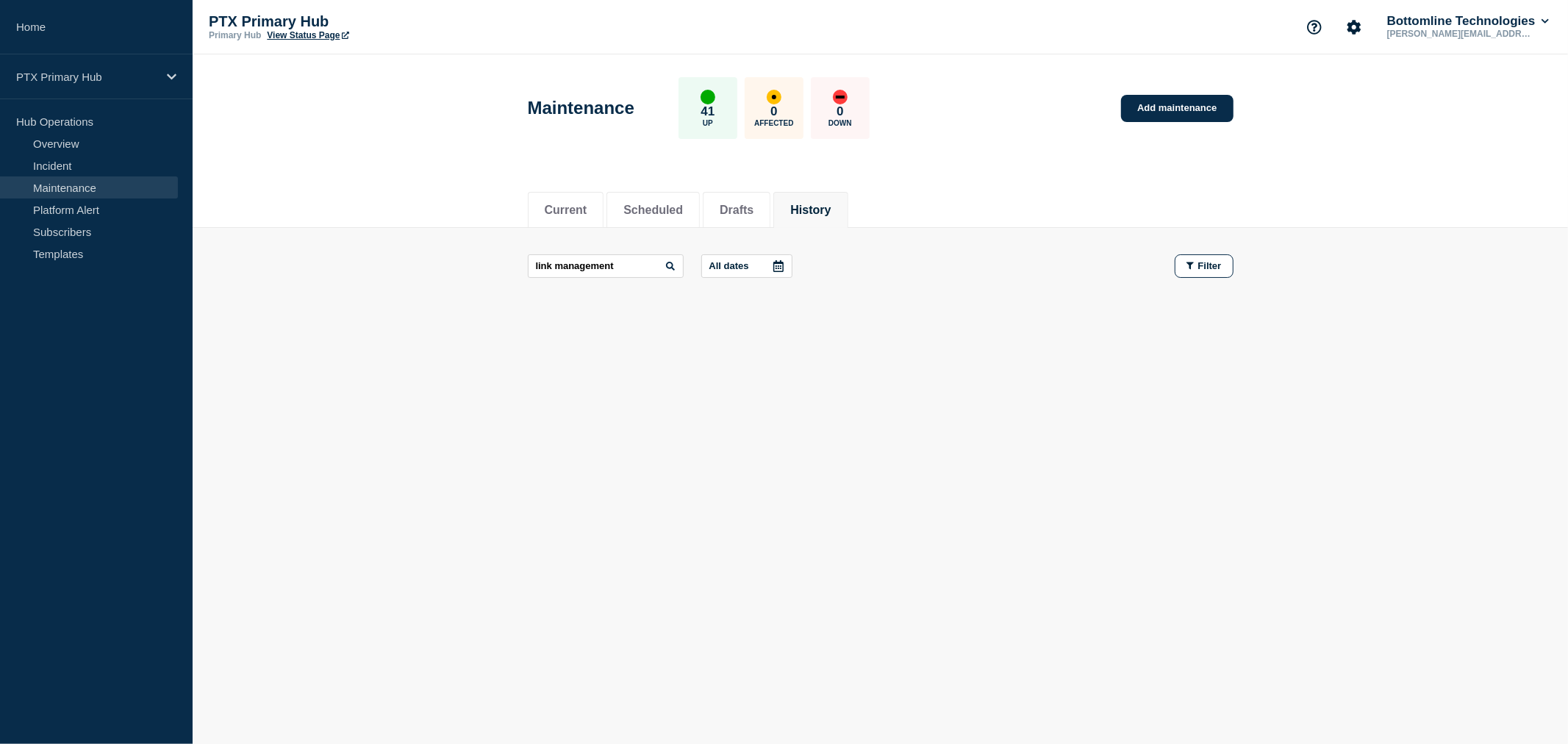
click at [817, 219] on li "History" at bounding box center [810, 210] width 74 height 36
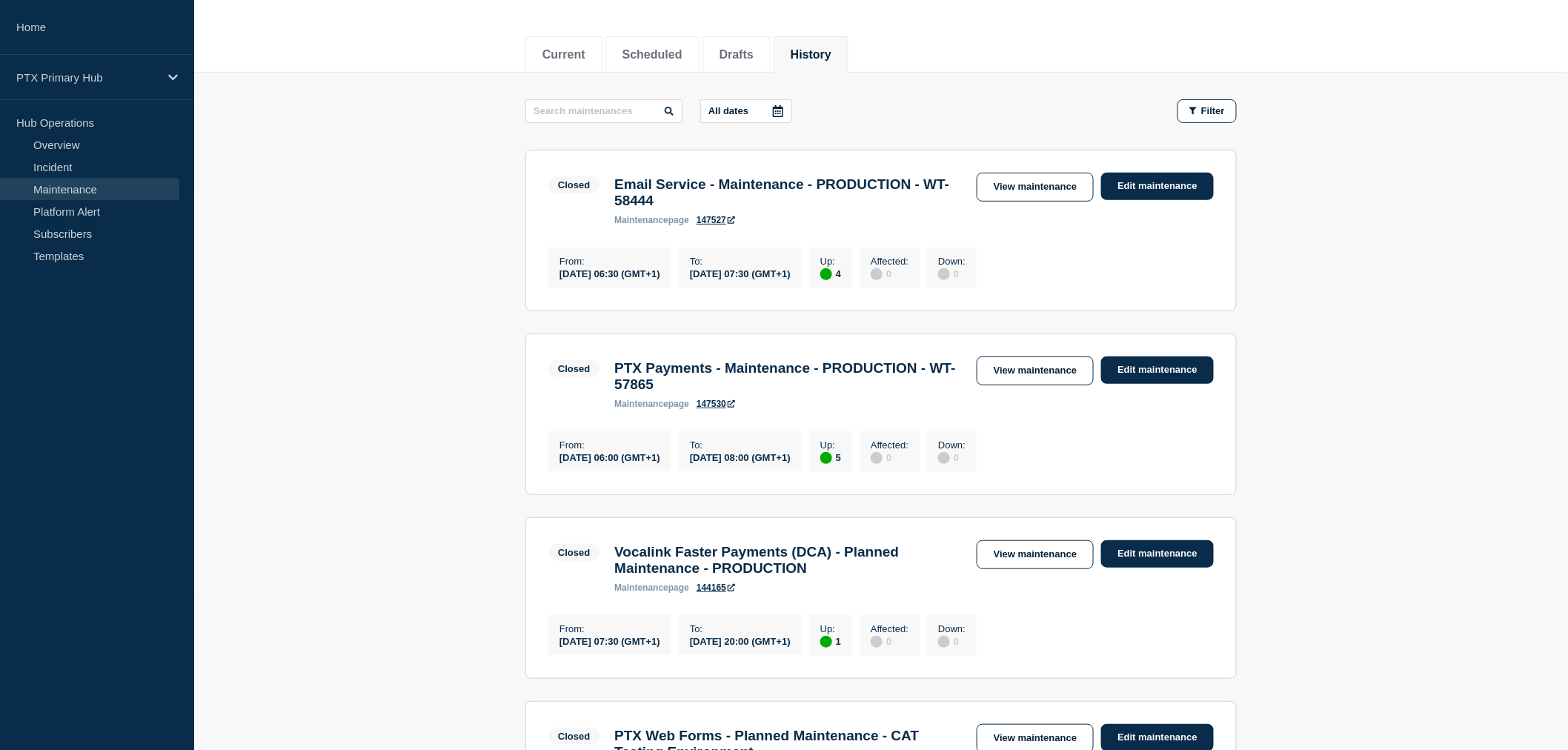
scroll to position [165, 0]
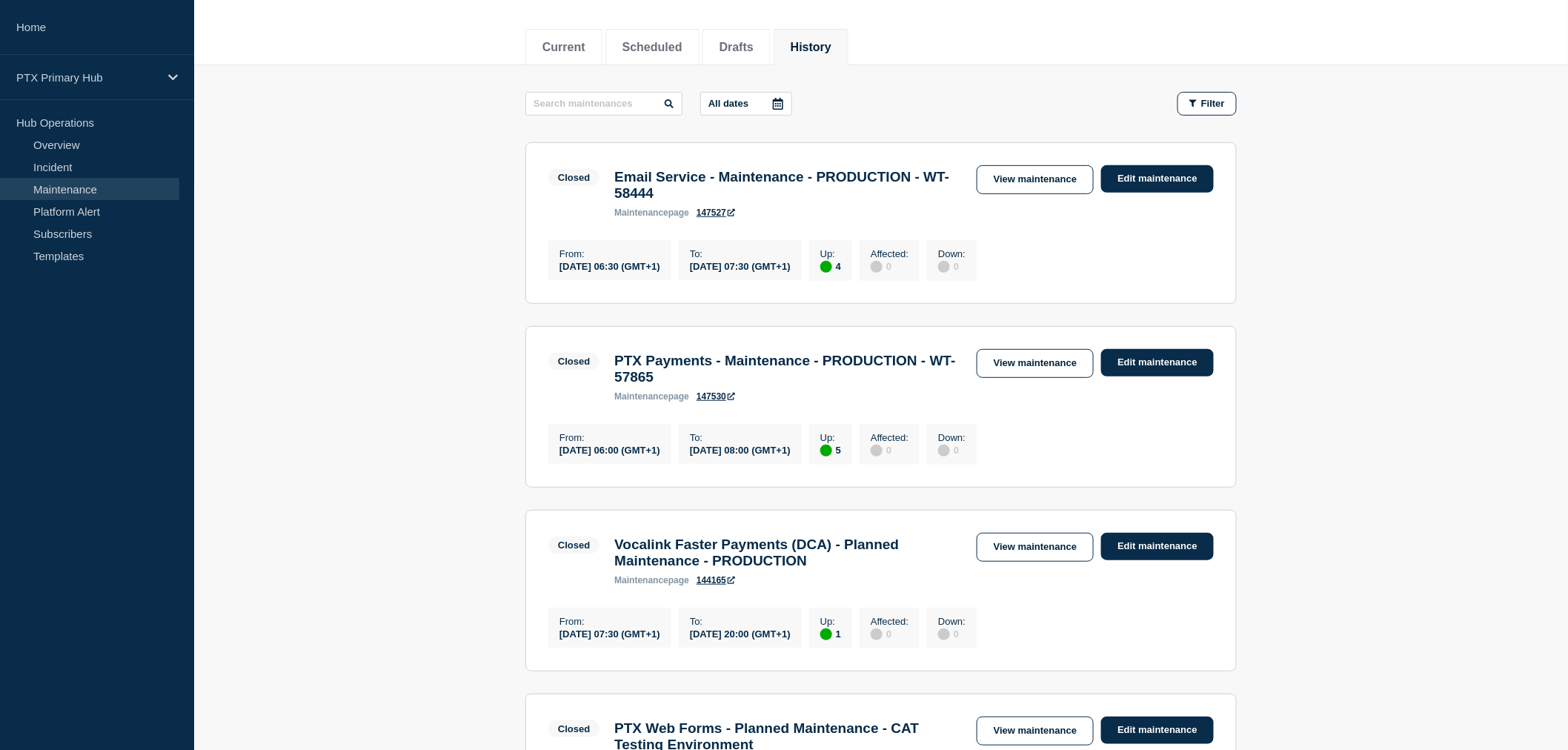
click at [641, 107] on input "text" at bounding box center [604, 104] width 157 height 24
type input "WEB FORM"
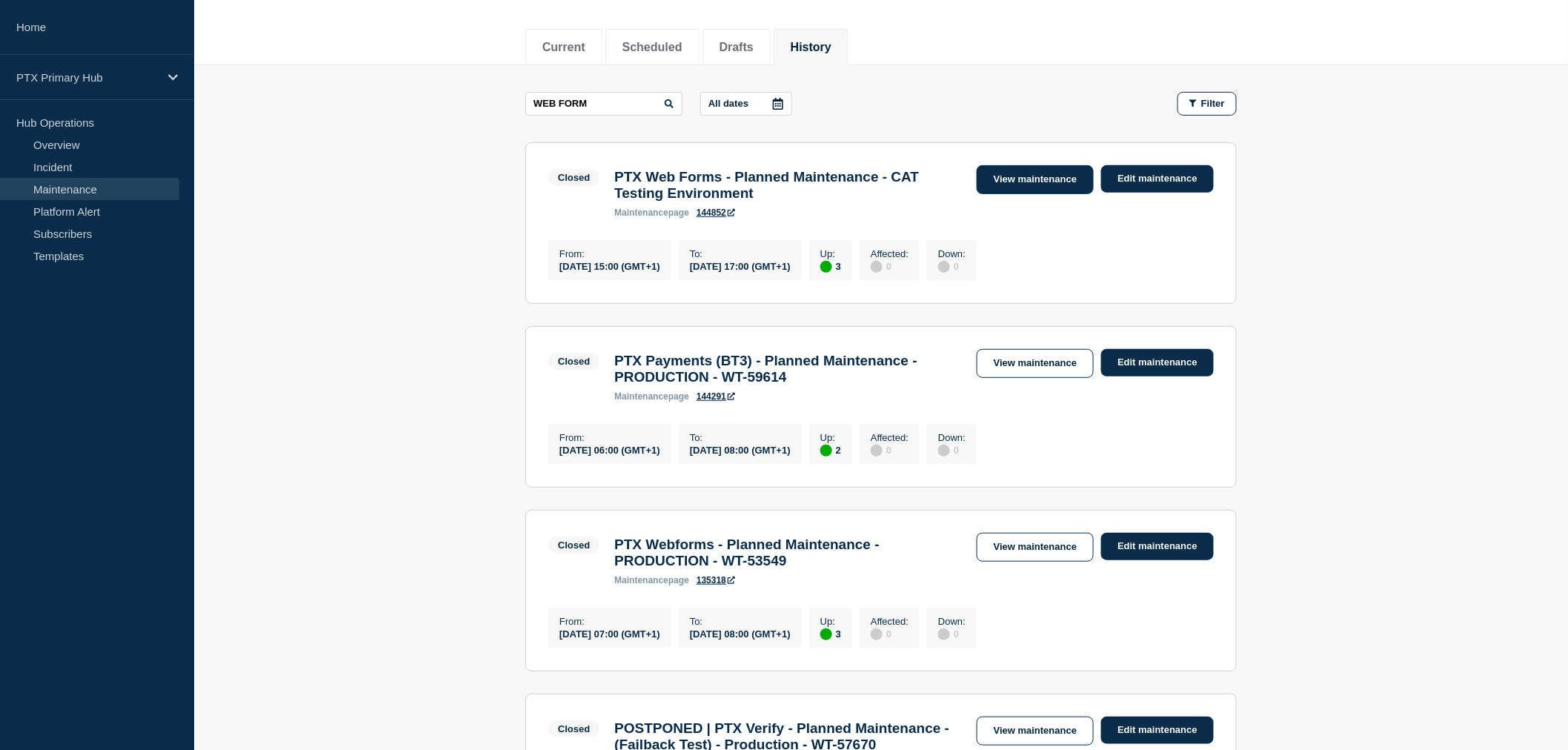
click at [996, 175] on link "View maintenance" at bounding box center [1035, 180] width 117 height 29
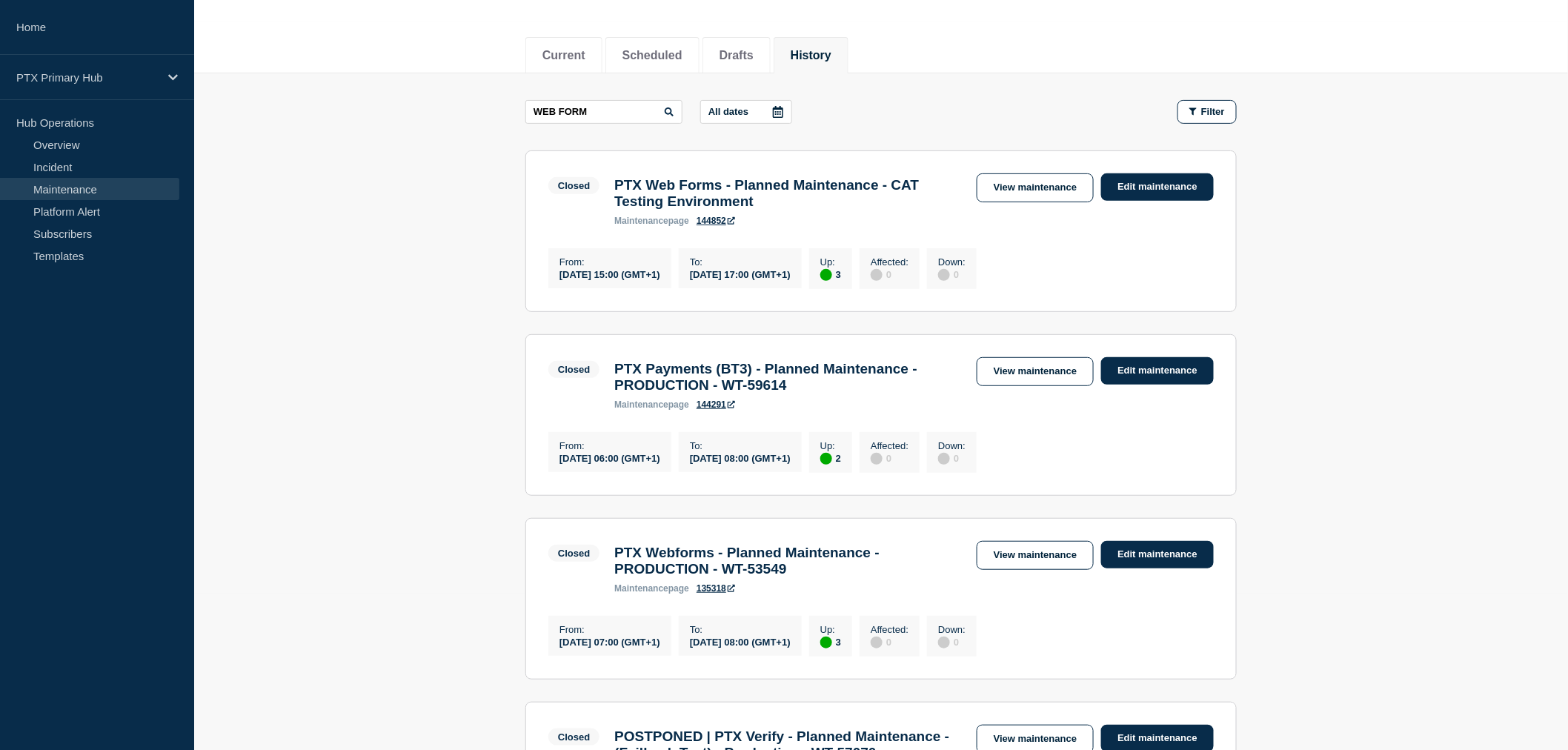
scroll to position [247, 0]
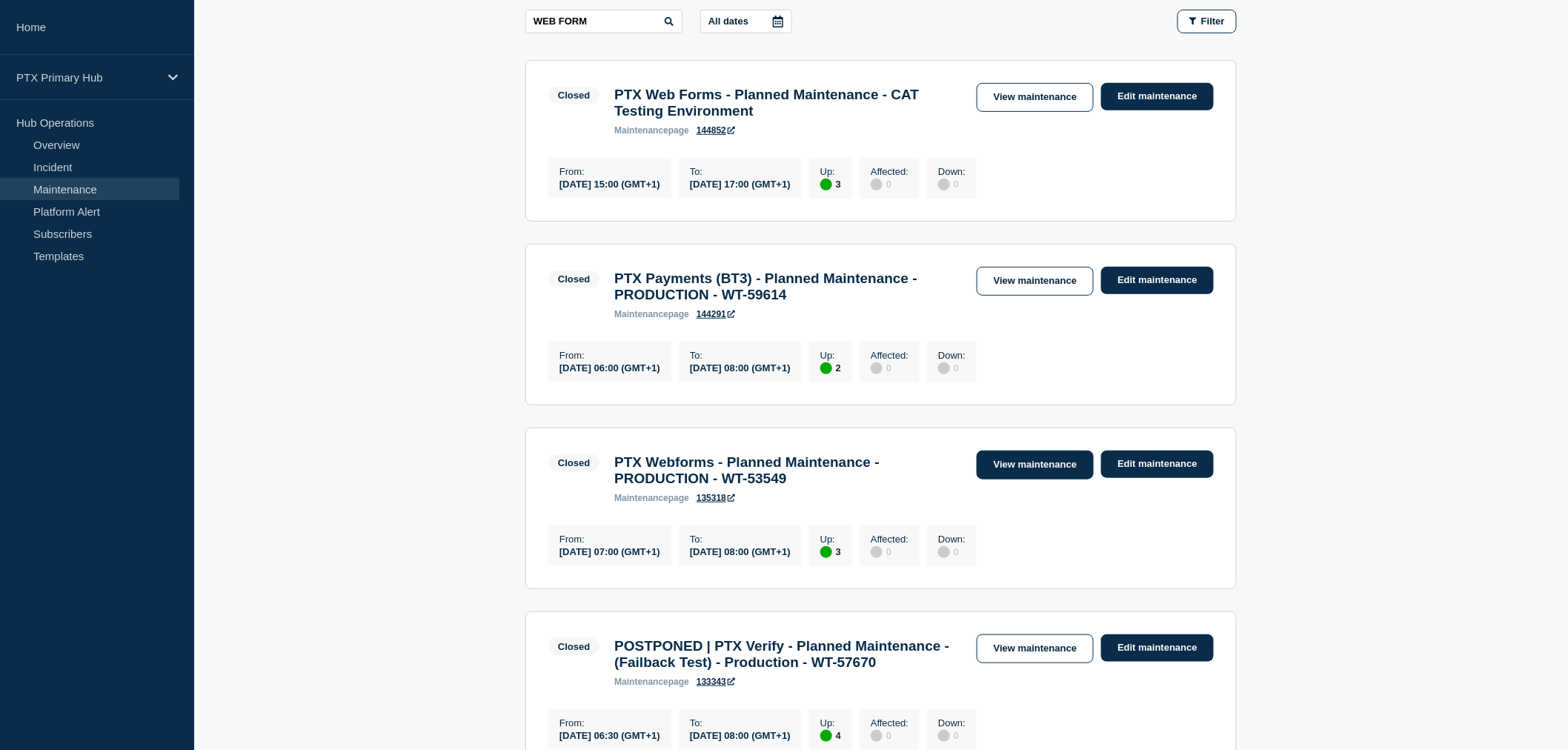
click at [993, 479] on link "View maintenance" at bounding box center [1035, 465] width 117 height 29
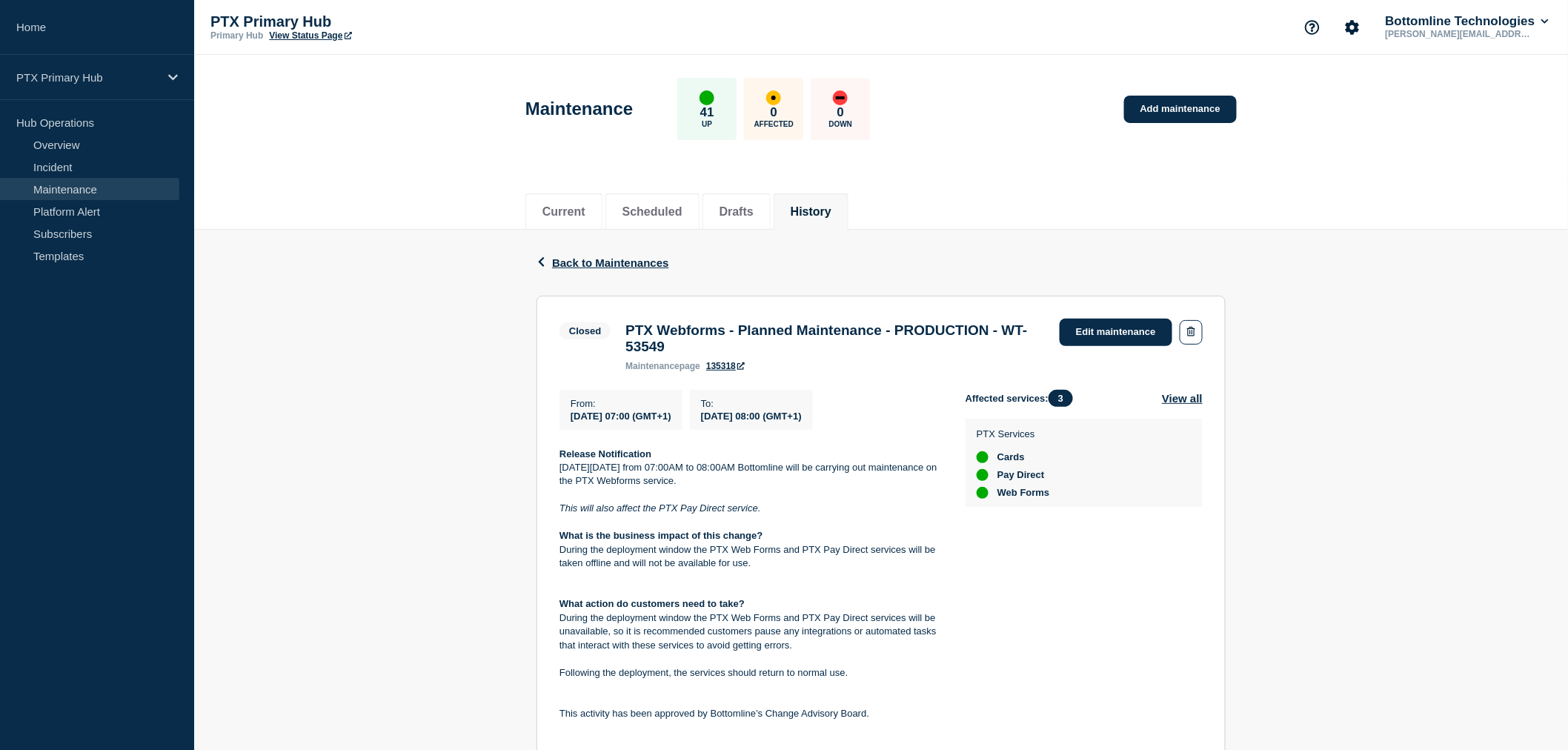
click at [604, 430] on div "From : [DATE] 07:00 (GMT+1)" at bounding box center [621, 410] width 123 height 40
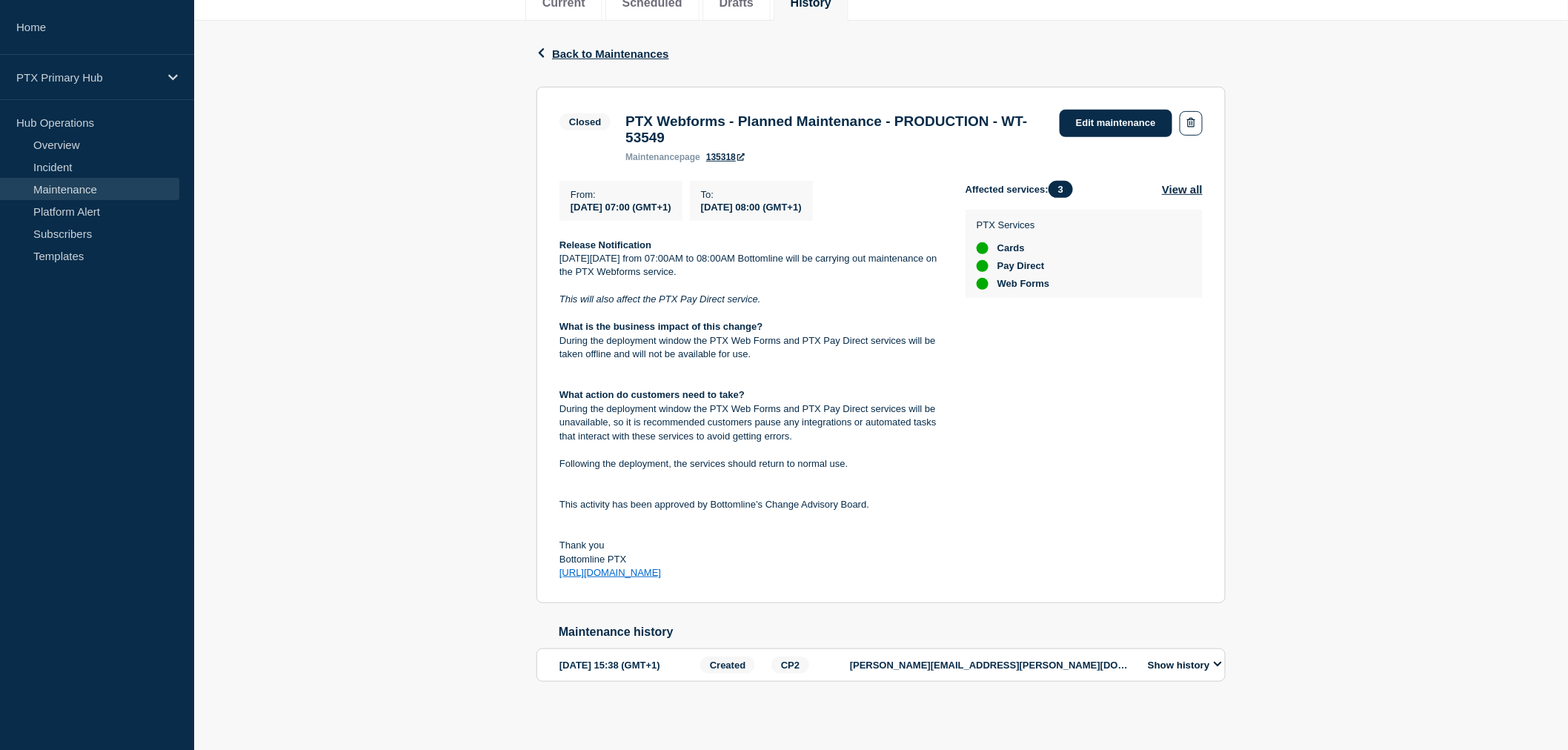
scroll to position [232, 0]
drag, startPoint x: 561, startPoint y: 456, endPoint x: 809, endPoint y: 575, distance: 275.1
click at [809, 575] on section "Closed PTX Webforms - Planned Maintenance - PRODUCTION - WT-53549 maintenance p…" at bounding box center [881, 344] width 689 height 517
copy div "Release Notification [DATE][DATE] from 07:00AM to 08:00AM Bottomline will be ca…"
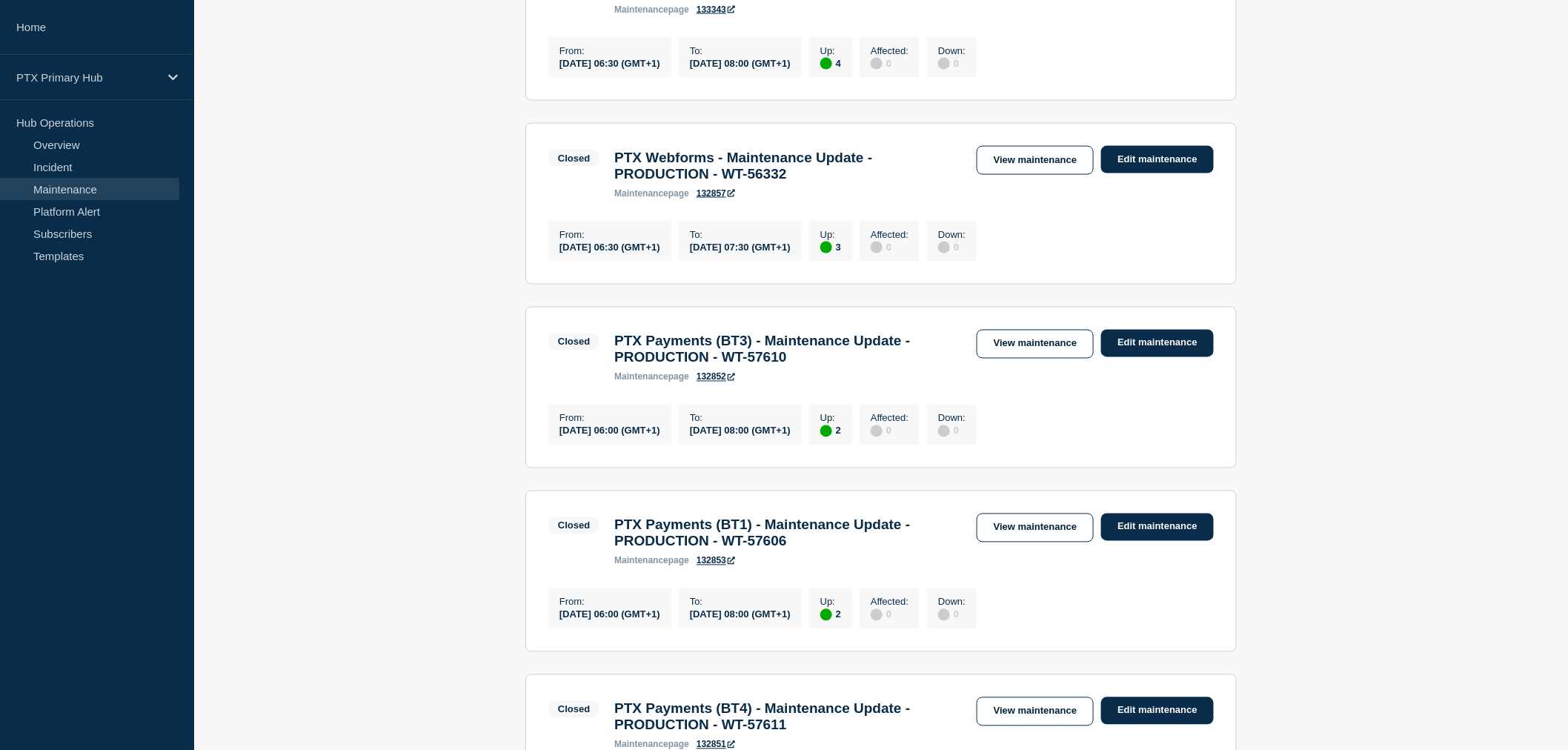
scroll to position [988, 0]
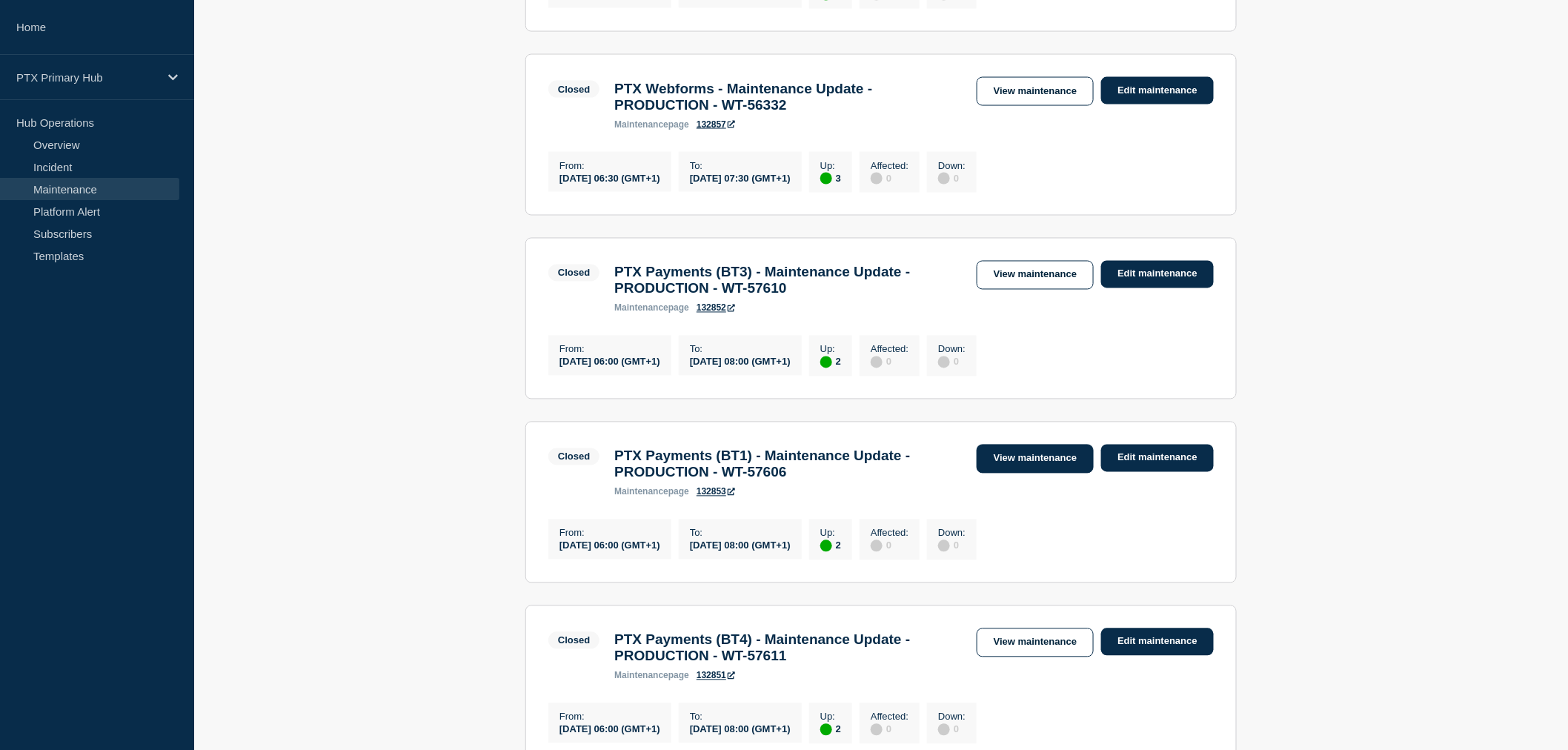
drag, startPoint x: 1042, startPoint y: 509, endPoint x: 1048, endPoint y: 528, distance: 19.9
click at [1042, 509] on section "Closed PTX Payments (BT1) - Maintenance Update - PRODUCTION - WT-57606 maintena…" at bounding box center [881, 502] width 711 height 162
click at [1049, 473] on link "View maintenance" at bounding box center [1035, 459] width 117 height 29
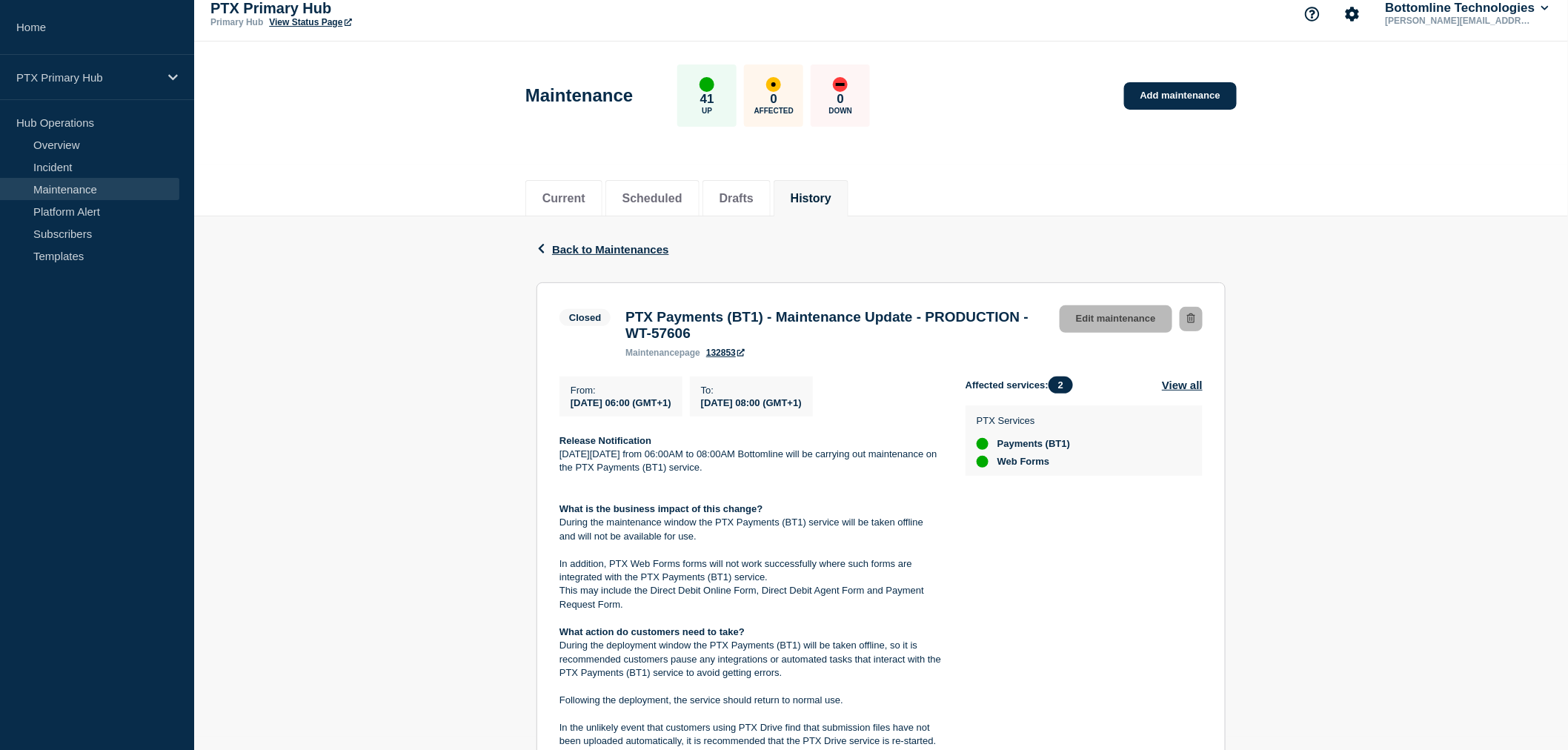
scroll to position [315, 0]
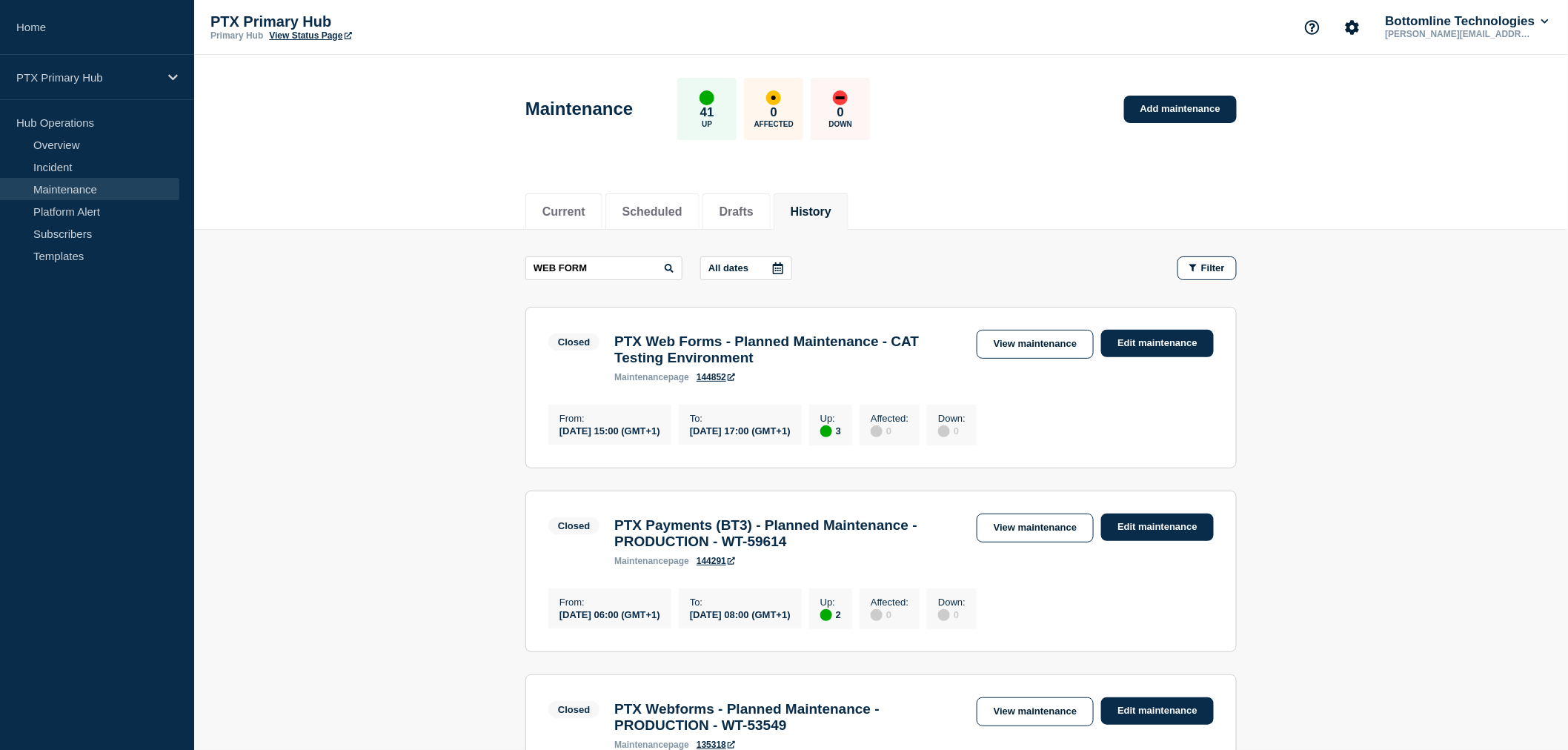
click at [817, 212] on button "History" at bounding box center [811, 212] width 41 height 14
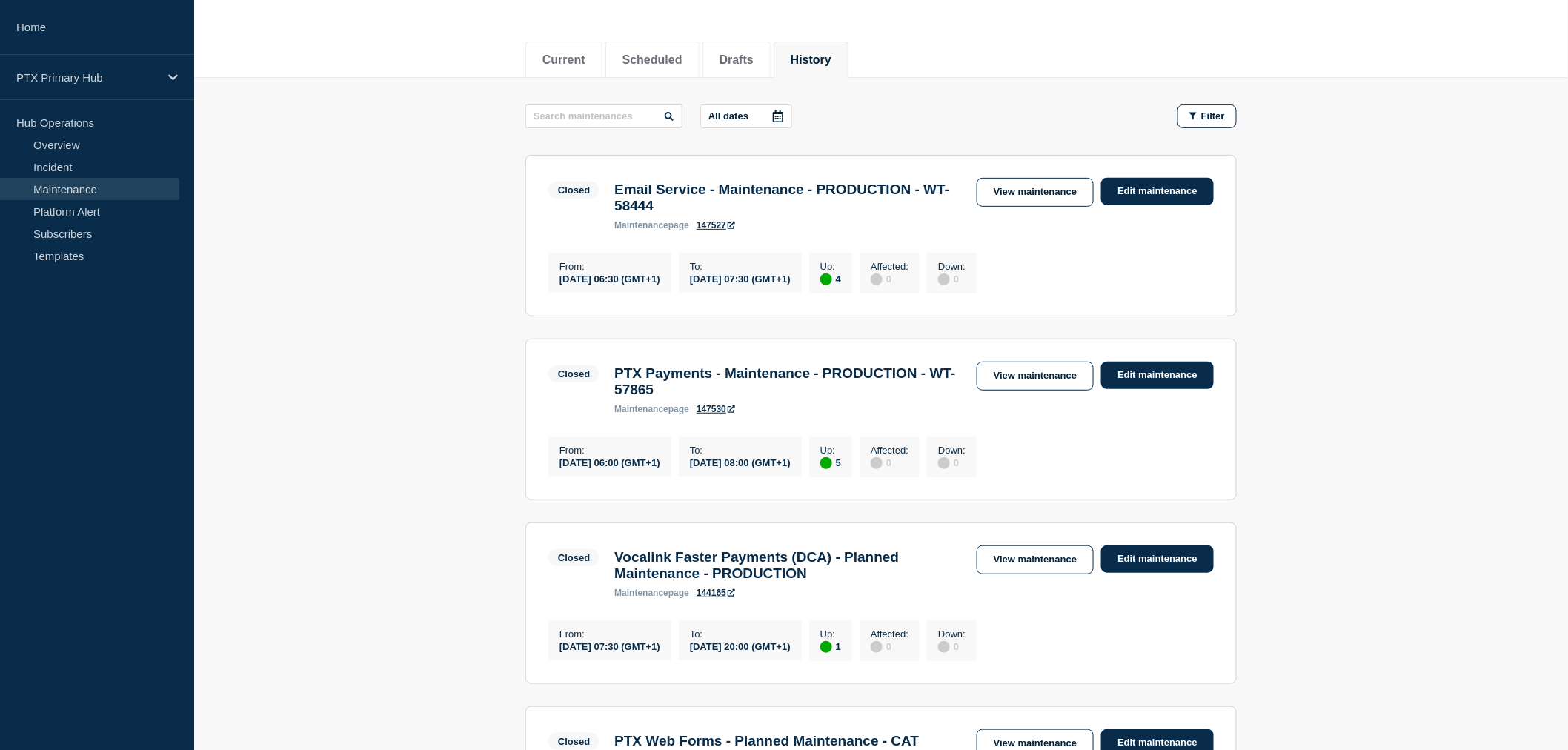
scroll to position [329, 0]
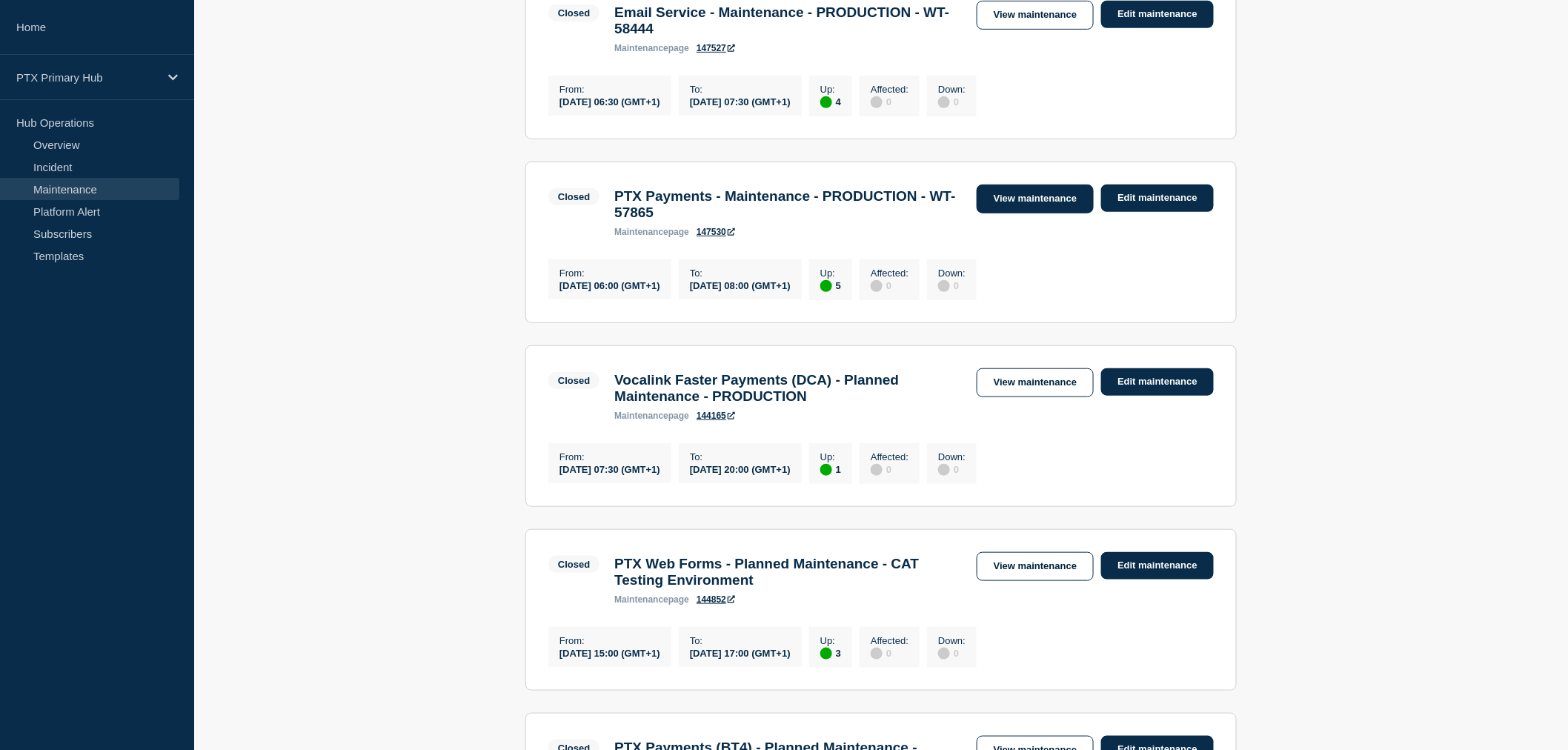
click at [1008, 214] on link "View maintenance" at bounding box center [1035, 199] width 117 height 29
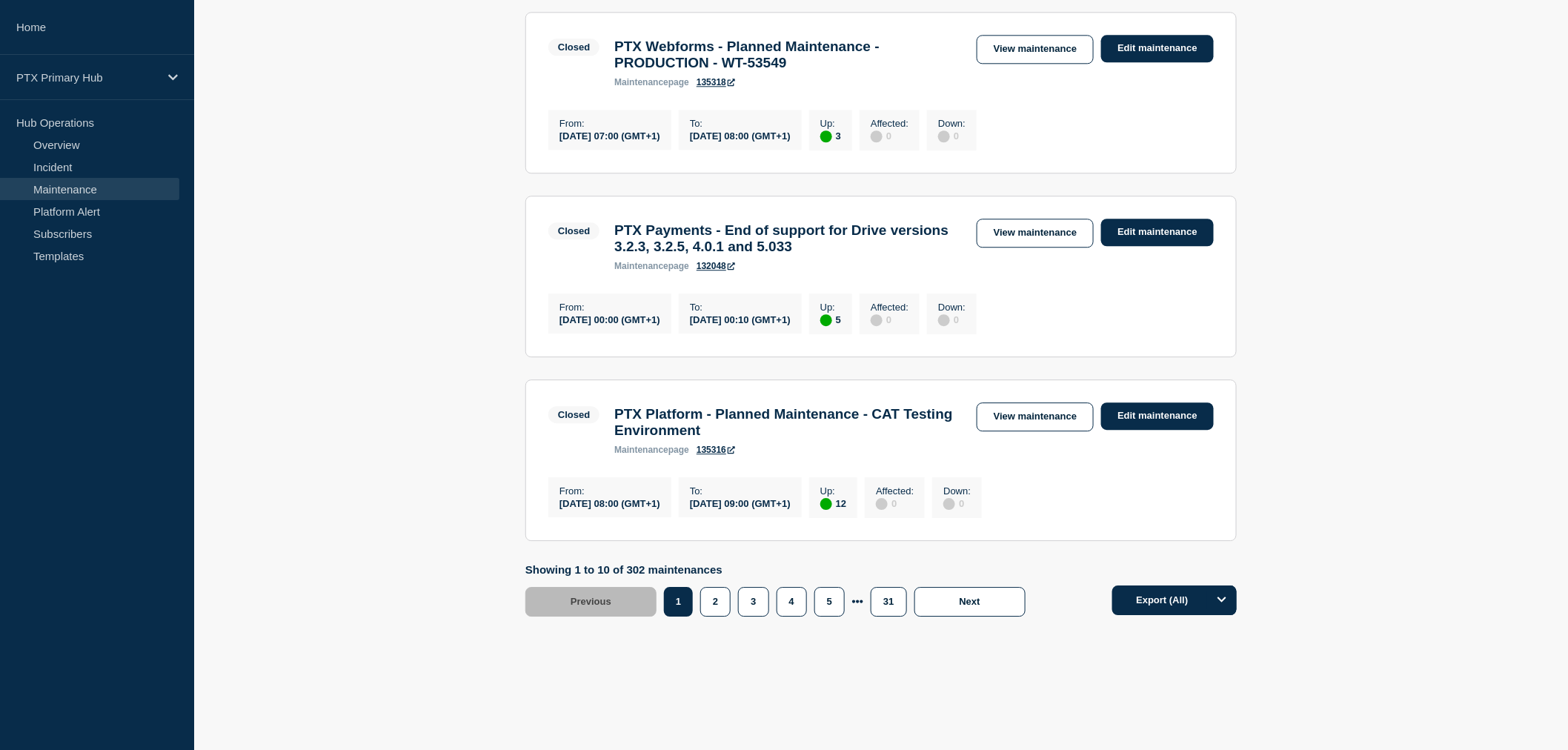
scroll to position [1664, 0]
click at [705, 602] on button "2" at bounding box center [716, 602] width 31 height 30
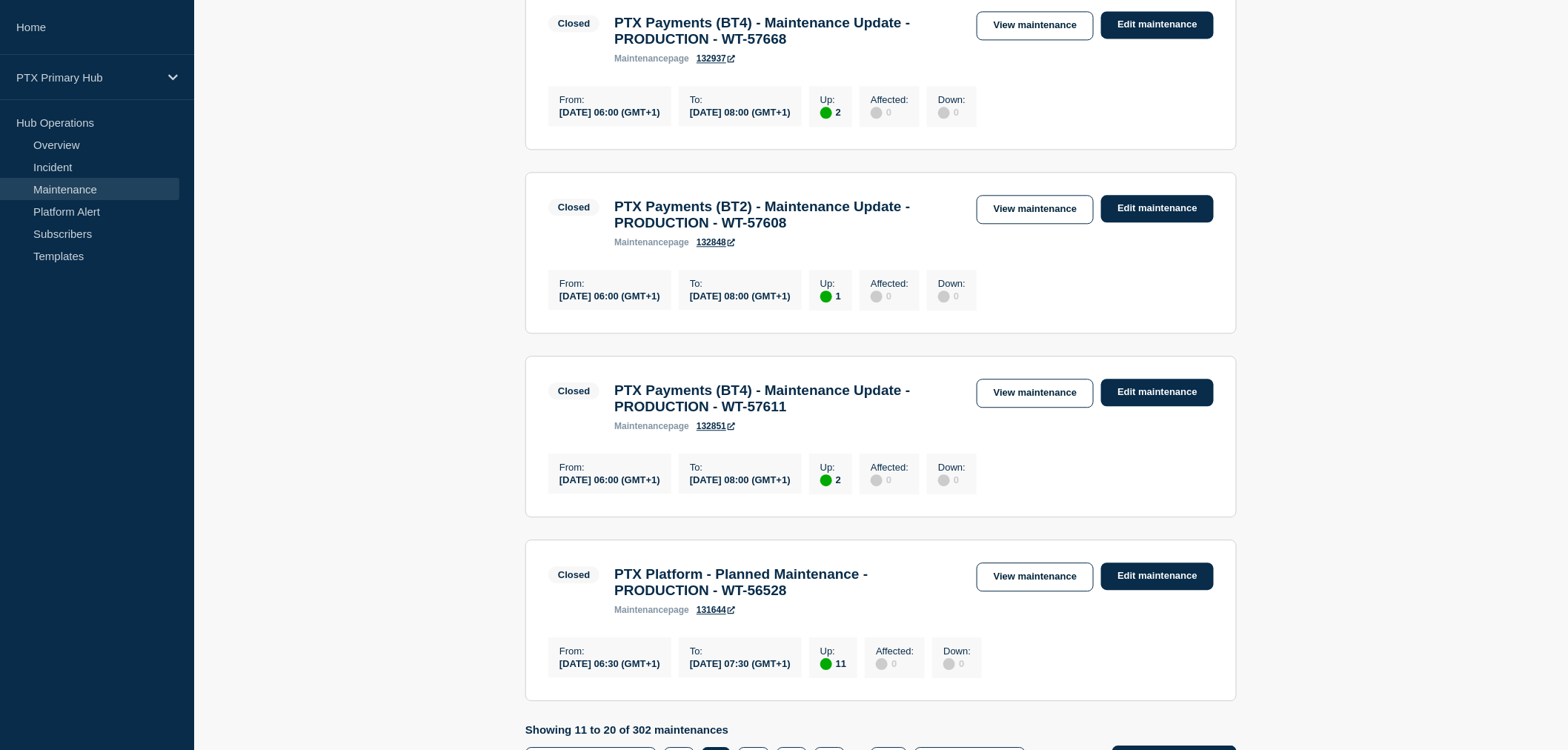
scroll to position [1272, 0]
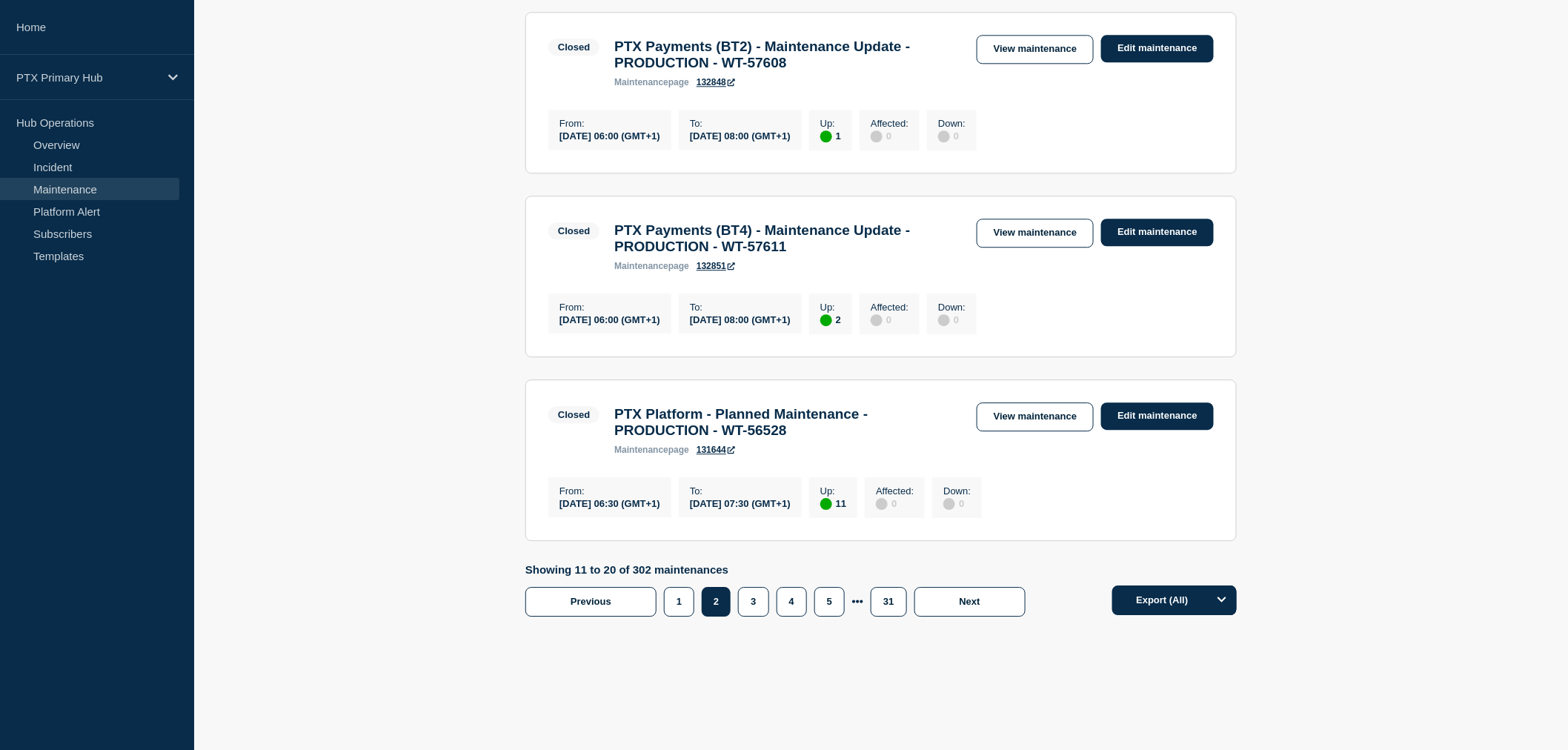
scroll to position [1684, 0]
click at [1024, 403] on link "View maintenance" at bounding box center [1035, 417] width 117 height 29
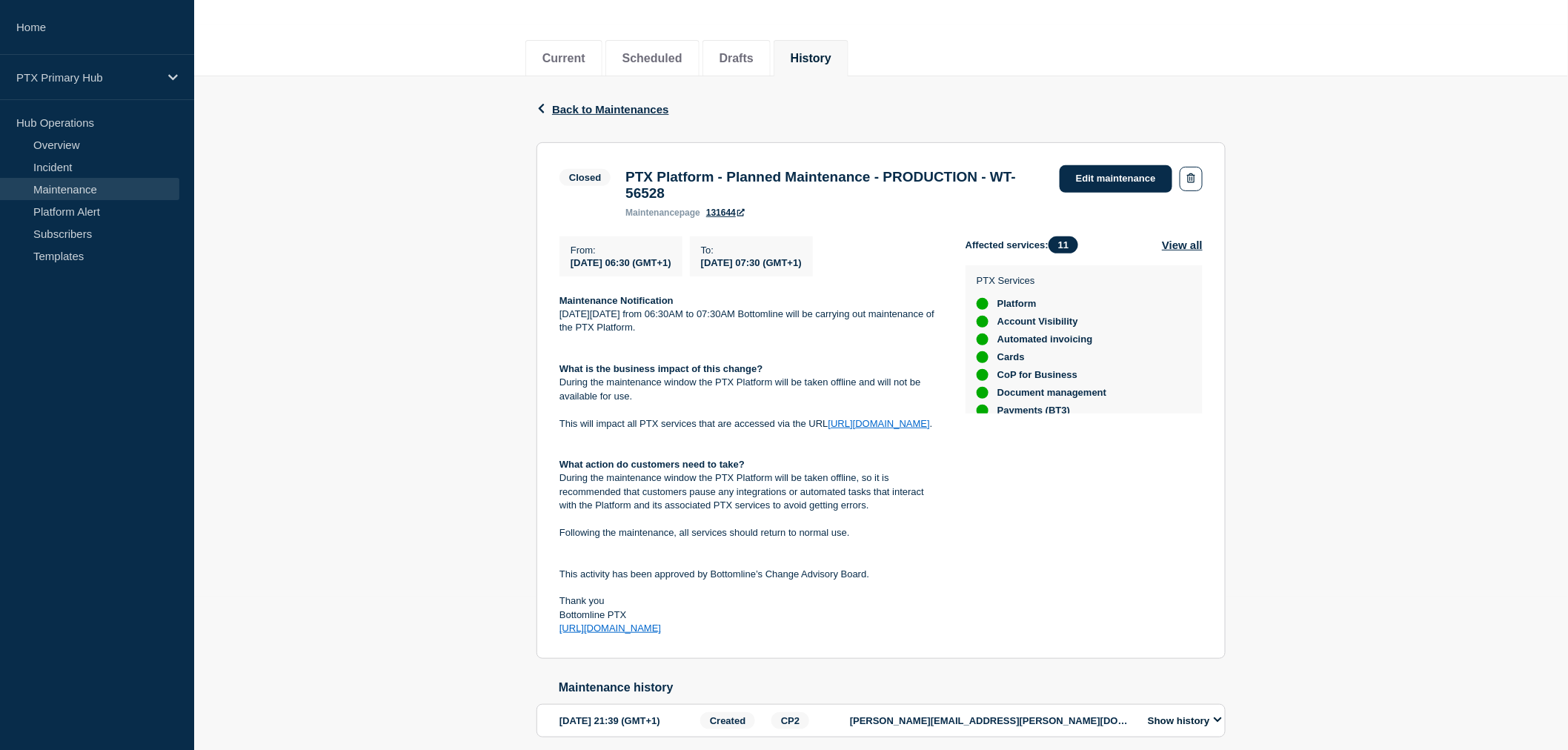
scroll to position [232, 0]
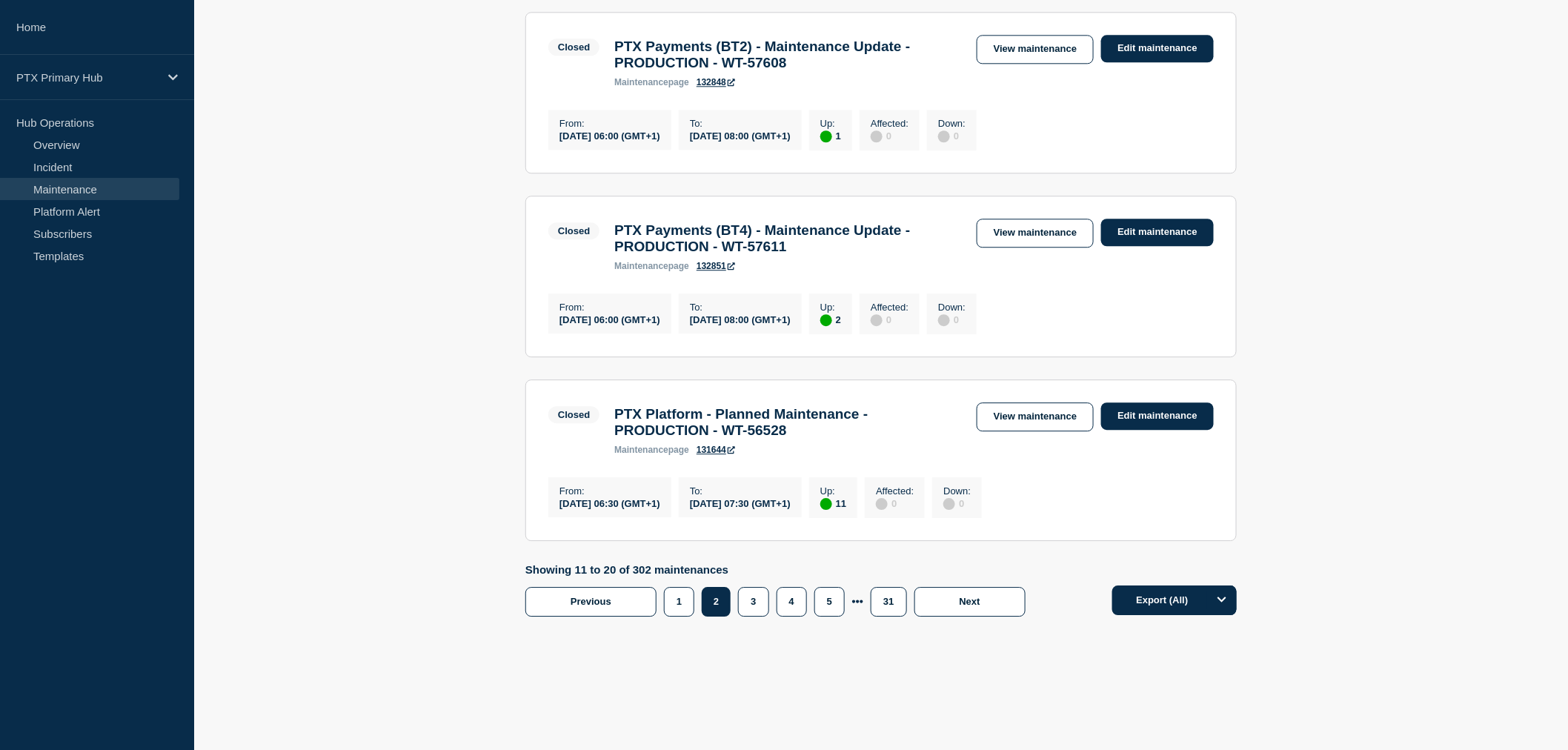
scroll to position [1684, 0]
click at [742, 602] on button "3" at bounding box center [753, 602] width 31 height 30
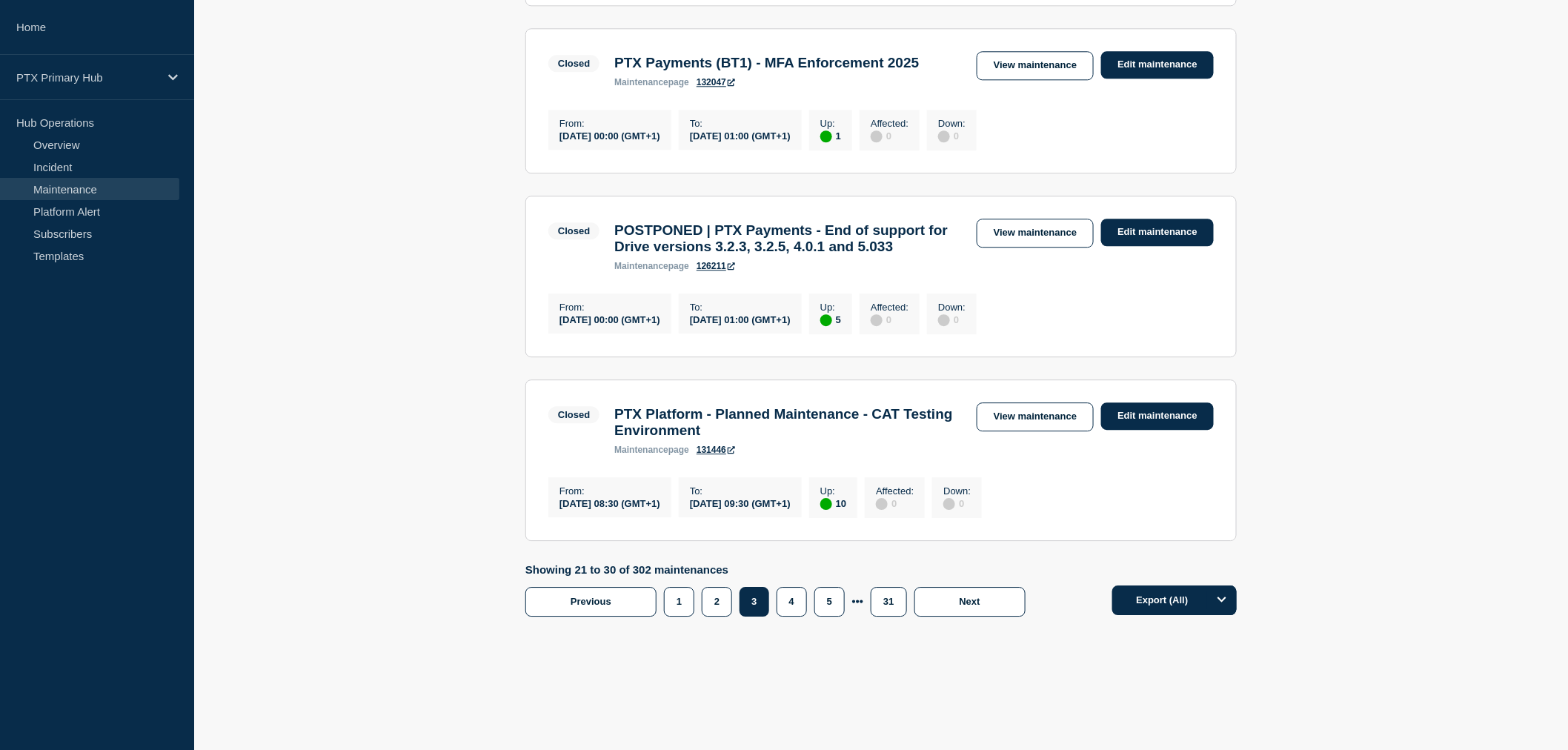
click at [750, 601] on div "Showing 21 to 30 of 302 maintenances Previous Page 1 Page 2 Page 3 Page 4 Page …" at bounding box center [779, 590] width 508 height 53
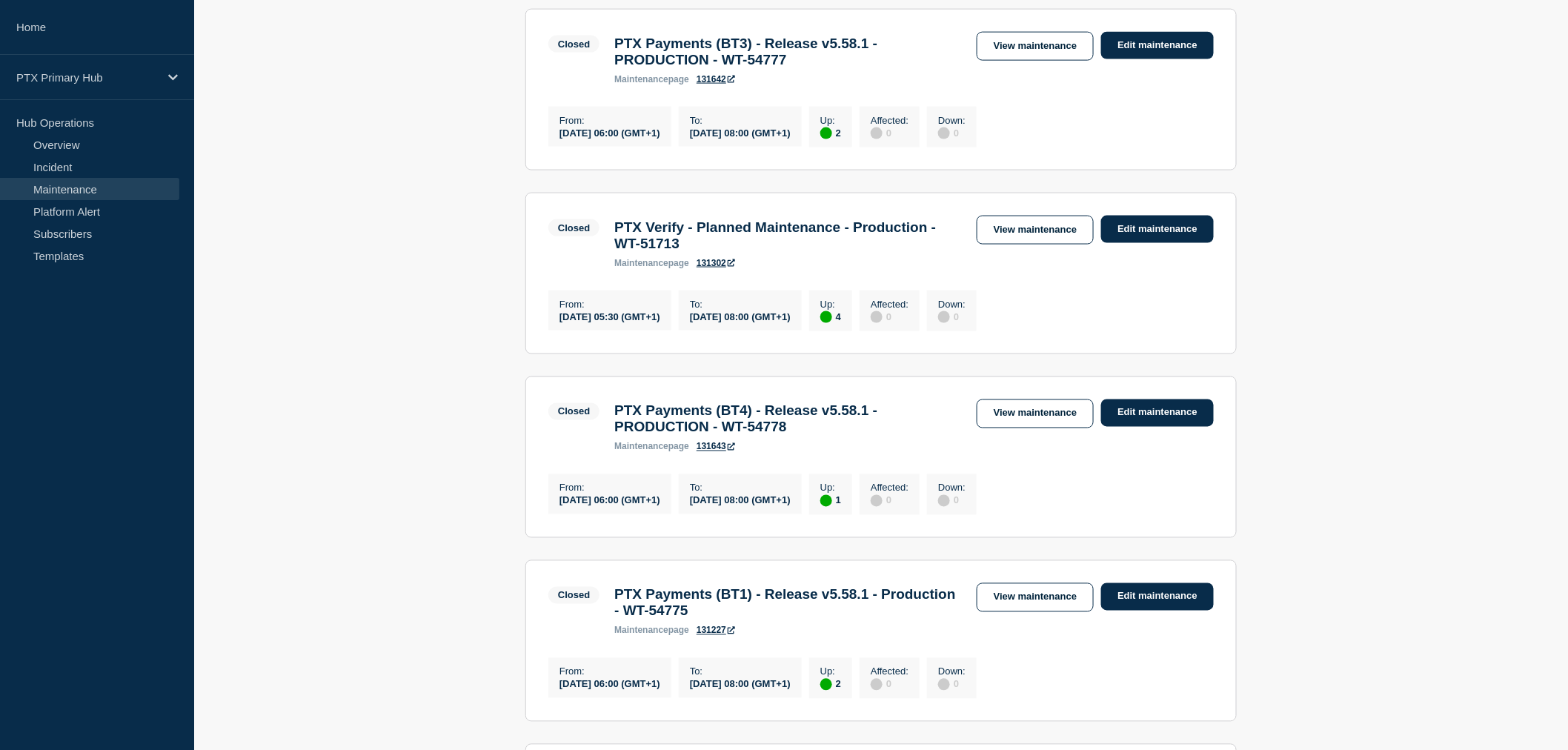
scroll to position [613, 0]
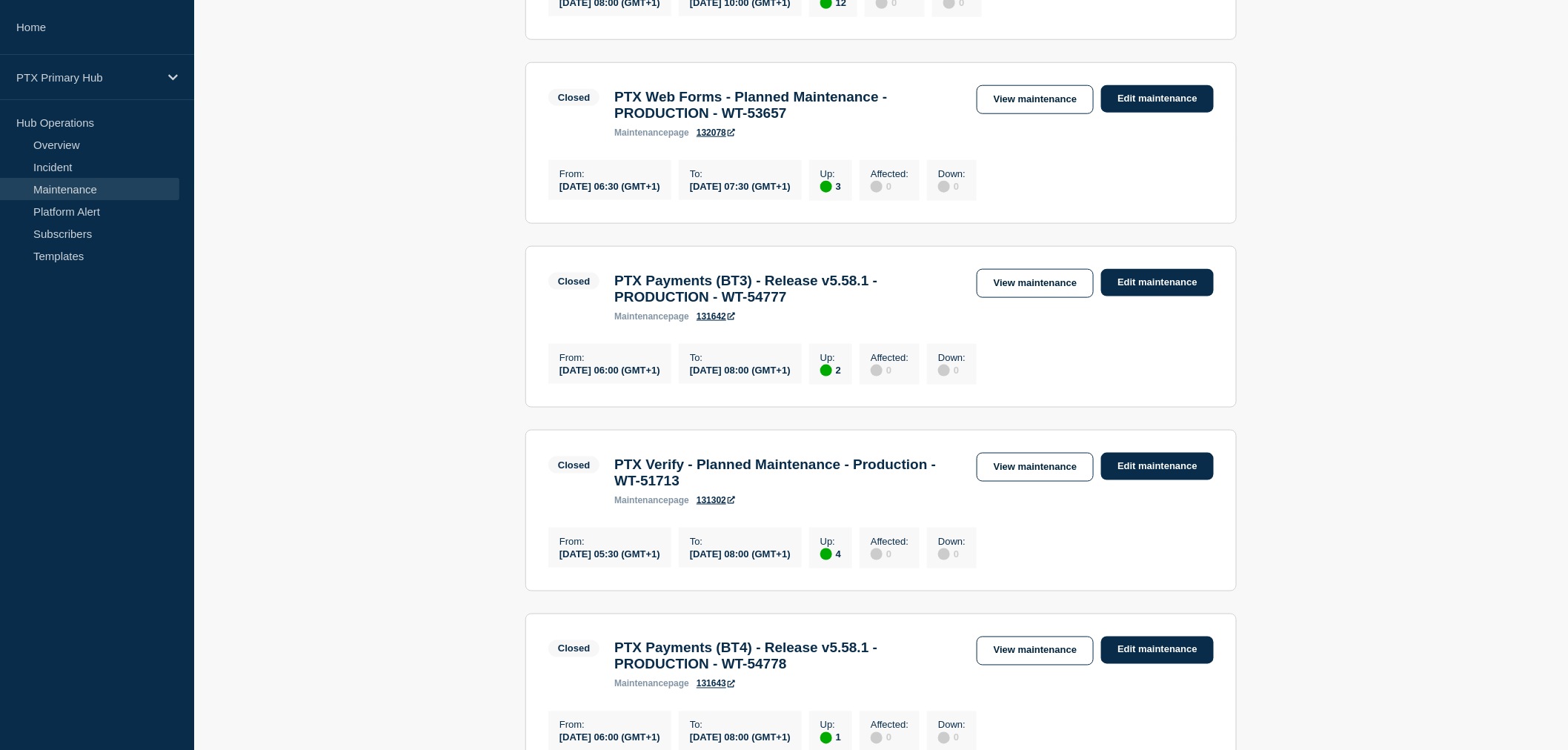
click at [1019, 482] on link "View maintenance" at bounding box center [1035, 467] width 117 height 29
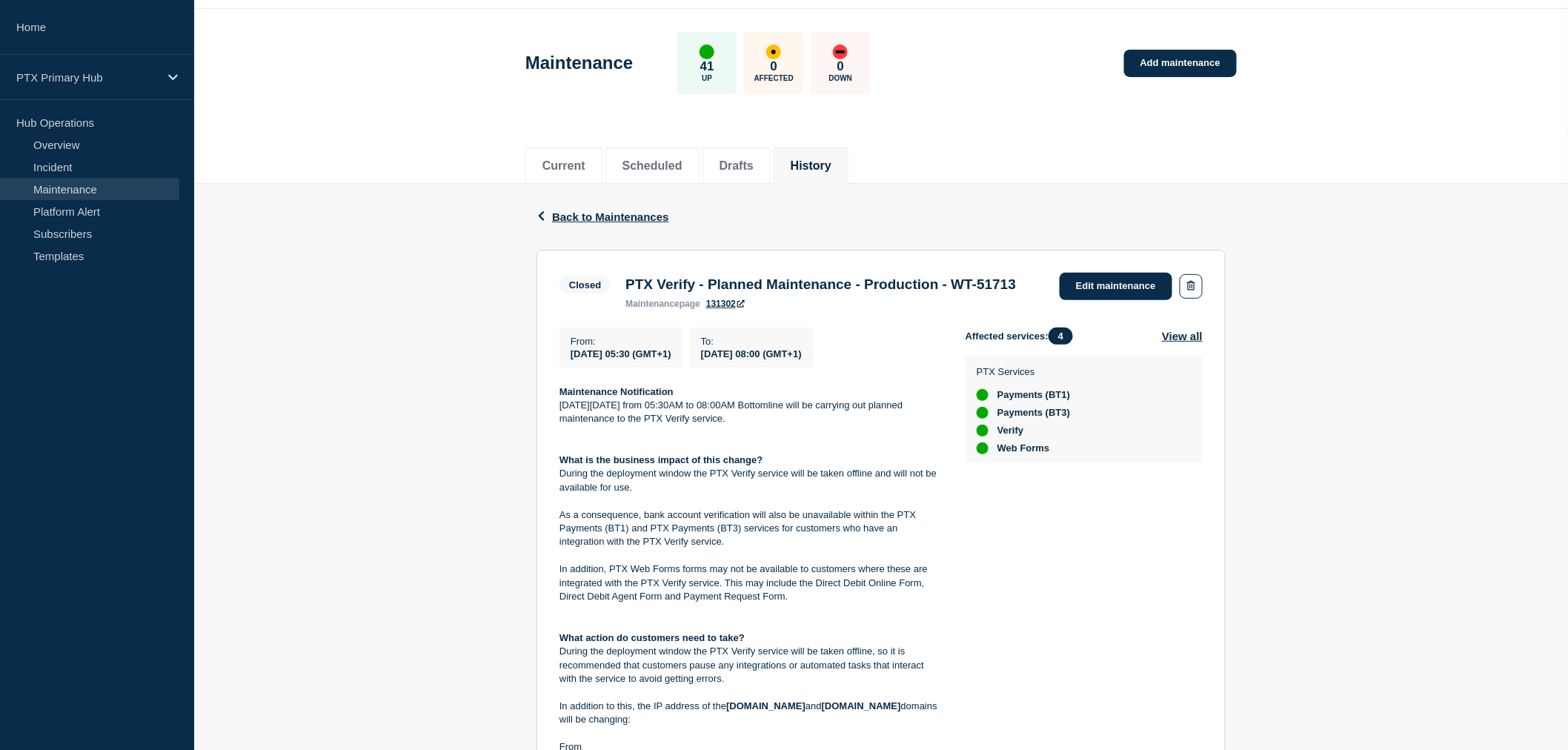
scroll to position [82, 0]
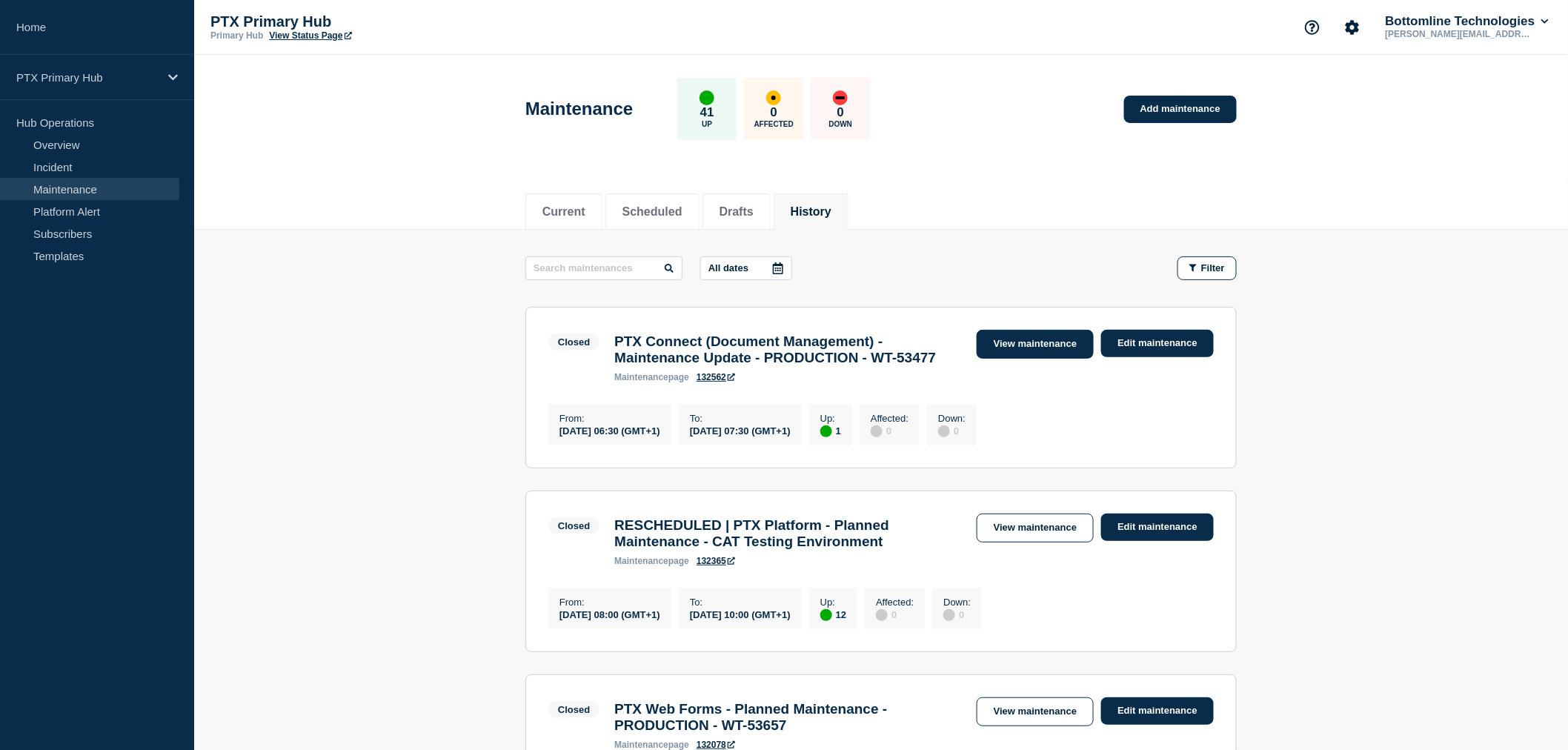
click at [1062, 353] on link "View maintenance" at bounding box center [1035, 344] width 117 height 29
